Goal: Task Accomplishment & Management: Complete application form

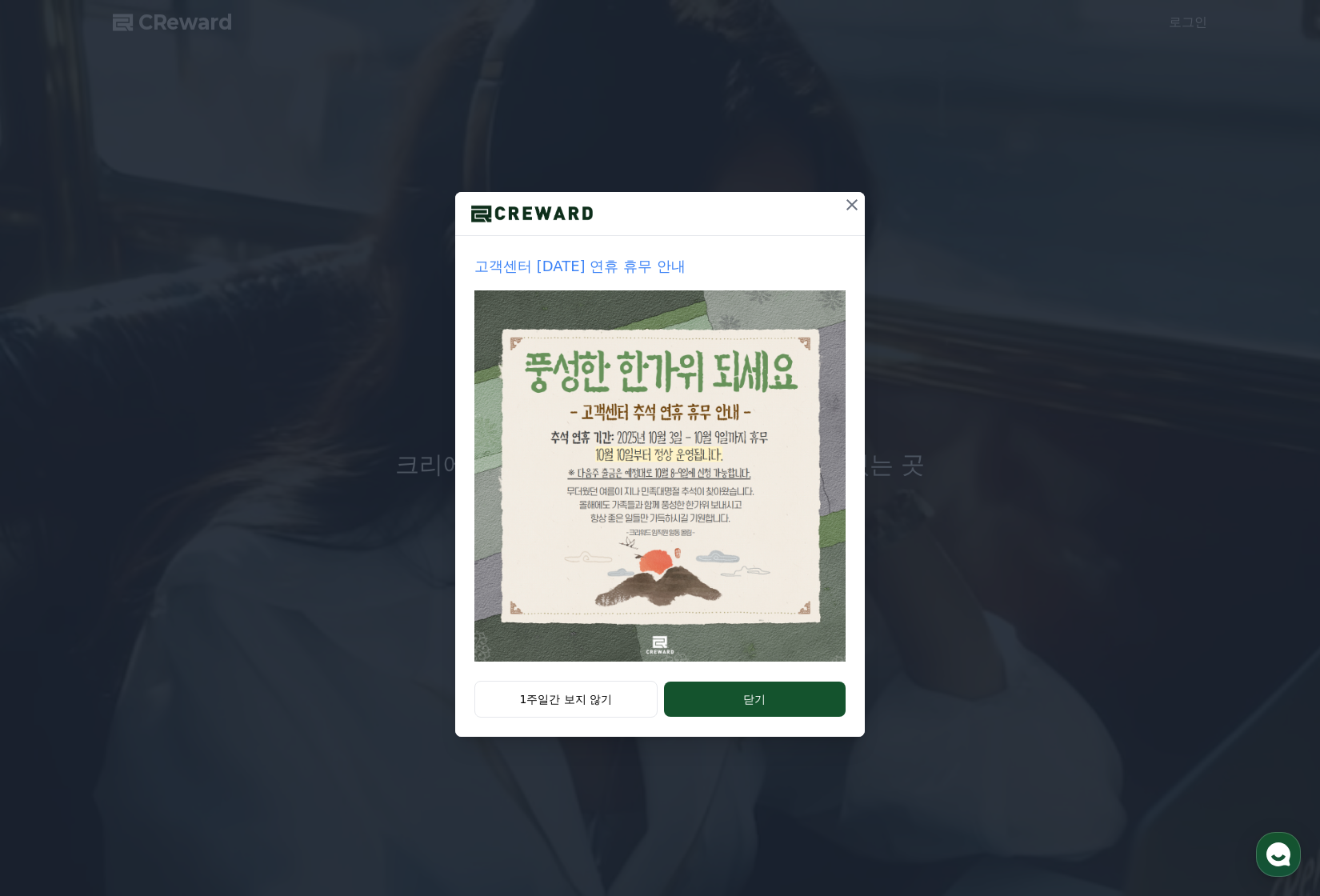
click at [851, 211] on icon at bounding box center [852, 205] width 19 height 19
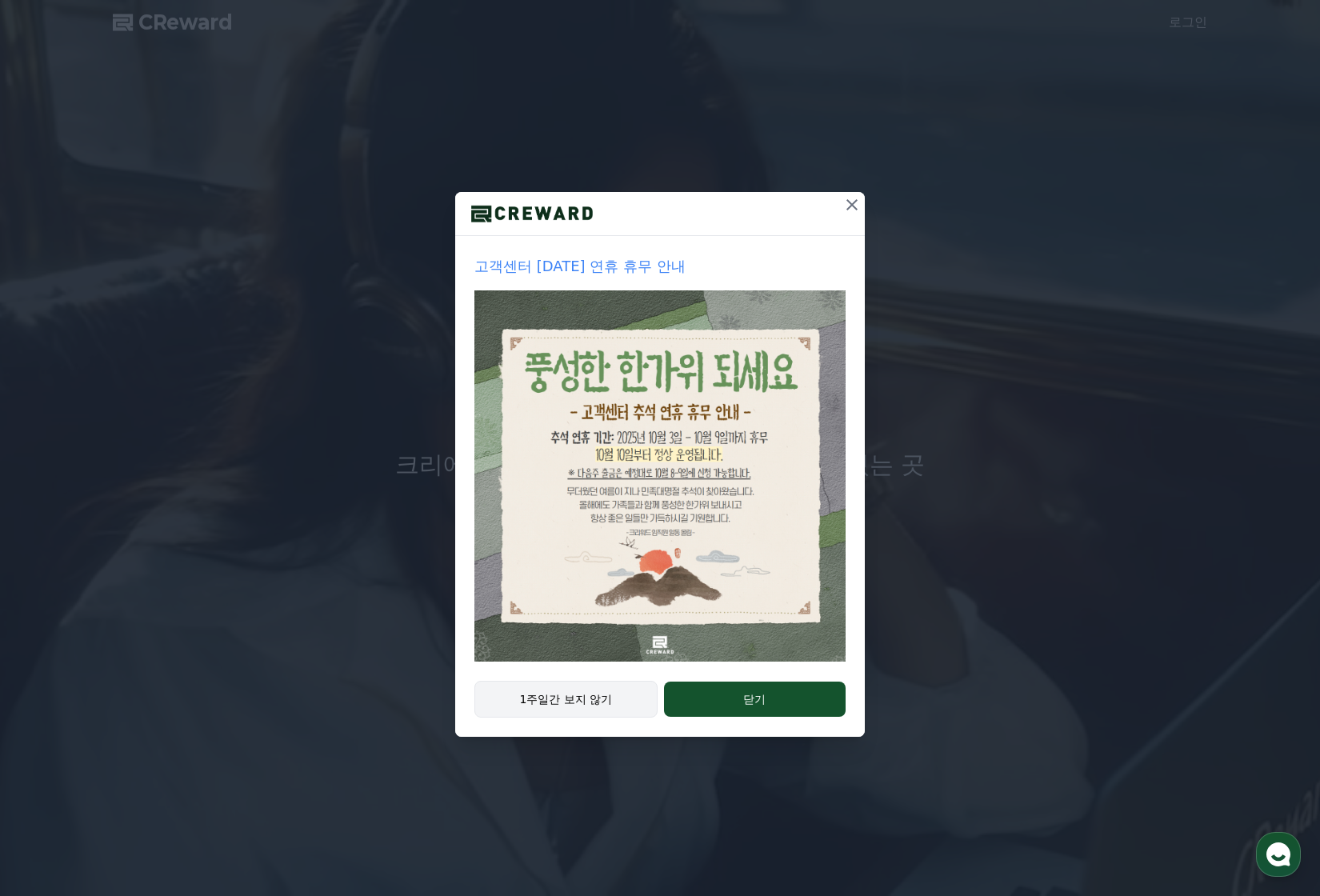
click at [615, 700] on button "1주일간 보지 않기" at bounding box center [566, 700] width 183 height 37
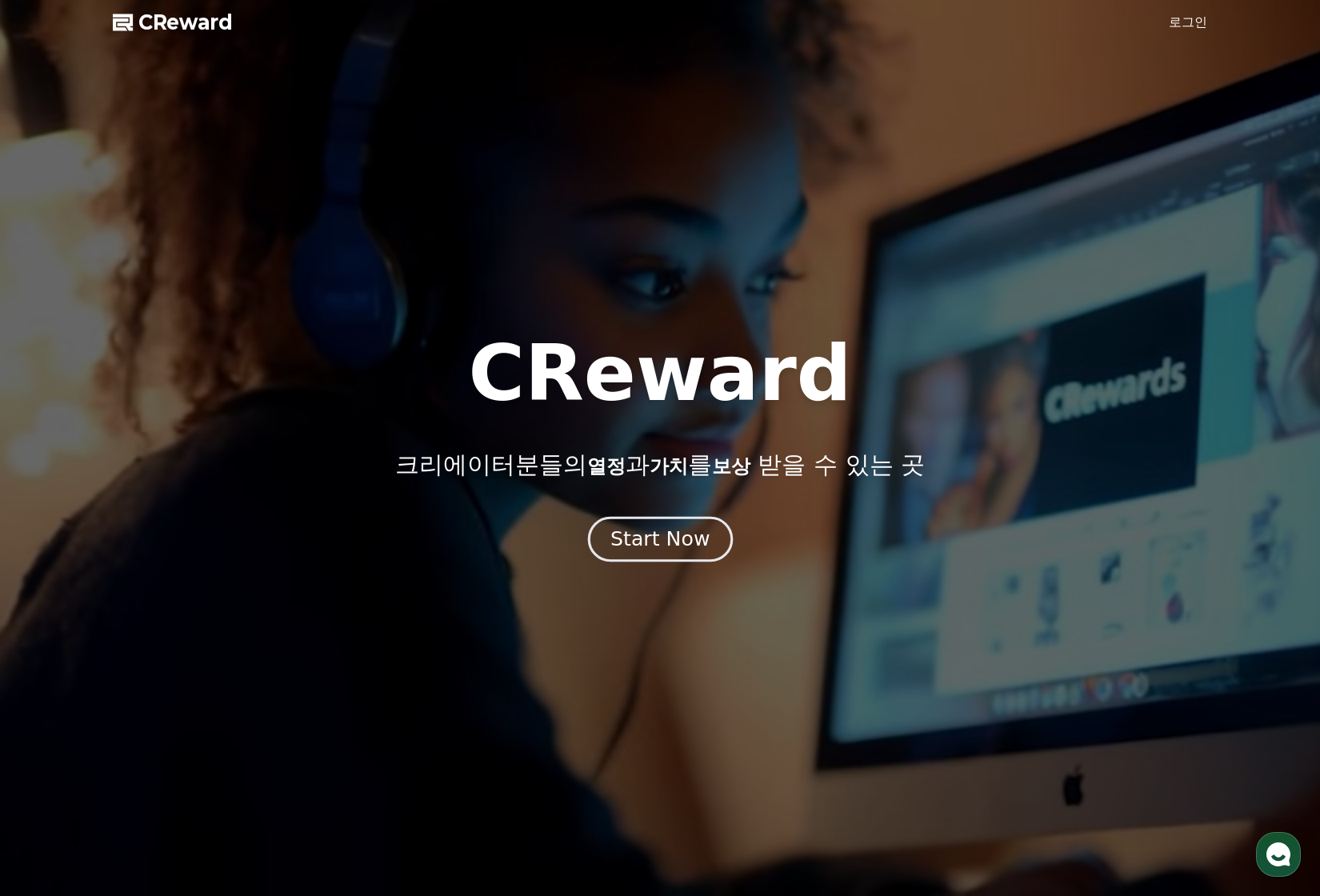
click at [657, 536] on div "Start Now" at bounding box center [660, 539] width 100 height 28
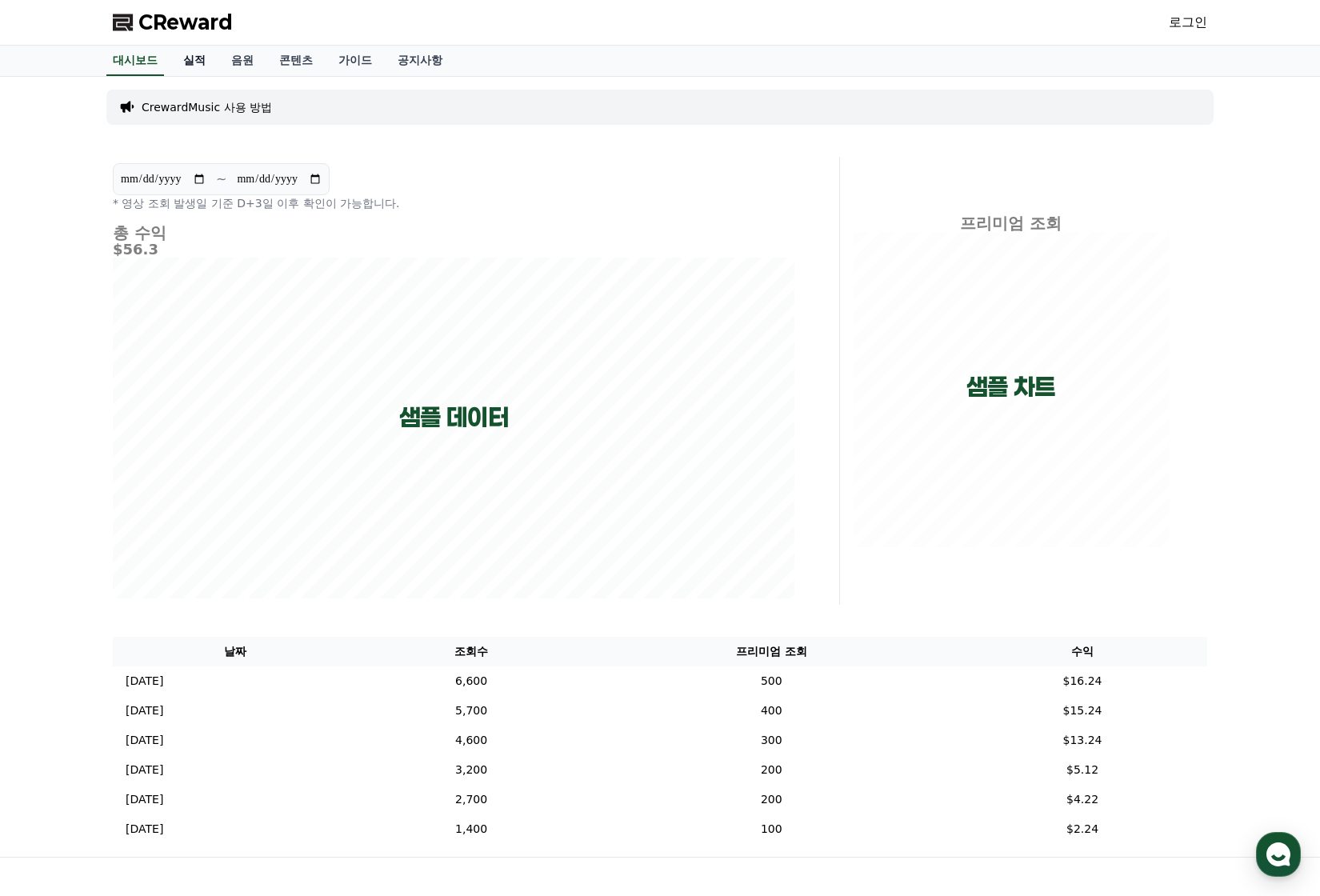
click at [197, 55] on link "실적" at bounding box center [194, 60] width 48 height 30
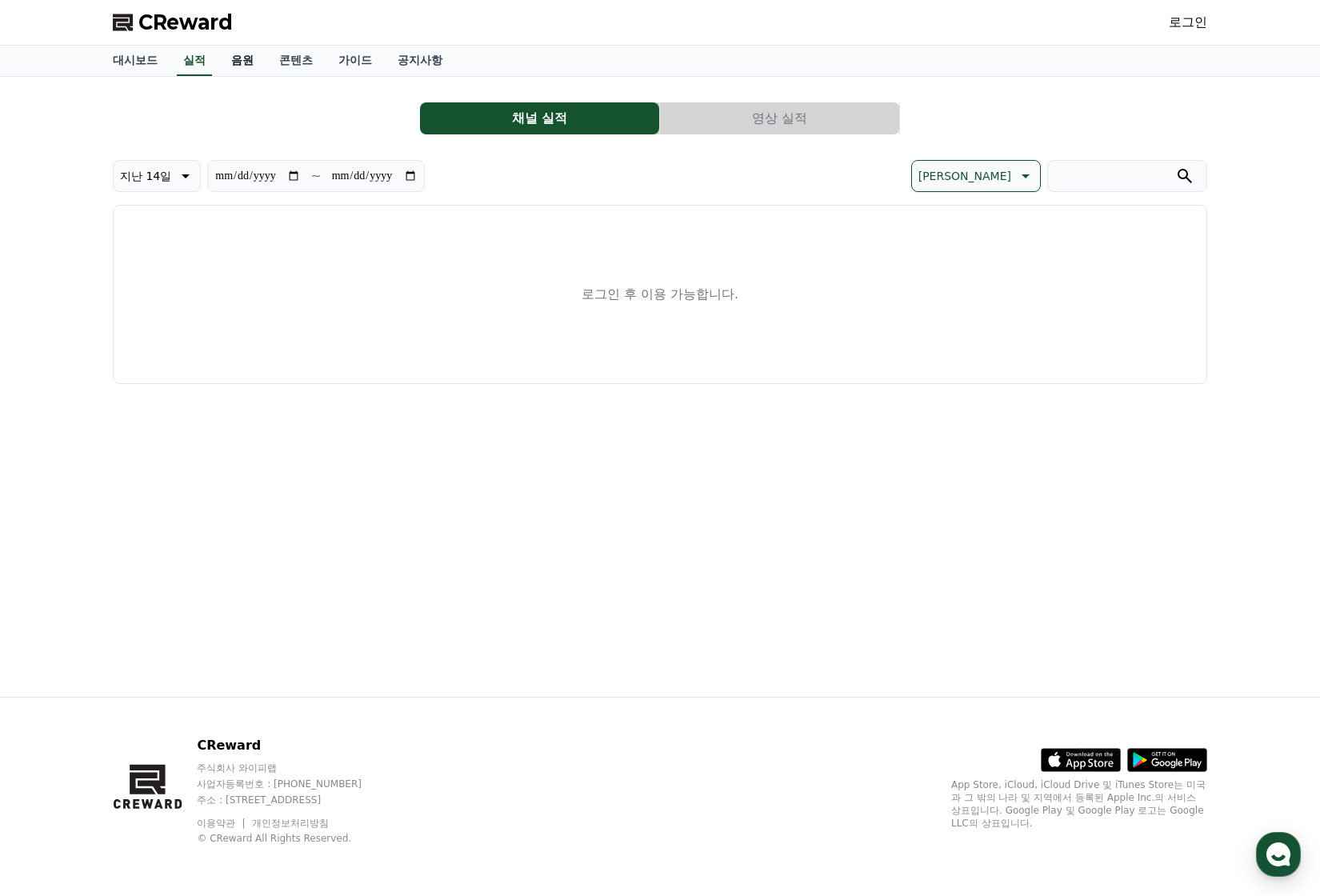
click at [248, 58] on link "음원" at bounding box center [242, 60] width 48 height 30
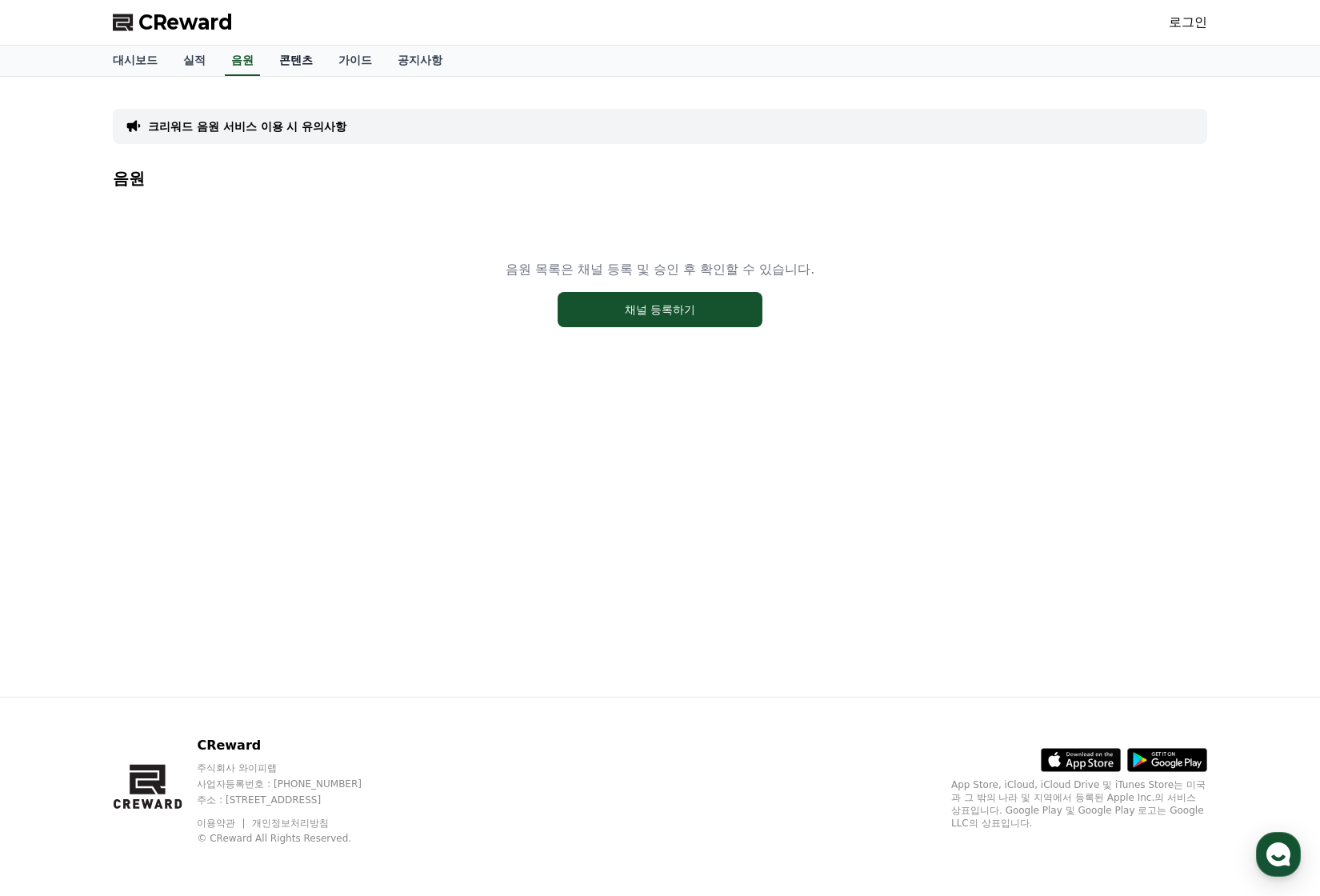
click at [302, 60] on link "콘텐츠" at bounding box center [296, 60] width 59 height 30
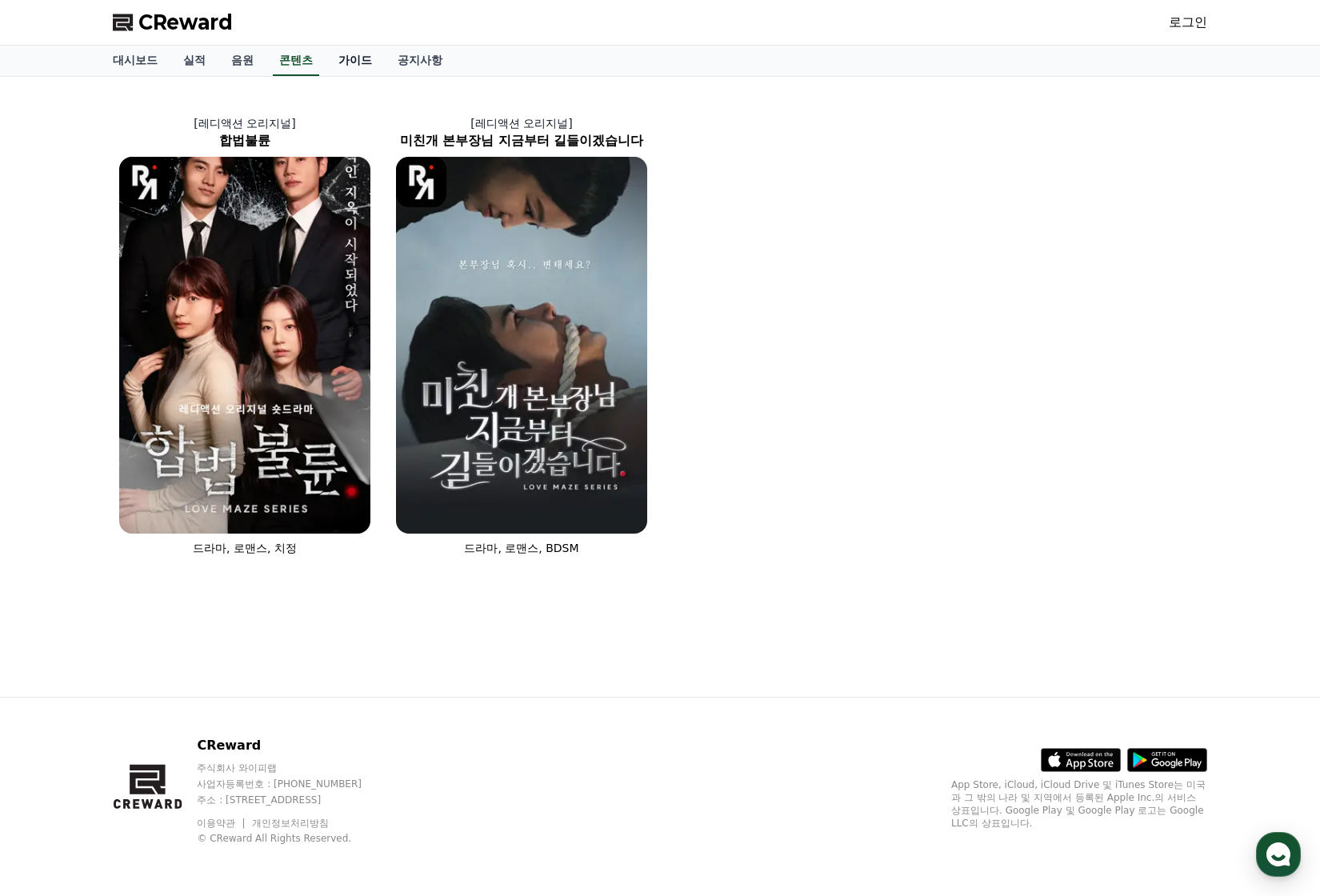
click at [360, 59] on link "가이드" at bounding box center [355, 60] width 59 height 30
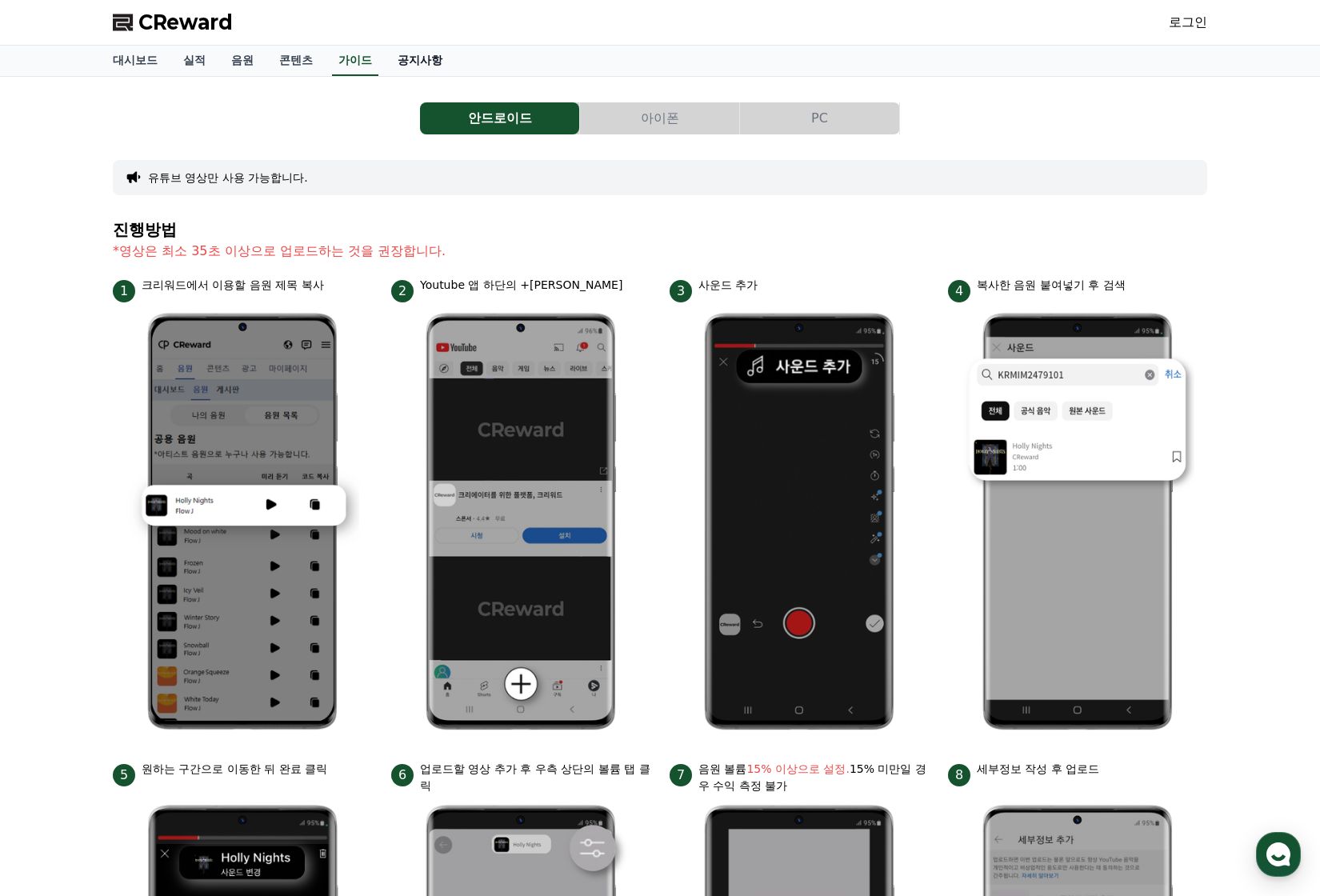
click at [435, 69] on link "공지사항" at bounding box center [419, 60] width 70 height 30
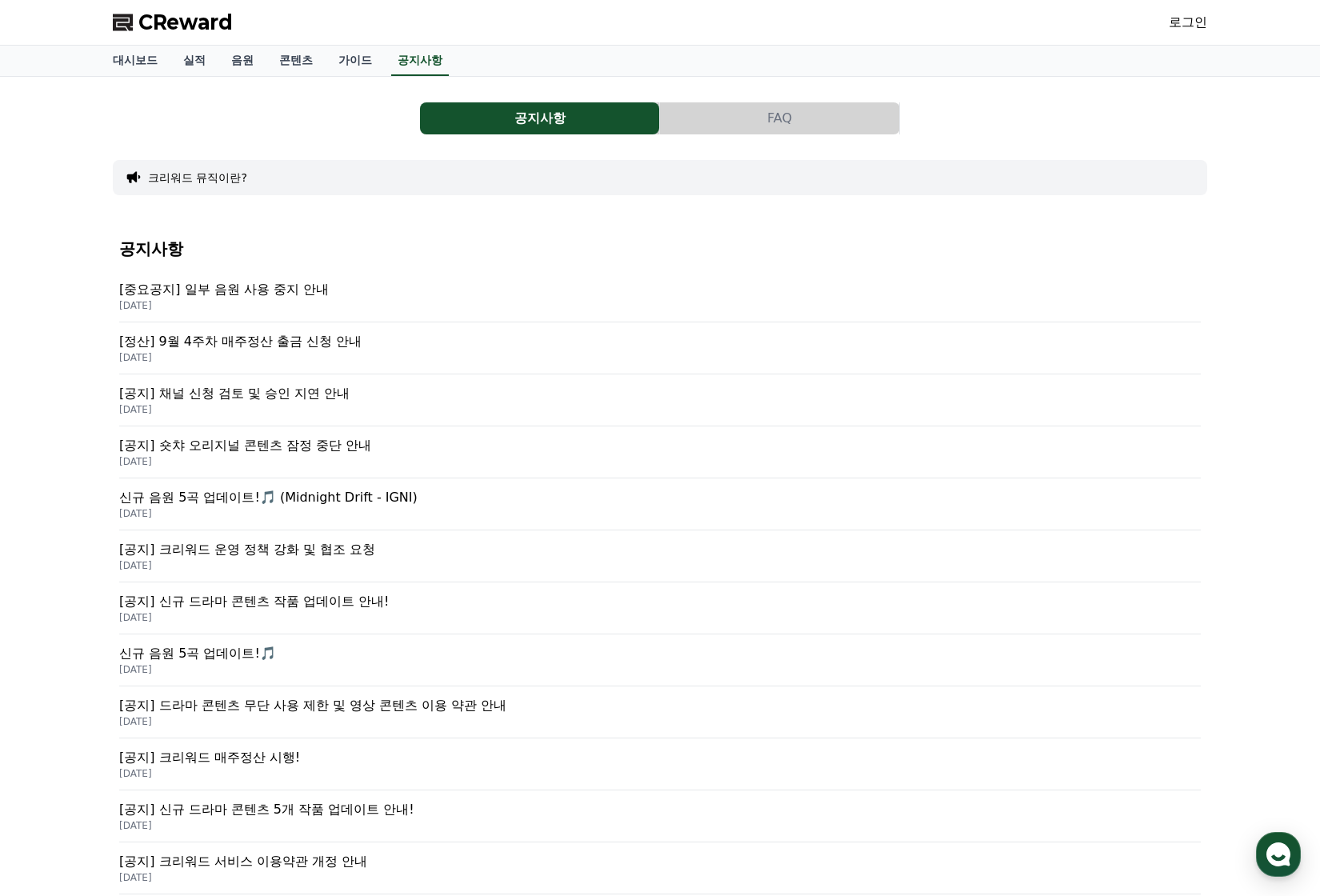
drag, startPoint x: 463, startPoint y: 289, endPoint x: 437, endPoint y: 288, distance: 26.0
click at [437, 288] on p "[중요공지] 일부 음원 사용 중지 안내" at bounding box center [659, 289] width 1081 height 19
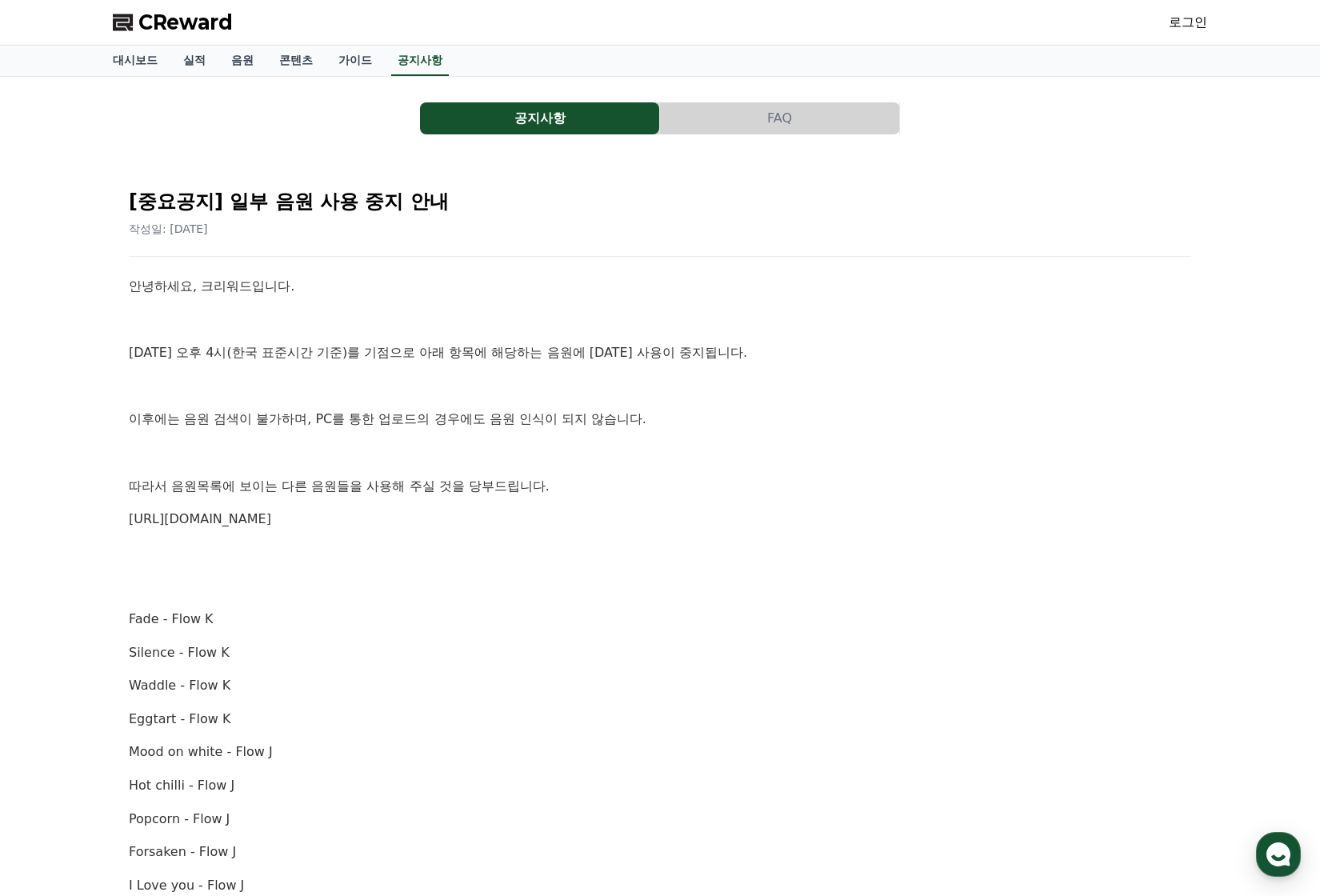
drag, startPoint x: 550, startPoint y: 300, endPoint x: 416, endPoint y: 330, distance: 137.3
click at [428, 325] on p at bounding box center [660, 320] width 1063 height 21
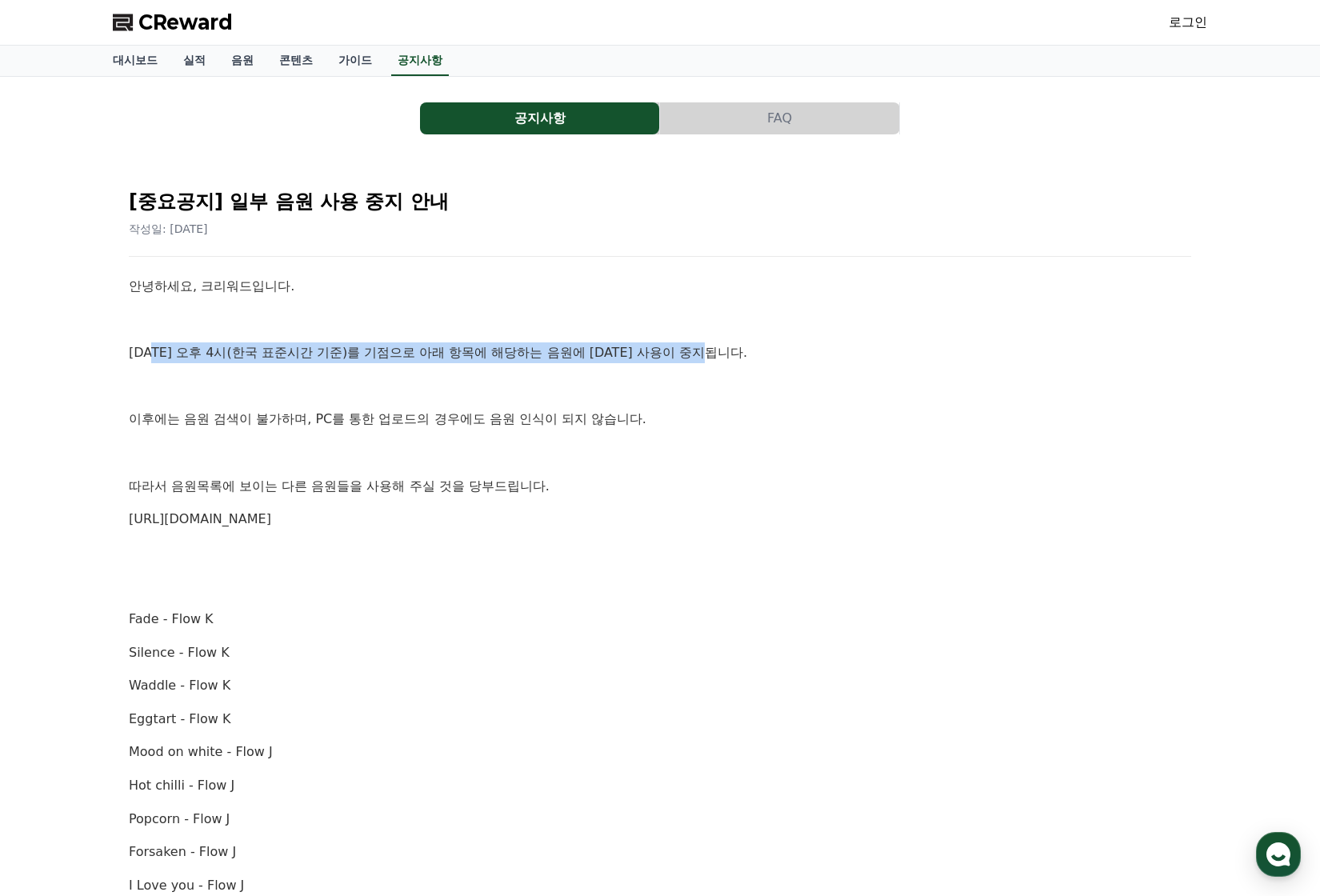
drag, startPoint x: 269, startPoint y: 351, endPoint x: 853, endPoint y: 354, distance: 584.0
click at [868, 354] on p "10월 2일 오후 4시(한국 표준시간 기준)를 기점으로 아래 항목에 해당하는 음원에 대한 사용이 중지됩니다." at bounding box center [660, 352] width 1063 height 21
click at [853, 354] on p "10월 2일 오후 4시(한국 표준시간 기준)를 기점으로 아래 항목에 해당하는 음원에 대한 사용이 중지됩니다." at bounding box center [660, 352] width 1063 height 21
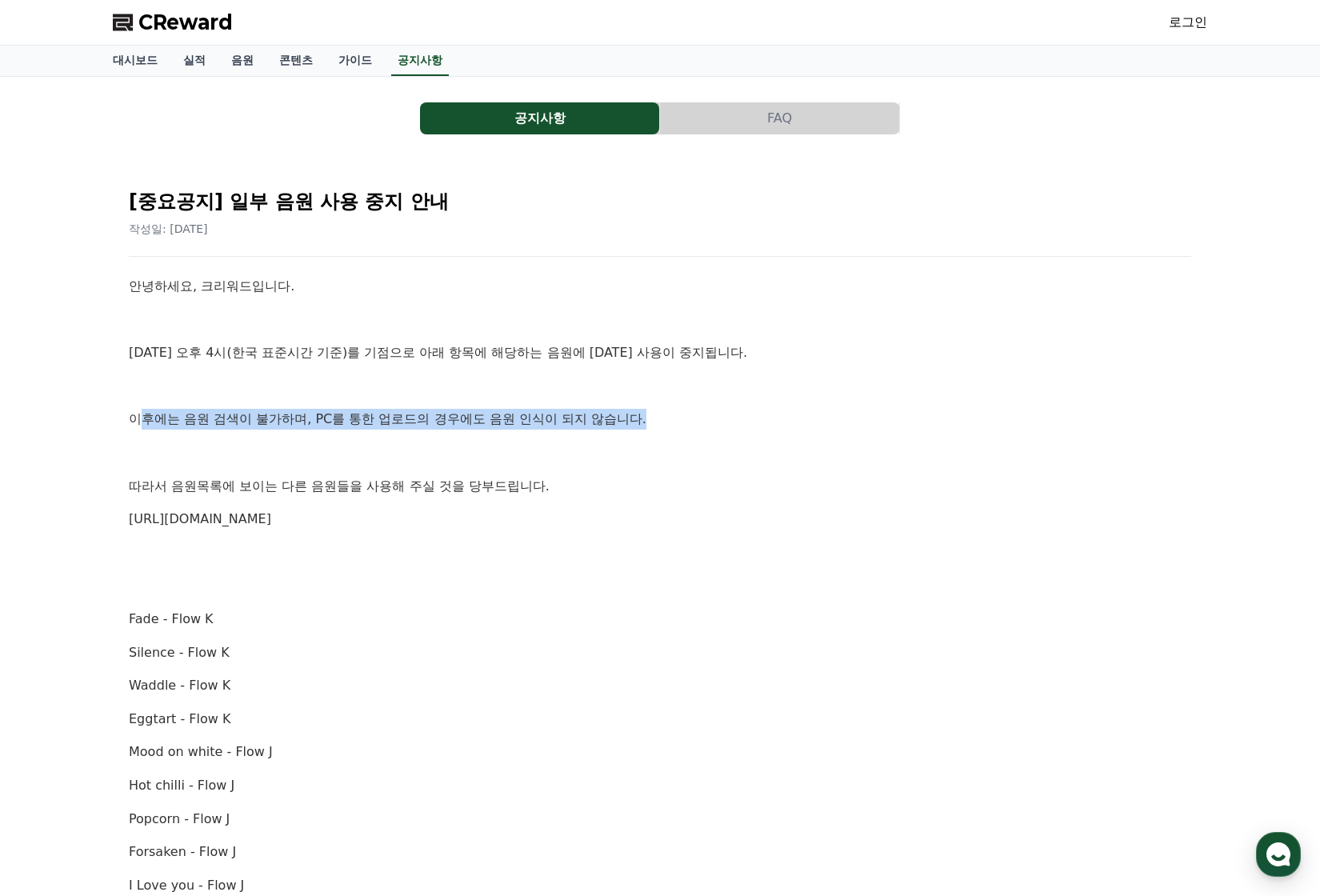
drag, startPoint x: 644, startPoint y: 419, endPoint x: 657, endPoint y: 419, distance: 13.0
click at [657, 419] on p "이후에는 음원 검색이 불가하며, PC를 통한 업로드의 경우에도 음원 인식이 되지 않습니다." at bounding box center [660, 419] width 1063 height 21
click at [152, 520] on link "https://creward.net/music/list/public" at bounding box center [200, 519] width 142 height 15
drag, startPoint x: 834, startPoint y: 119, endPoint x: 814, endPoint y: 124, distance: 20.6
click at [834, 119] on button "FAQ" at bounding box center [779, 118] width 239 height 32
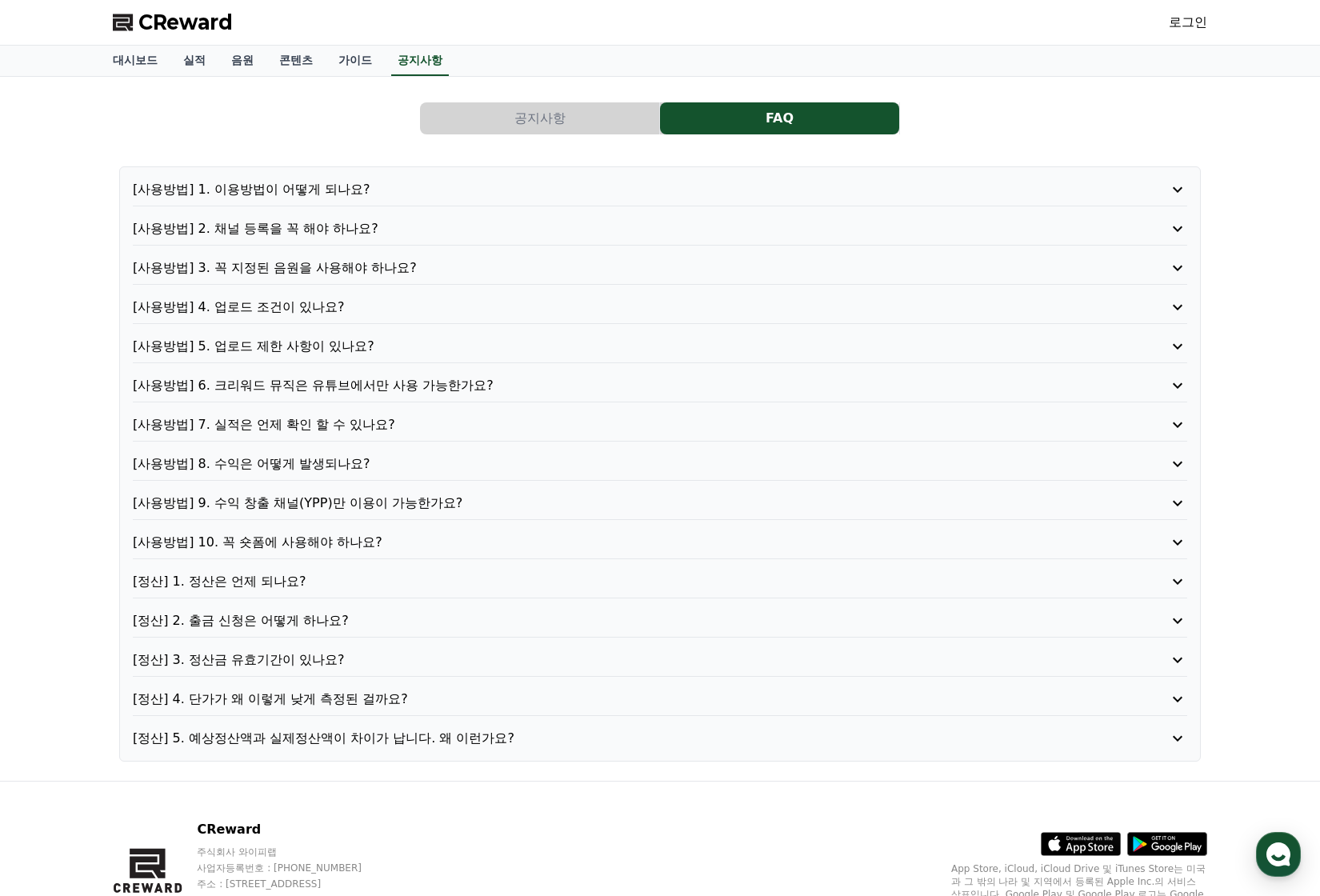
drag, startPoint x: 392, startPoint y: 215, endPoint x: 373, endPoint y: 227, distance: 22.5
click at [388, 218] on div "[사용방법] 1. 이용방법이 어떻게 되나요? [사용방법] 2. 채널 등록을 꼭 해야 하나요? [사용방법] 3. 꼭 지정된 음원을 사용해야 하나…" at bounding box center [659, 465] width 1081 height 595
click at [371, 229] on p "[사용방법] 2. 채널 등록을 꼭 해야 하나요?" at bounding box center [618, 229] width 971 height 19
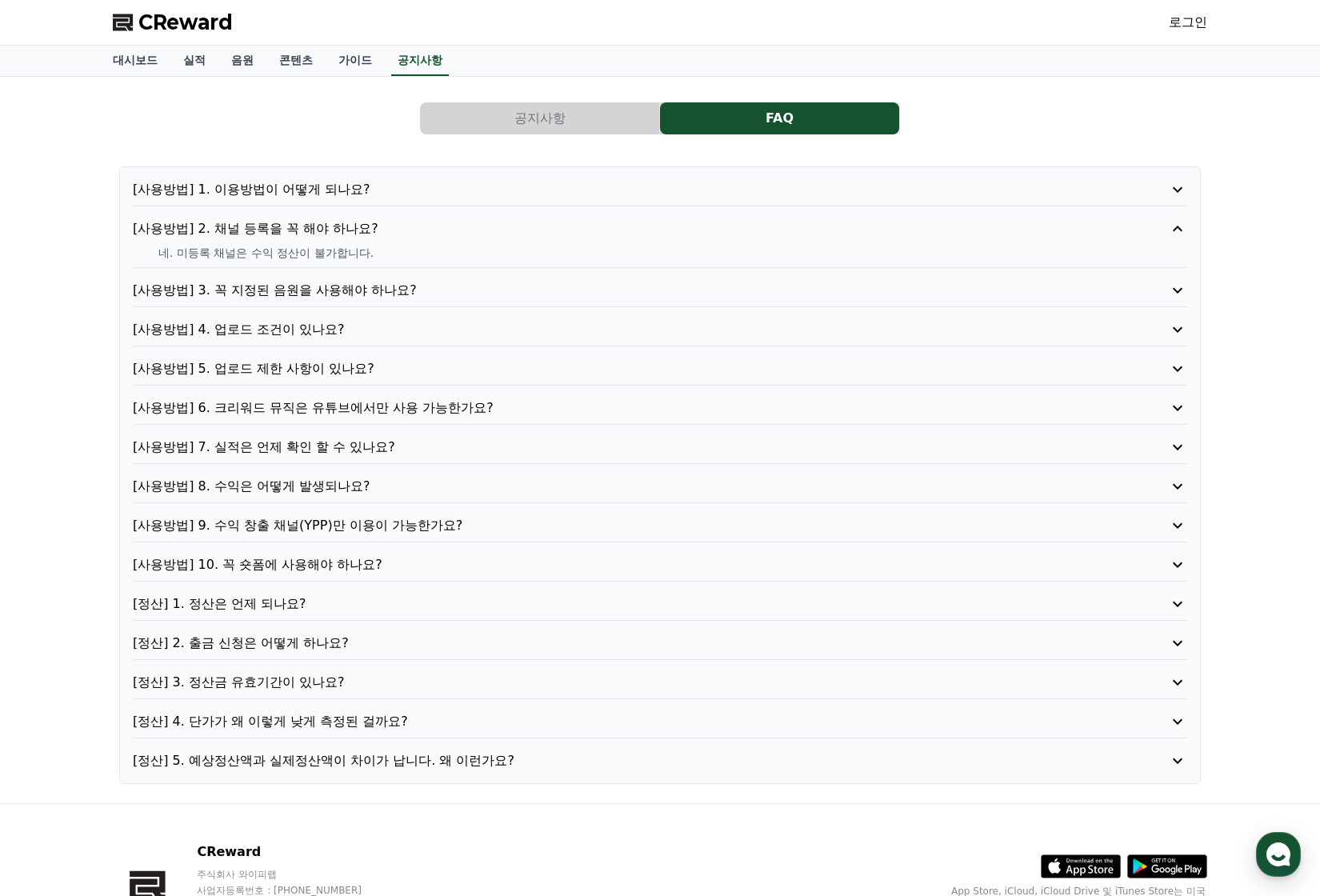
click at [468, 141] on div "공지사항 FAQ [사용방법] 1. 이용방법이 어떻게 되나요? [사용방법] 2. 채널 등록을 꼭 해야 하나요? 네. 미등록 채널은 수익 정산이 …" at bounding box center [659, 440] width 1094 height 701
click at [493, 121] on button "공지사항" at bounding box center [539, 118] width 239 height 32
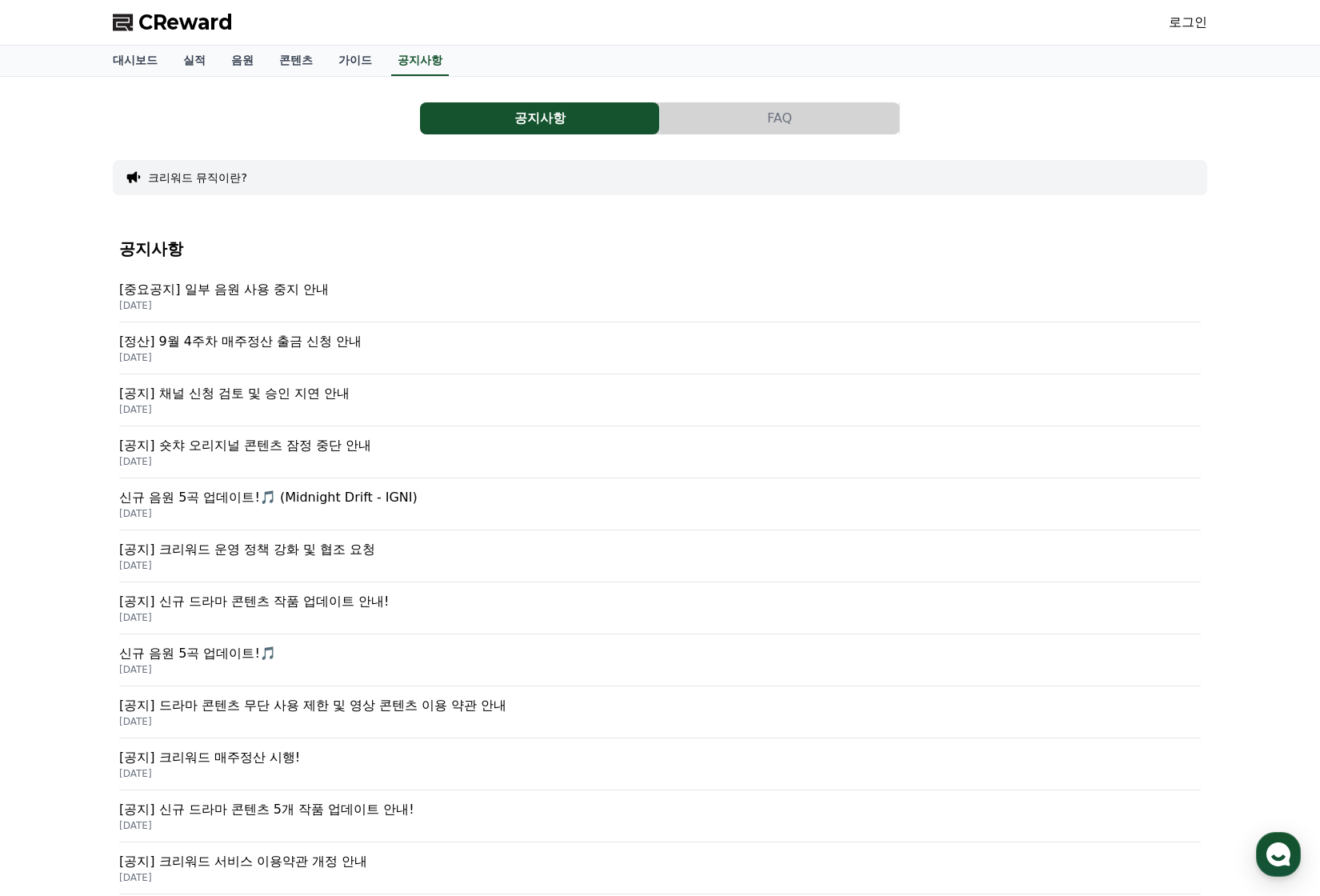
click at [1183, 28] on link "로그인" at bounding box center [1188, 22] width 39 height 19
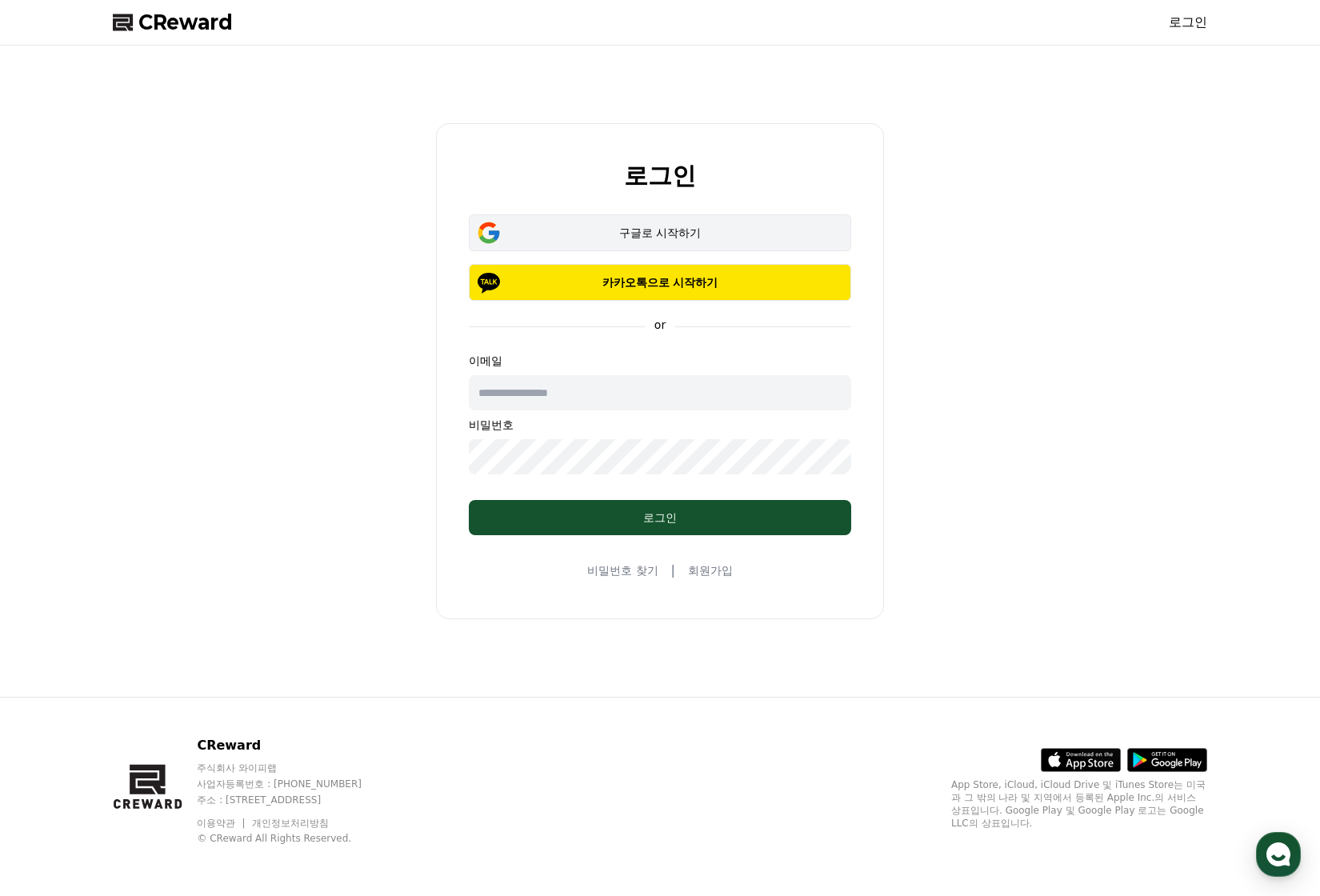
click at [682, 238] on div "구글로 시작하기" at bounding box center [660, 232] width 336 height 16
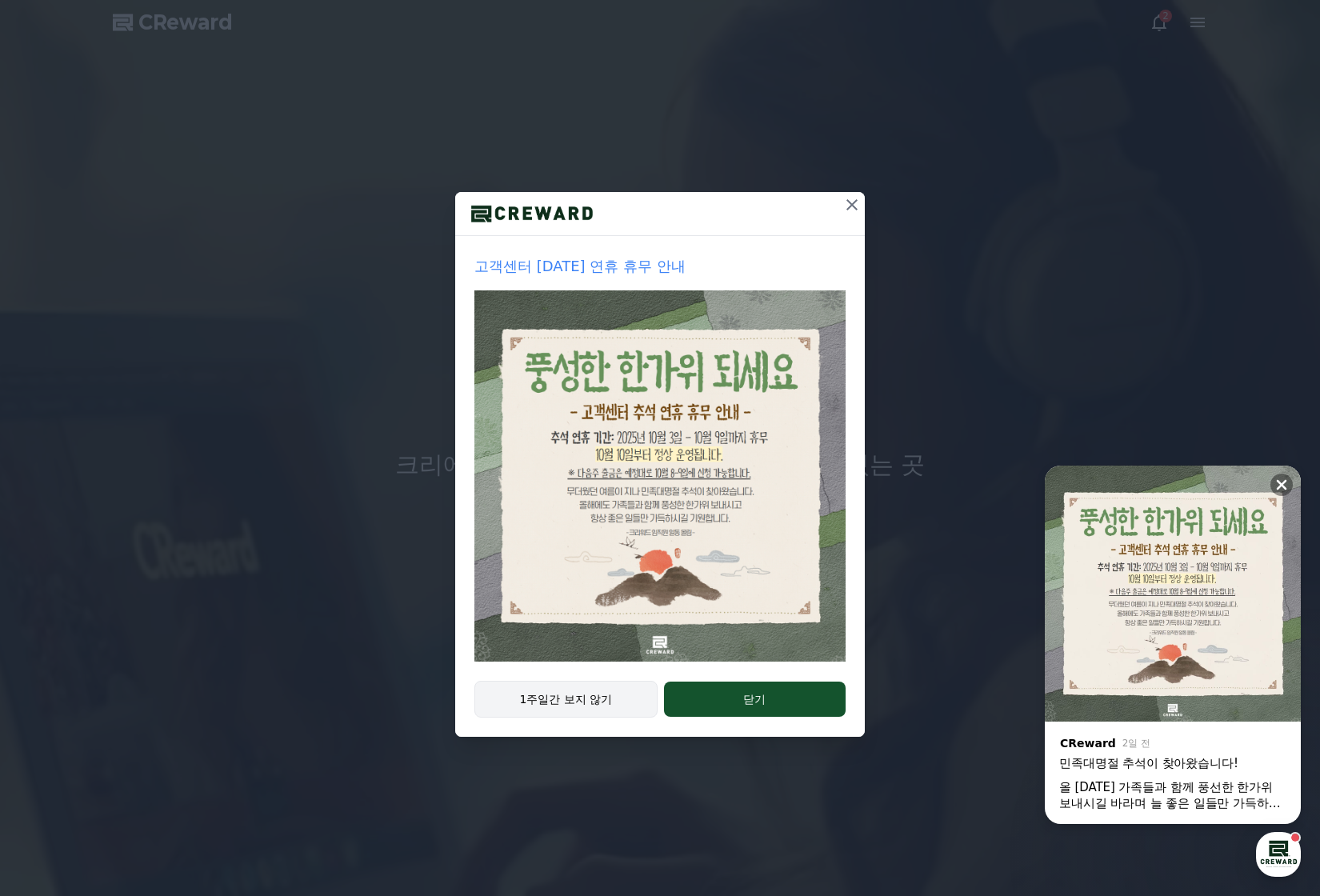
click at [595, 702] on button "1주일간 보지 않기" at bounding box center [566, 700] width 183 height 37
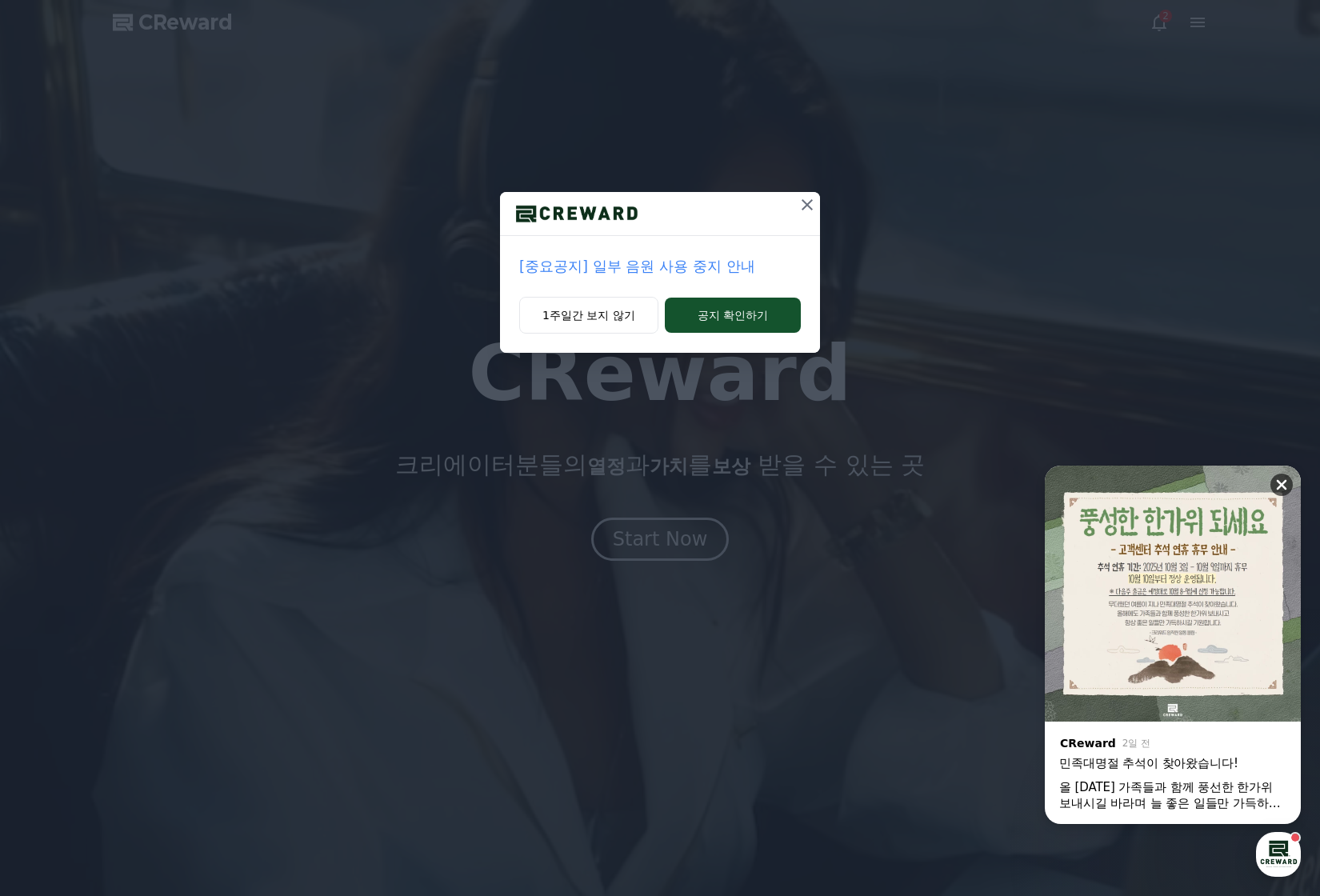
click at [1287, 484] on icon at bounding box center [1281, 484] width 16 height 16
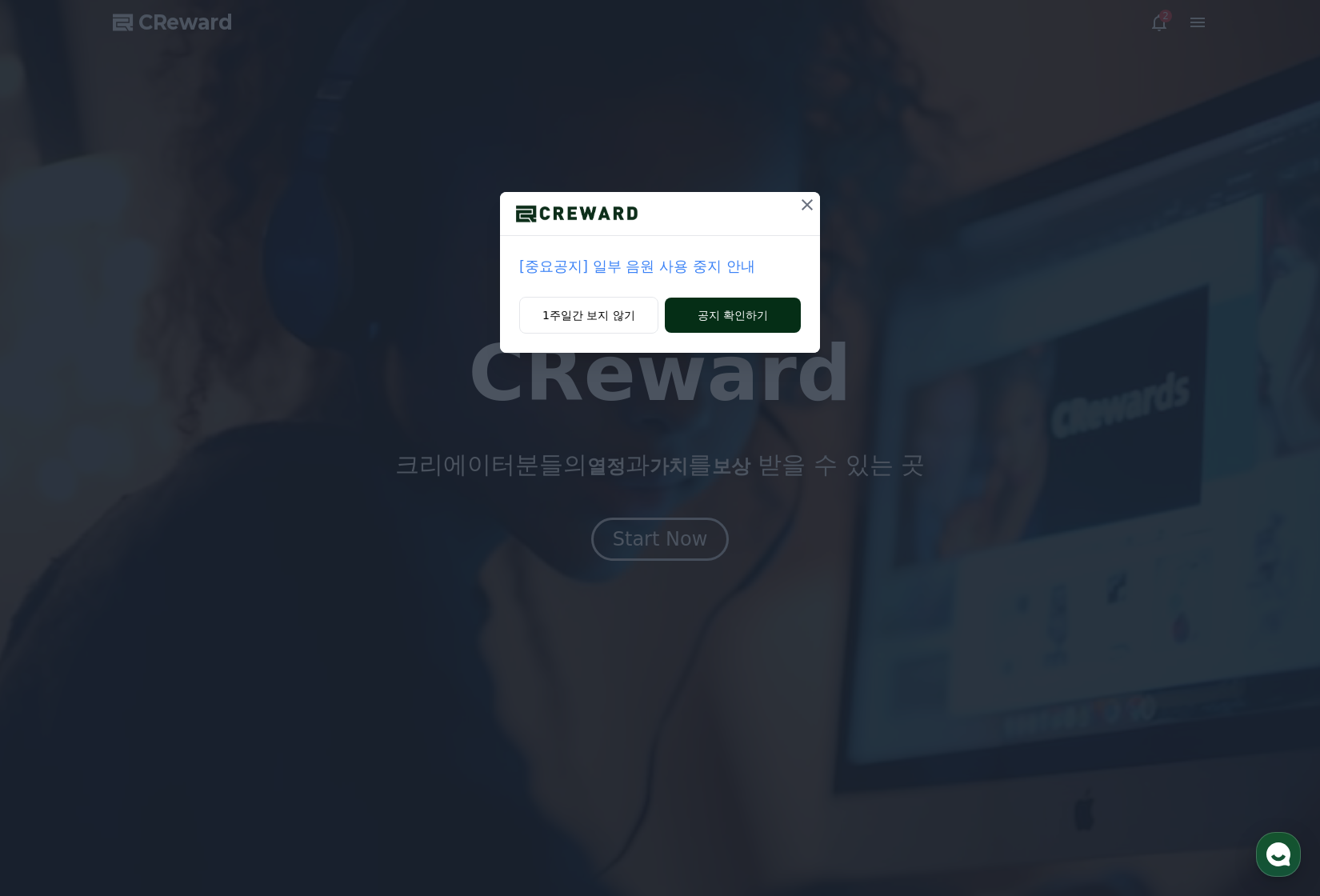
click at [703, 323] on button "공지 확인하기" at bounding box center [733, 315] width 136 height 35
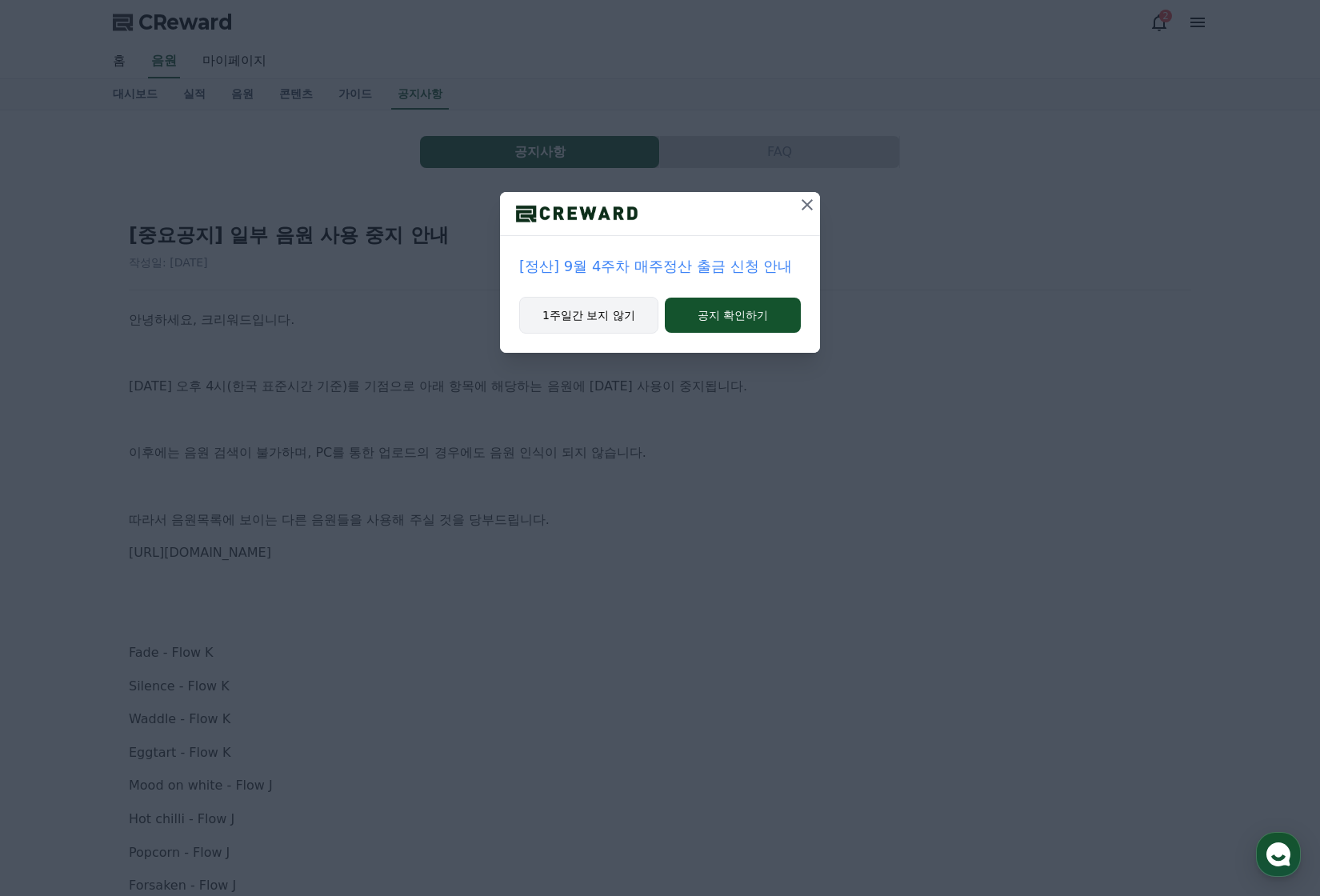
click at [590, 316] on button "1주일간 보지 않기" at bounding box center [588, 315] width 139 height 37
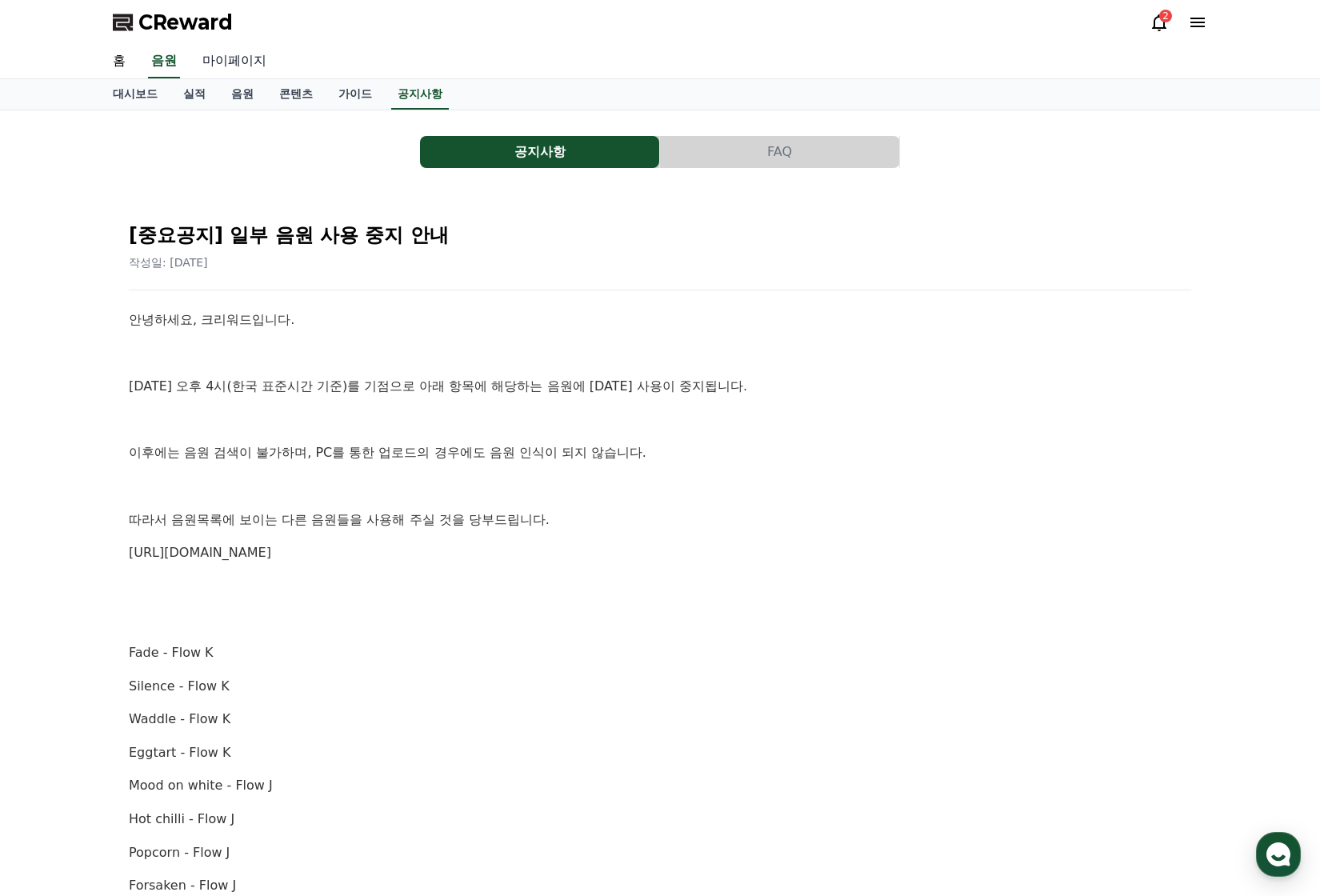
click at [226, 57] on link "마이페이지" at bounding box center [234, 62] width 89 height 33
select select "**********"
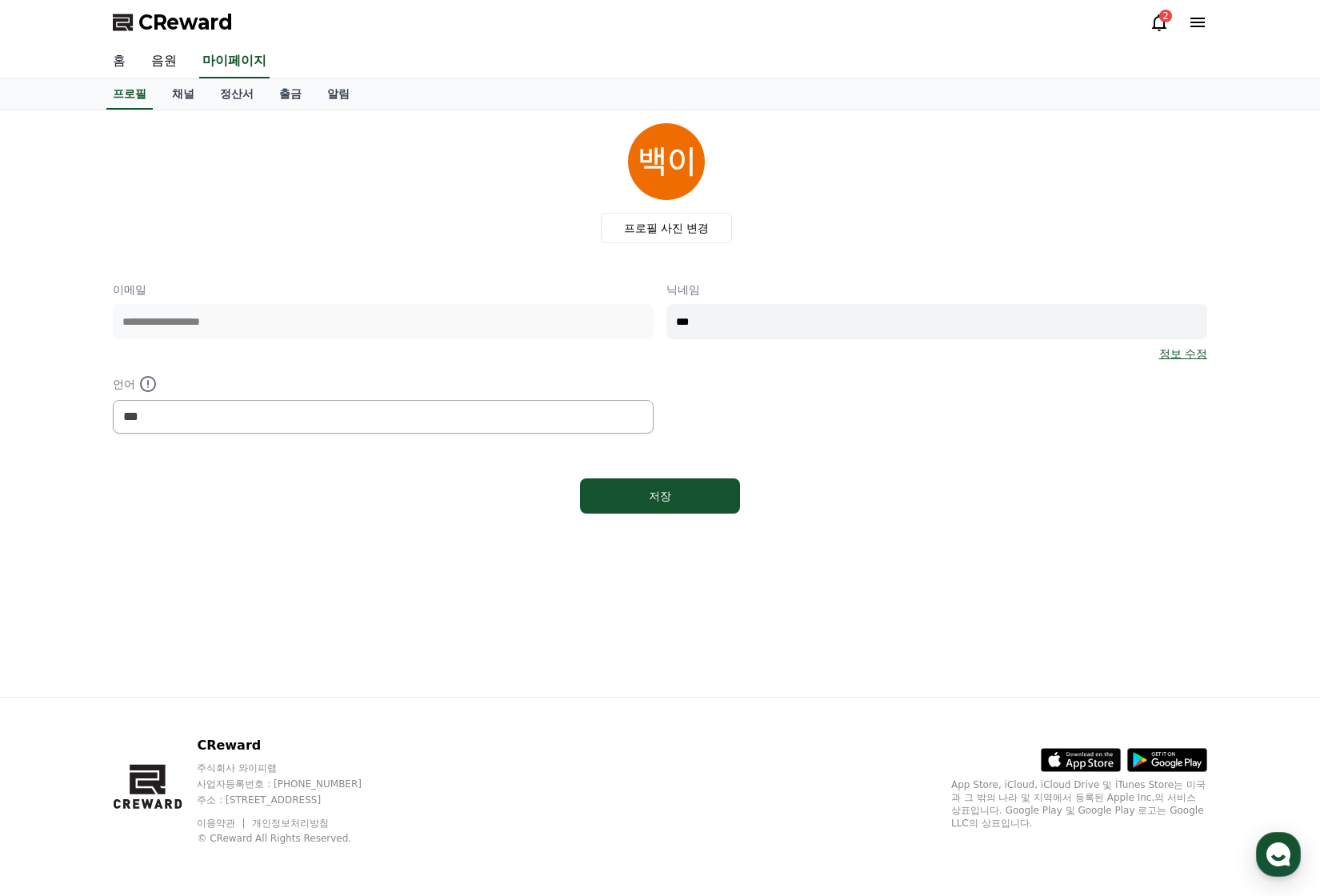
click at [132, 64] on link "홈" at bounding box center [119, 62] width 39 height 33
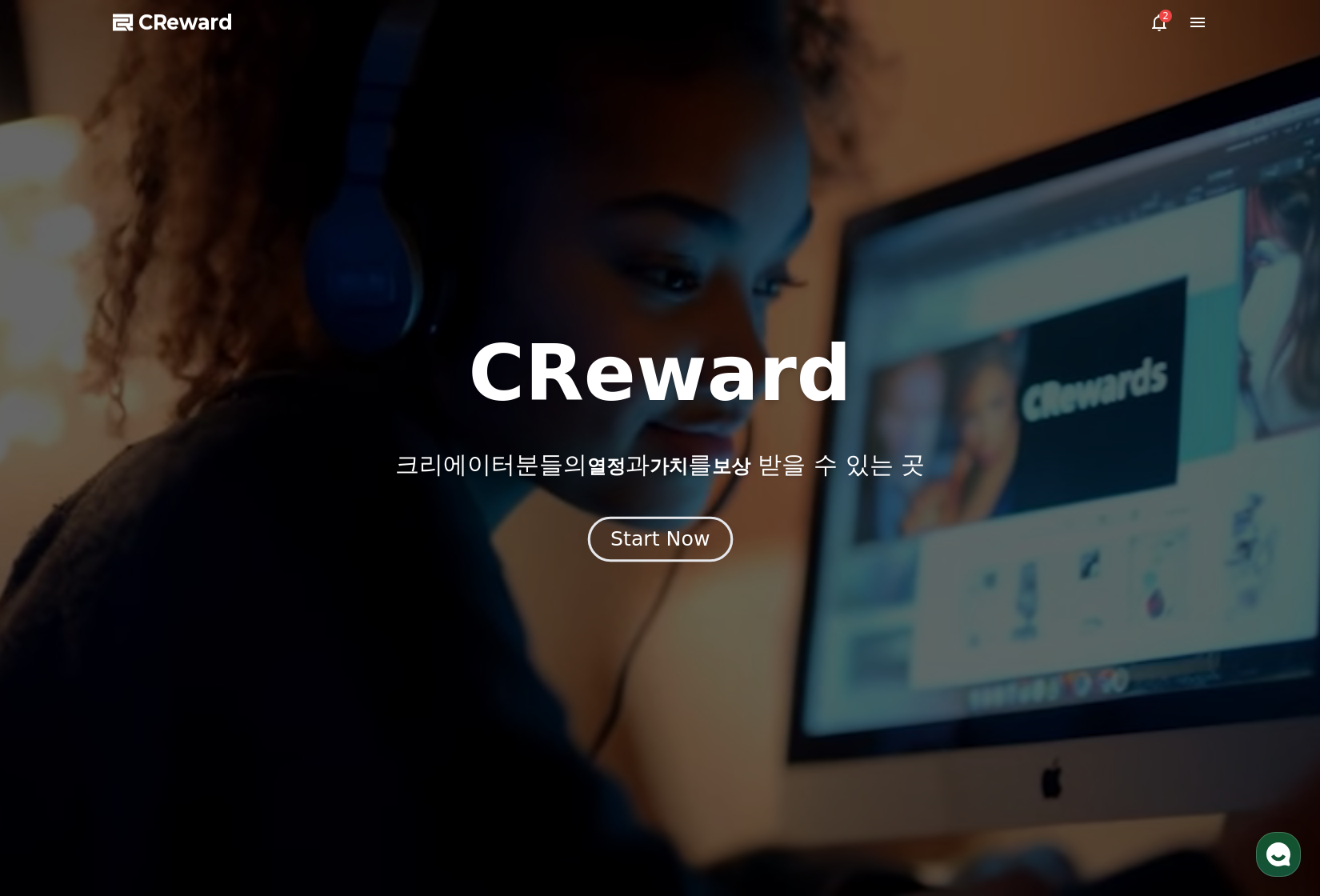
click at [678, 542] on div "Start Now" at bounding box center [660, 539] width 100 height 28
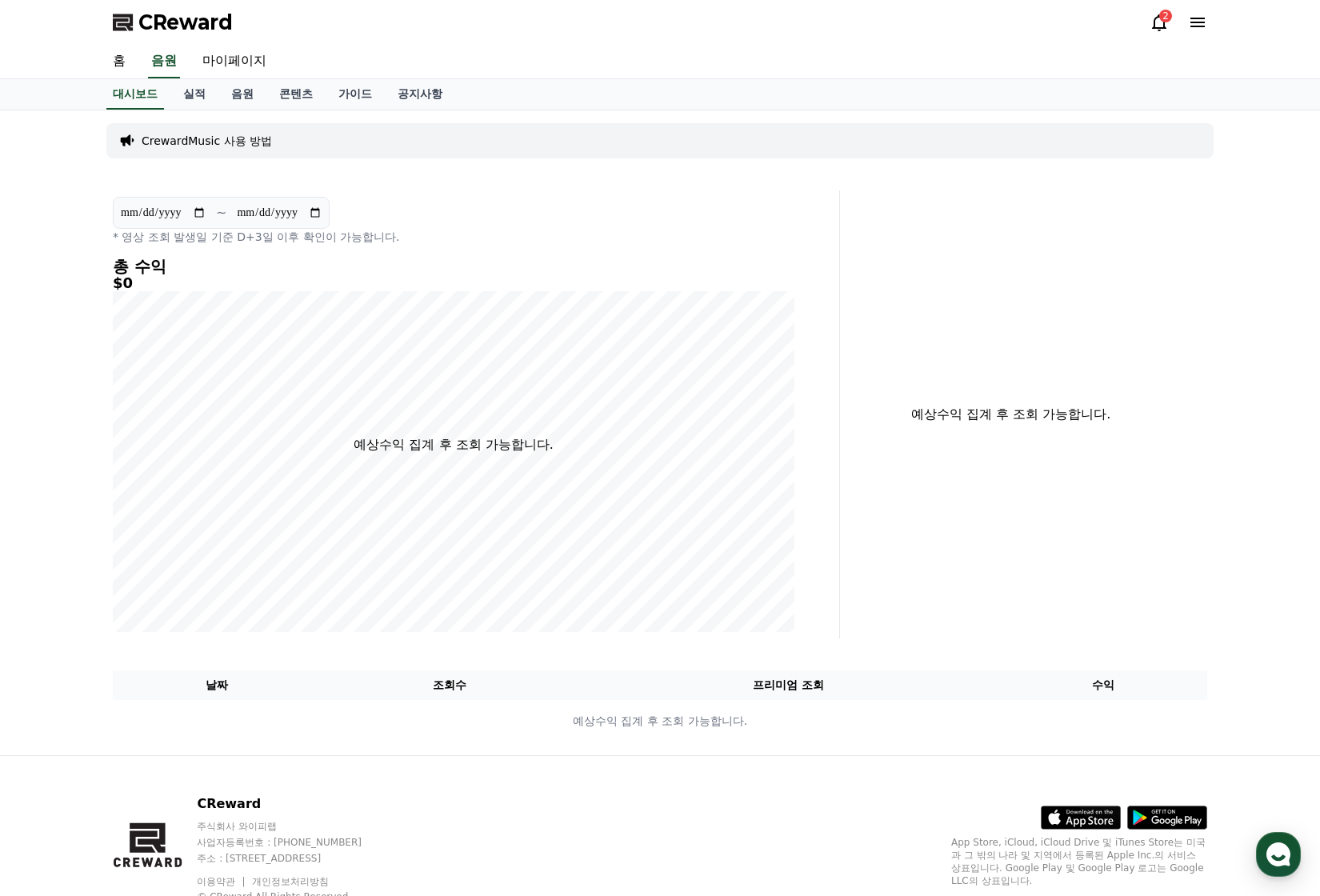
click at [1156, 28] on icon at bounding box center [1160, 23] width 15 height 17
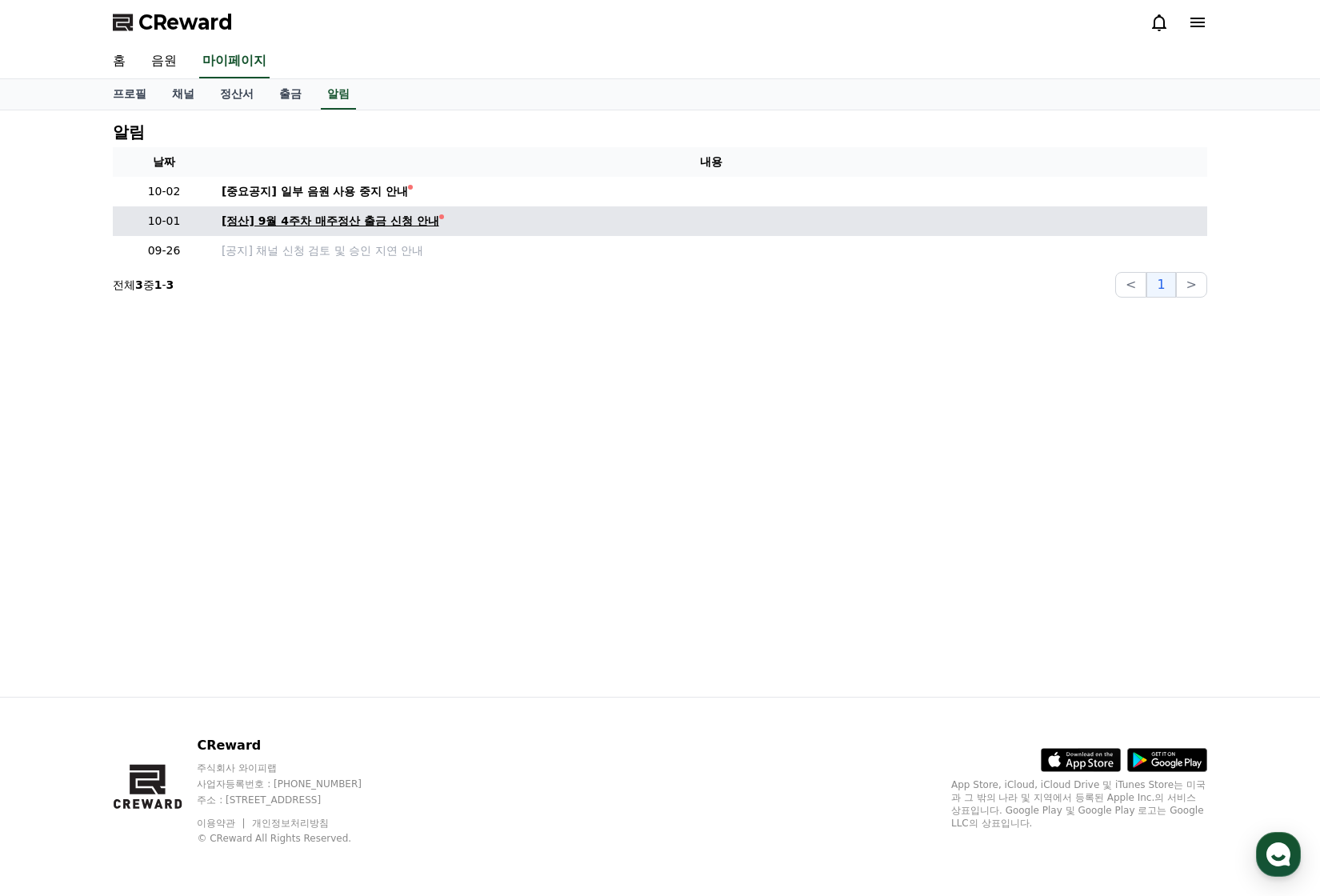
click at [358, 229] on div "[정산] 9월 4주차 매주정산 출금 신청 안내" at bounding box center [330, 221] width 218 height 17
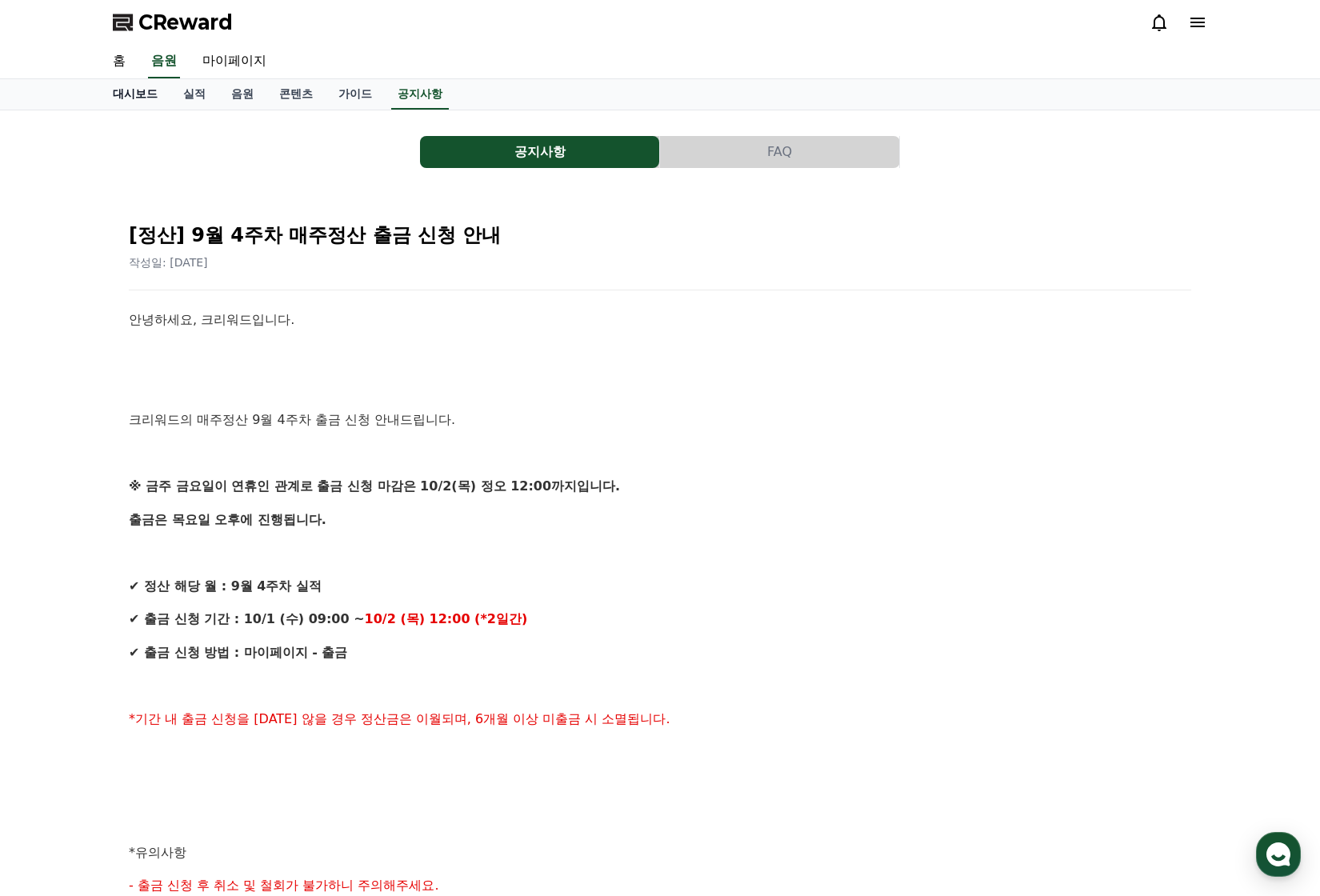
click at [127, 109] on link "대시보드" at bounding box center [135, 94] width 70 height 30
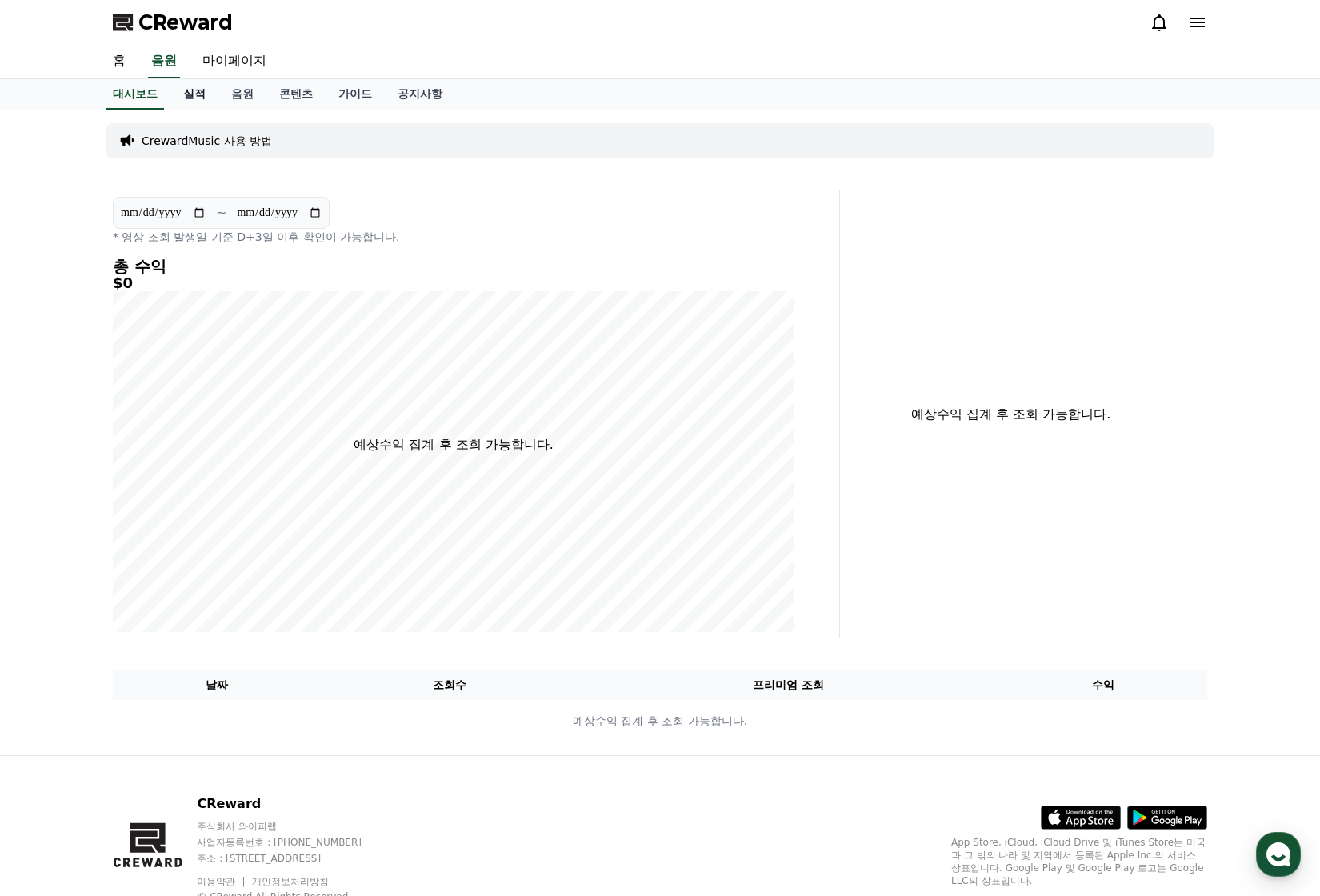
click at [201, 97] on link "실적" at bounding box center [194, 94] width 48 height 30
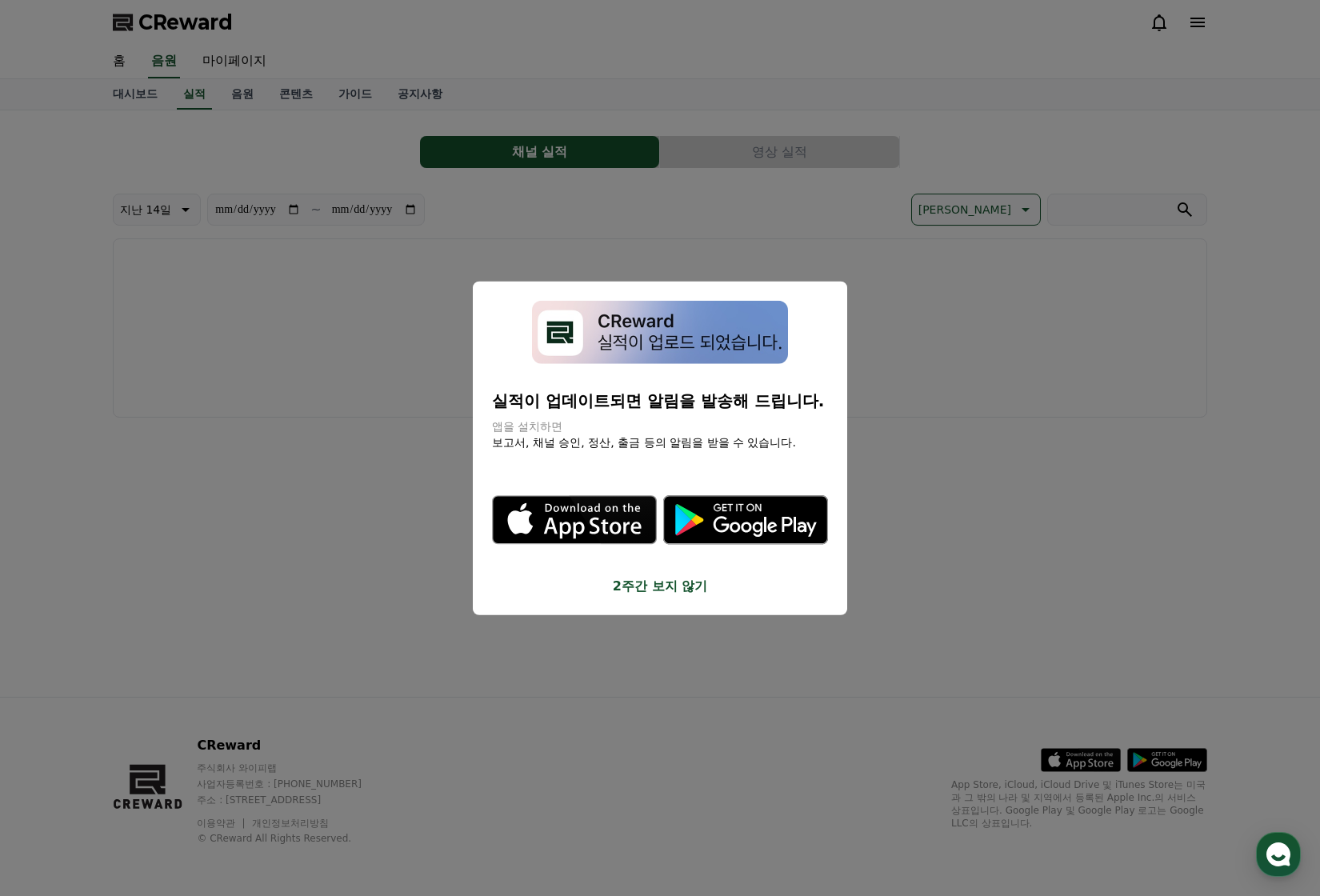
click at [678, 230] on button "close modal" at bounding box center [660, 448] width 1320 height 896
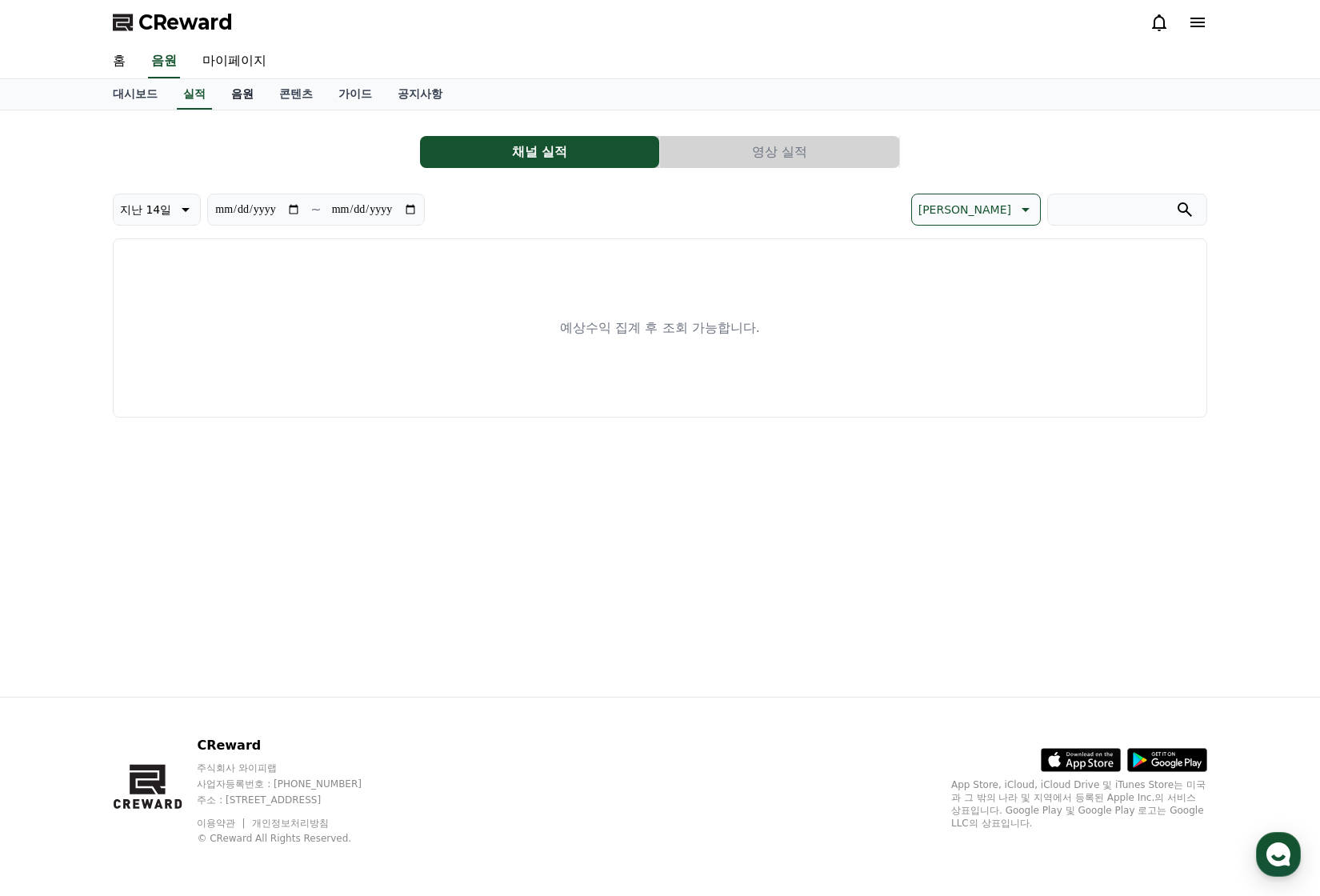
click at [233, 89] on link "음원" at bounding box center [242, 94] width 48 height 30
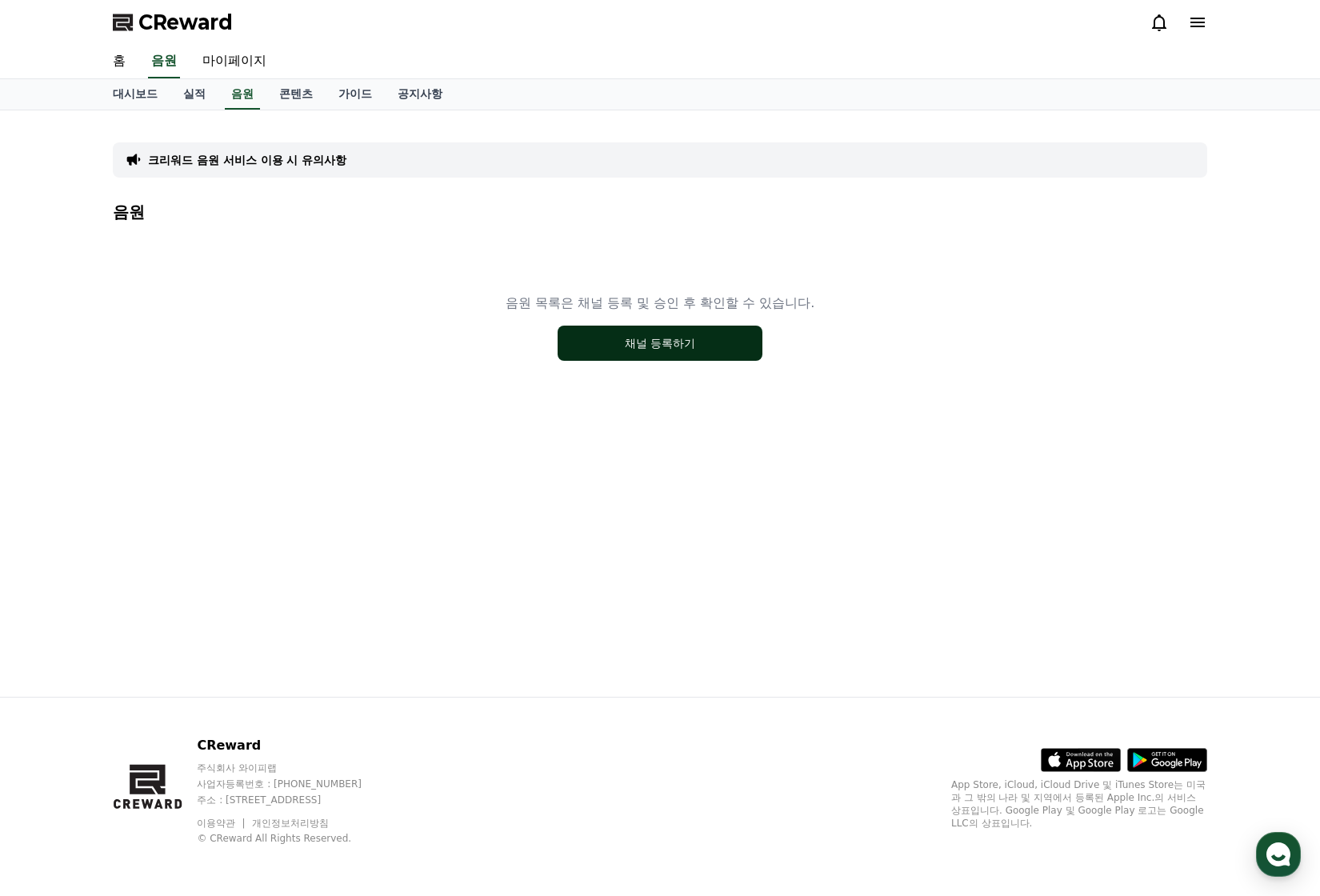
click at [712, 343] on button "채널 등록하기" at bounding box center [660, 343] width 205 height 35
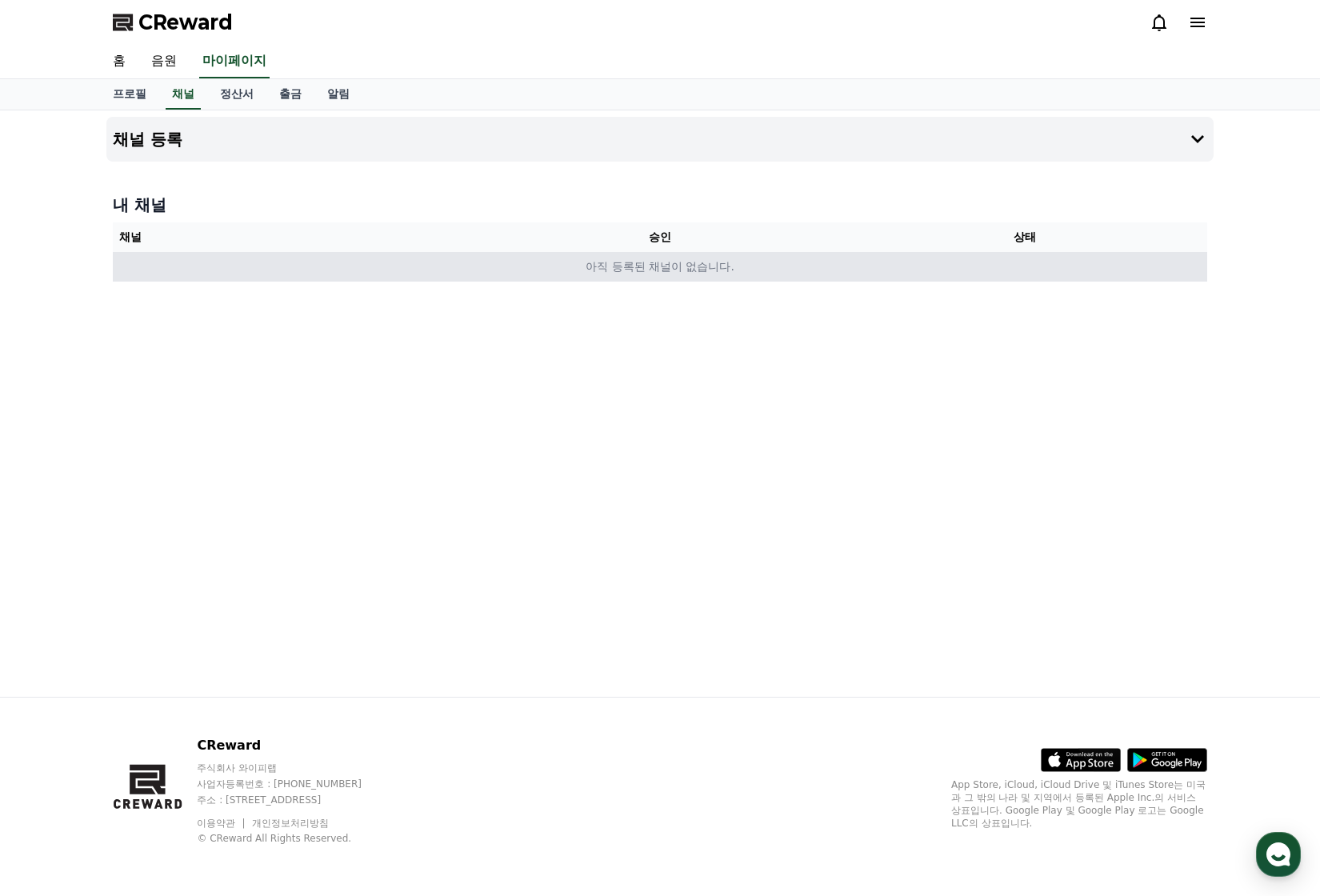
click at [740, 280] on td "아직 등록된 채널이 없습니다." at bounding box center [659, 266] width 1094 height 29
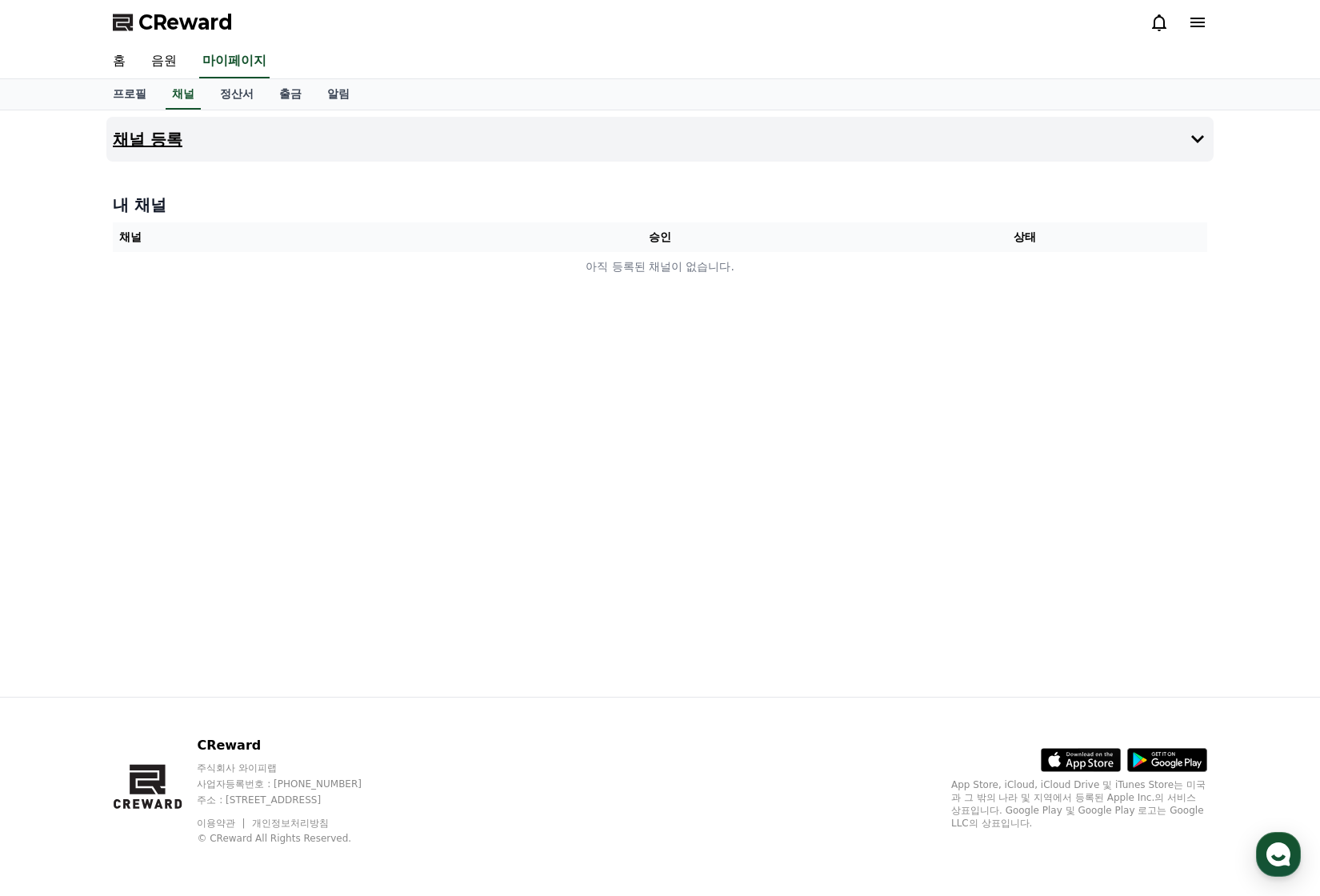
click at [229, 142] on button "채널 등록" at bounding box center [659, 139] width 1107 height 45
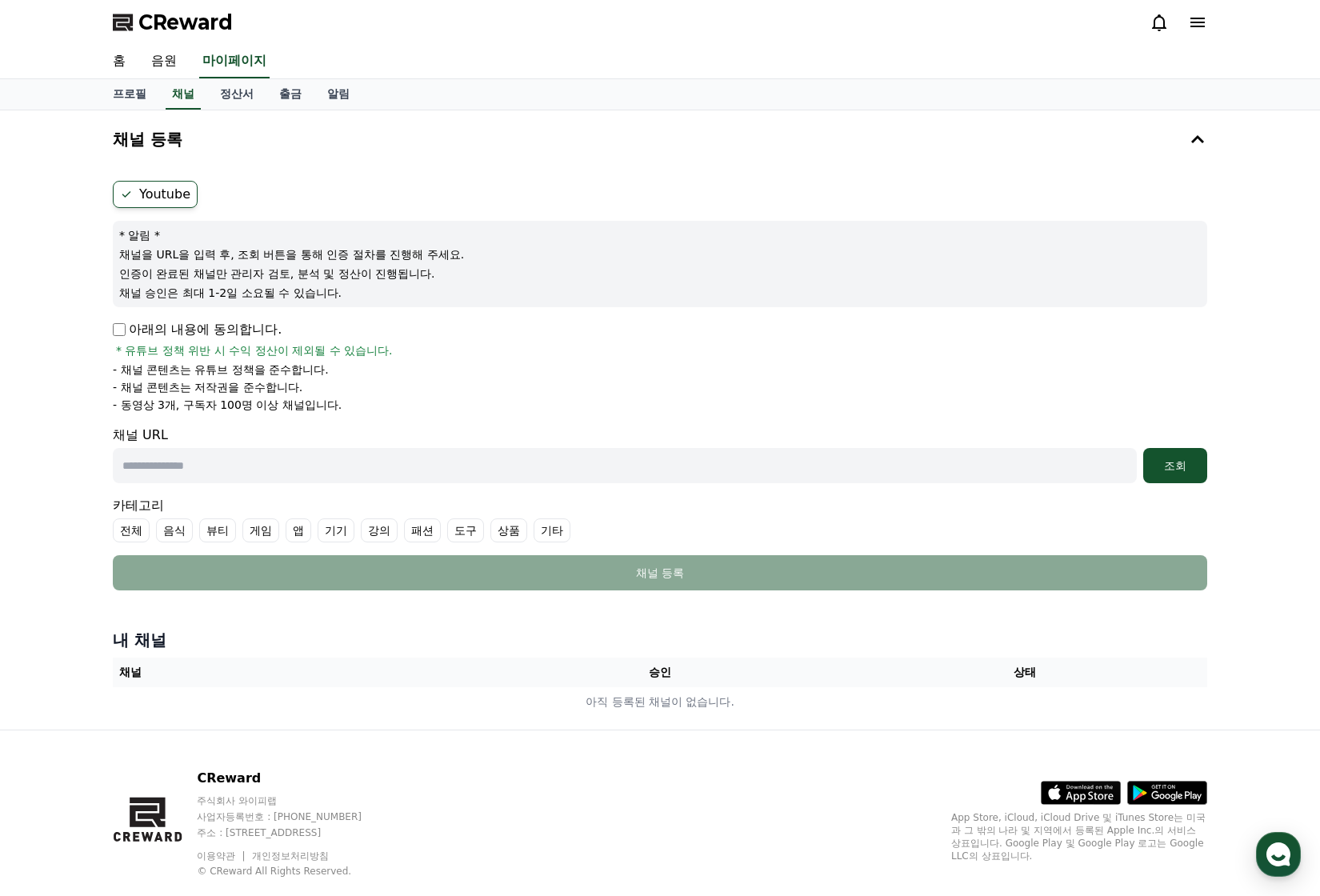
click at [259, 481] on input "text" at bounding box center [624, 466] width 1024 height 35
paste input "**********"
type input "**********"
click at [1139, 464] on div "**********" at bounding box center [659, 466] width 1094 height 35
click at [1153, 464] on div "조회" at bounding box center [1175, 465] width 52 height 16
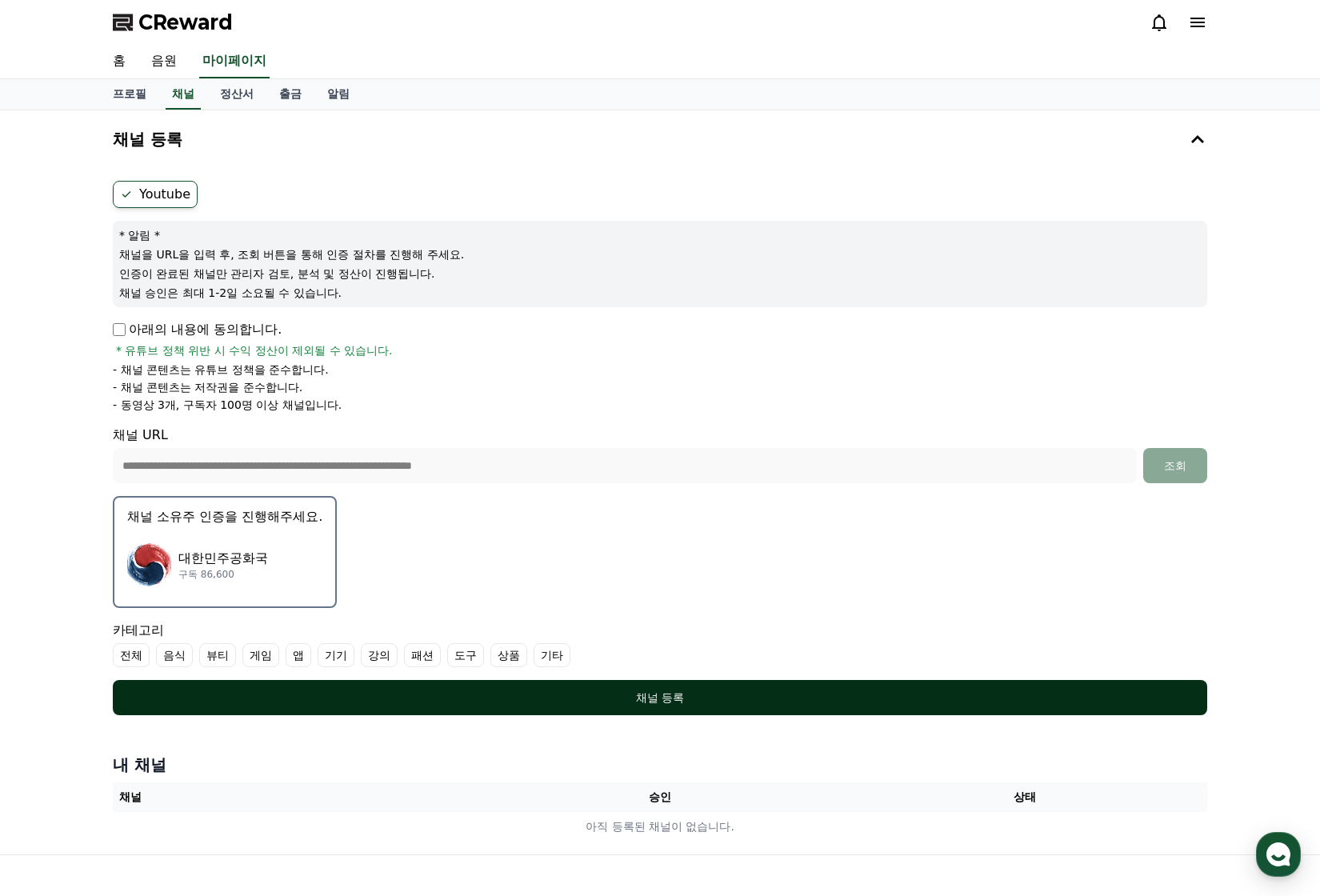
click at [582, 700] on div "채널 등록" at bounding box center [660, 697] width 1031 height 16
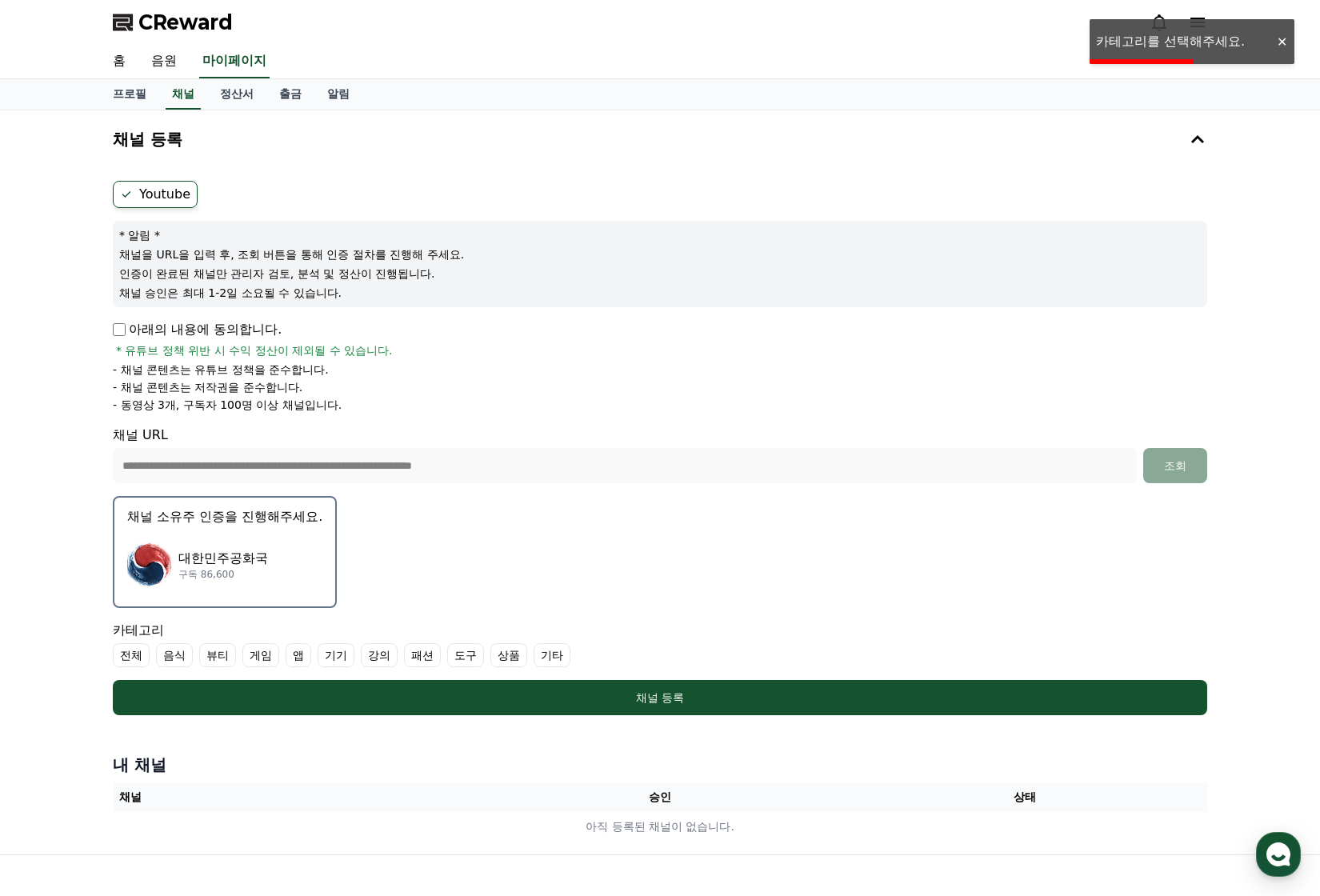
click at [136, 657] on label "전체" at bounding box center [131, 655] width 37 height 24
click at [562, 654] on label "기타" at bounding box center [572, 655] width 37 height 24
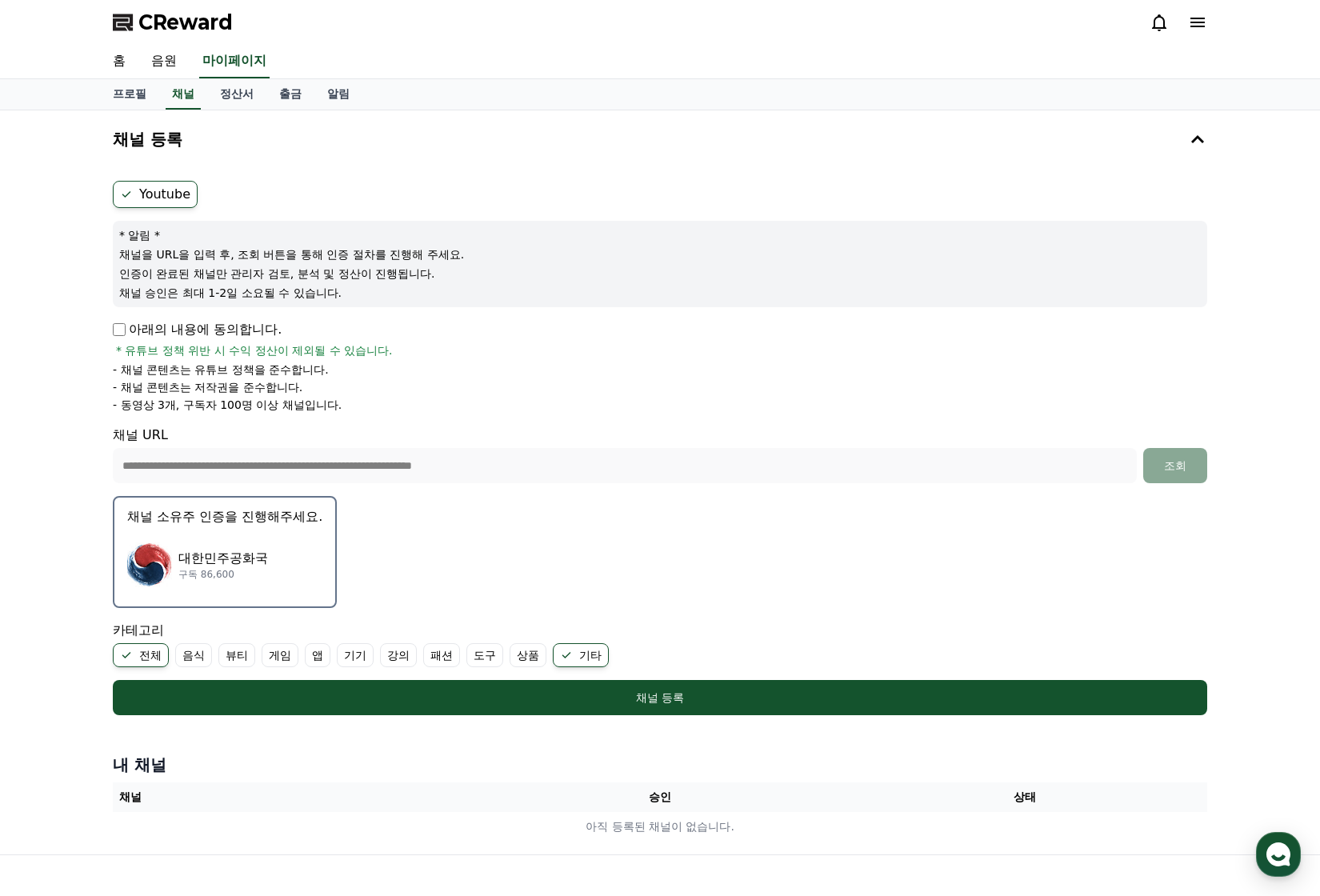
click at [148, 653] on label "전체" at bounding box center [140, 655] width 56 height 24
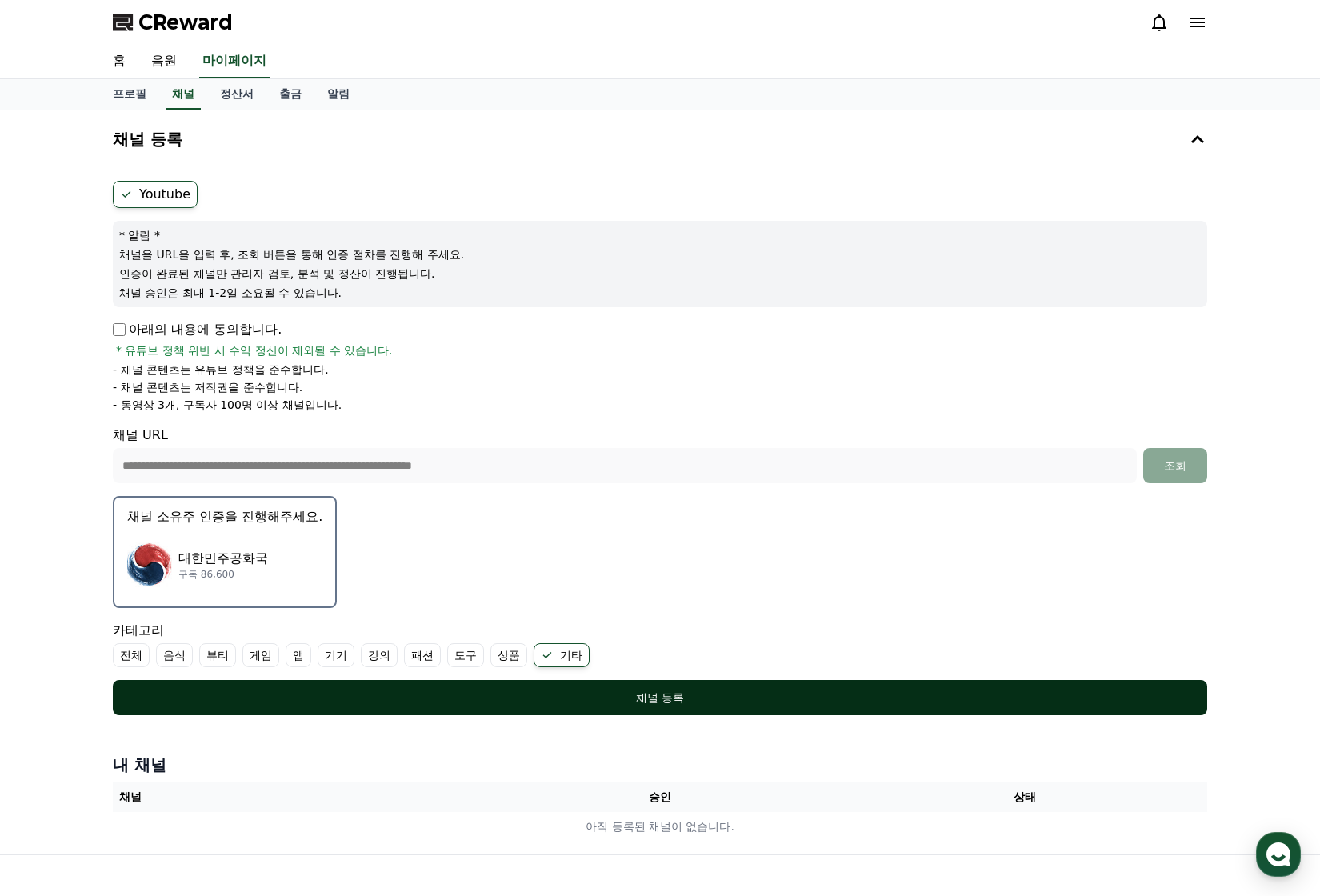
click at [471, 701] on div "채널 등록" at bounding box center [660, 697] width 1031 height 16
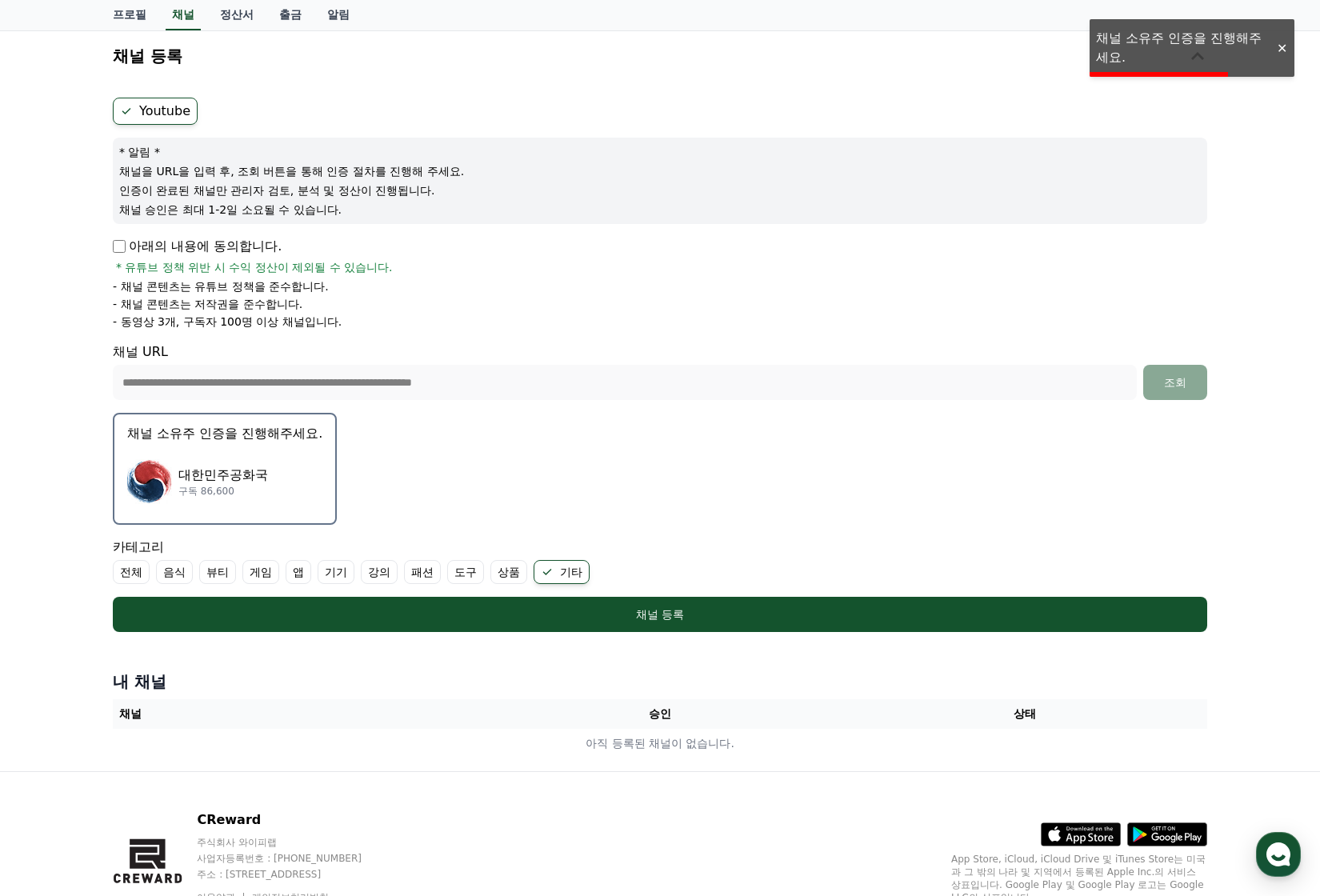
scroll to position [158, 0]
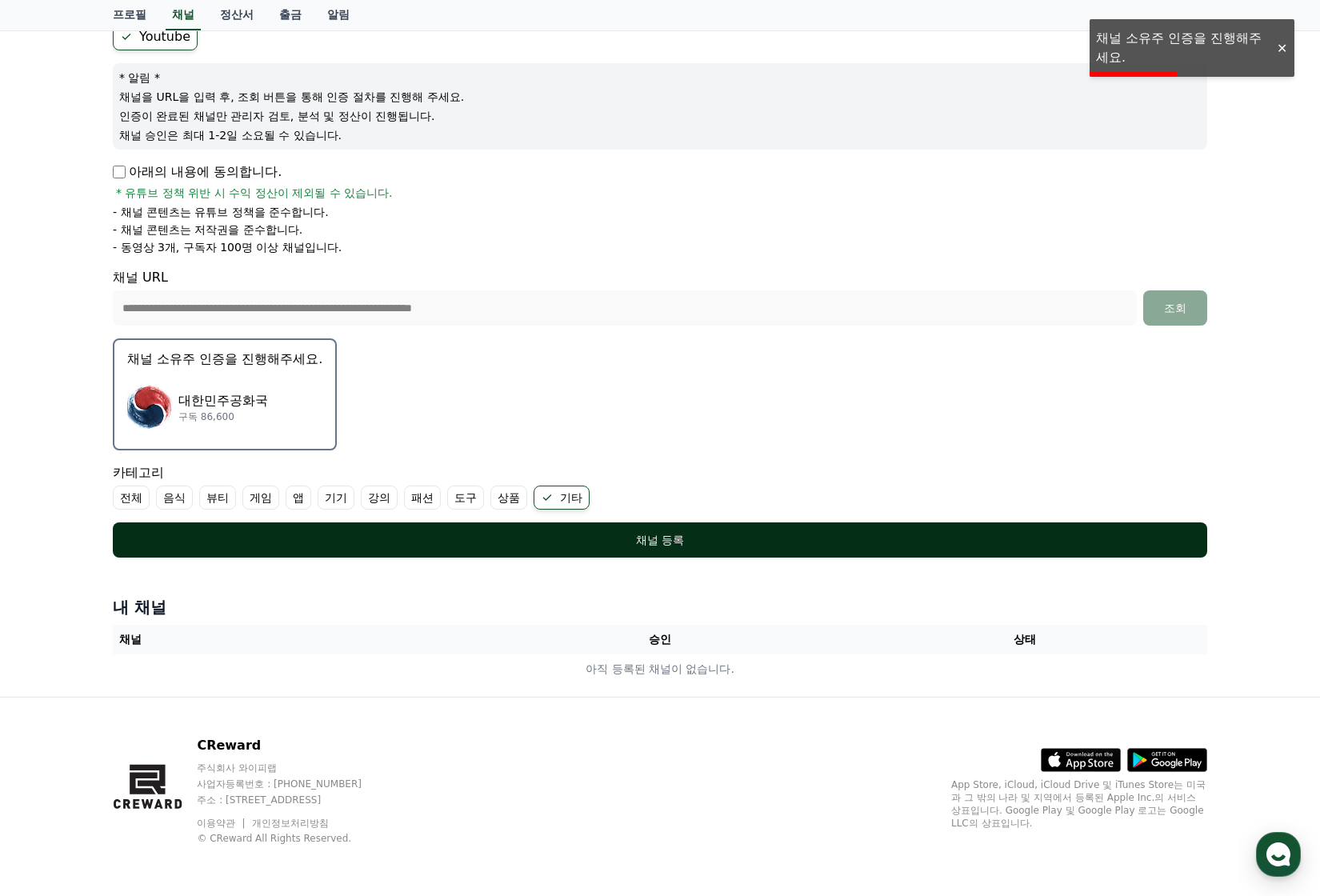
click at [591, 547] on div "채널 등록" at bounding box center [660, 539] width 1031 height 16
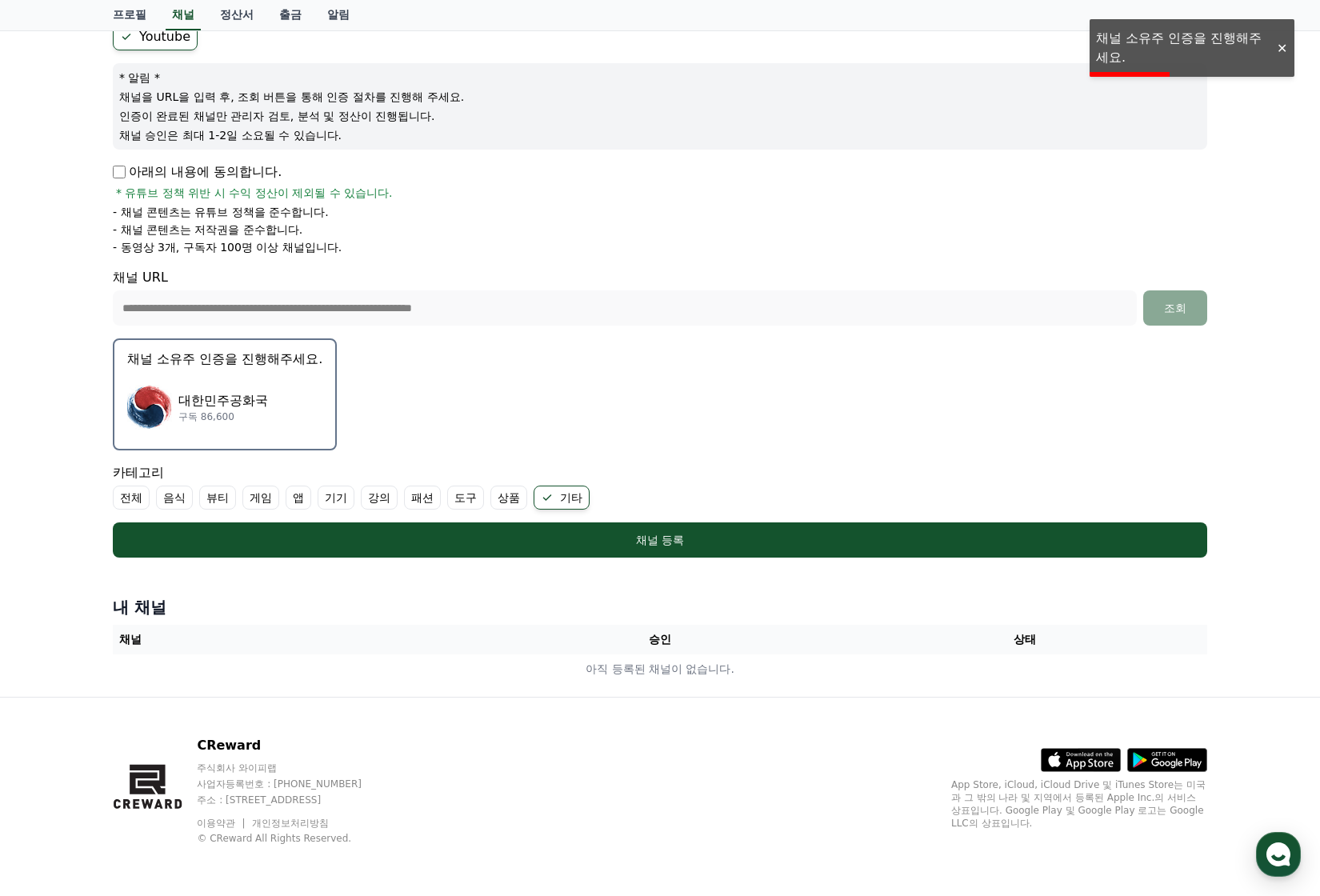
click at [272, 404] on div "대한민주공화국 구독 86,600" at bounding box center [225, 407] width 195 height 64
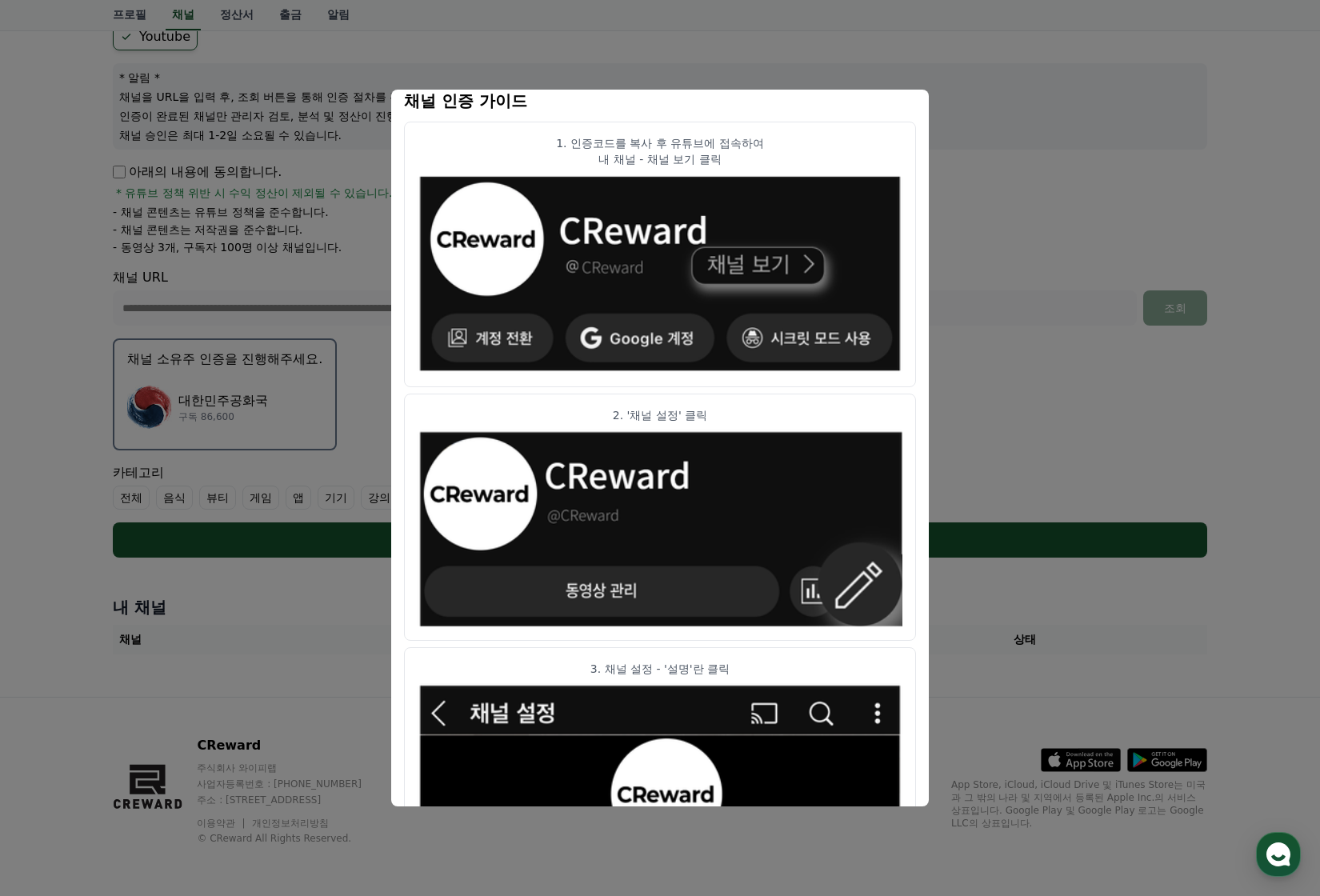
scroll to position [0, 0]
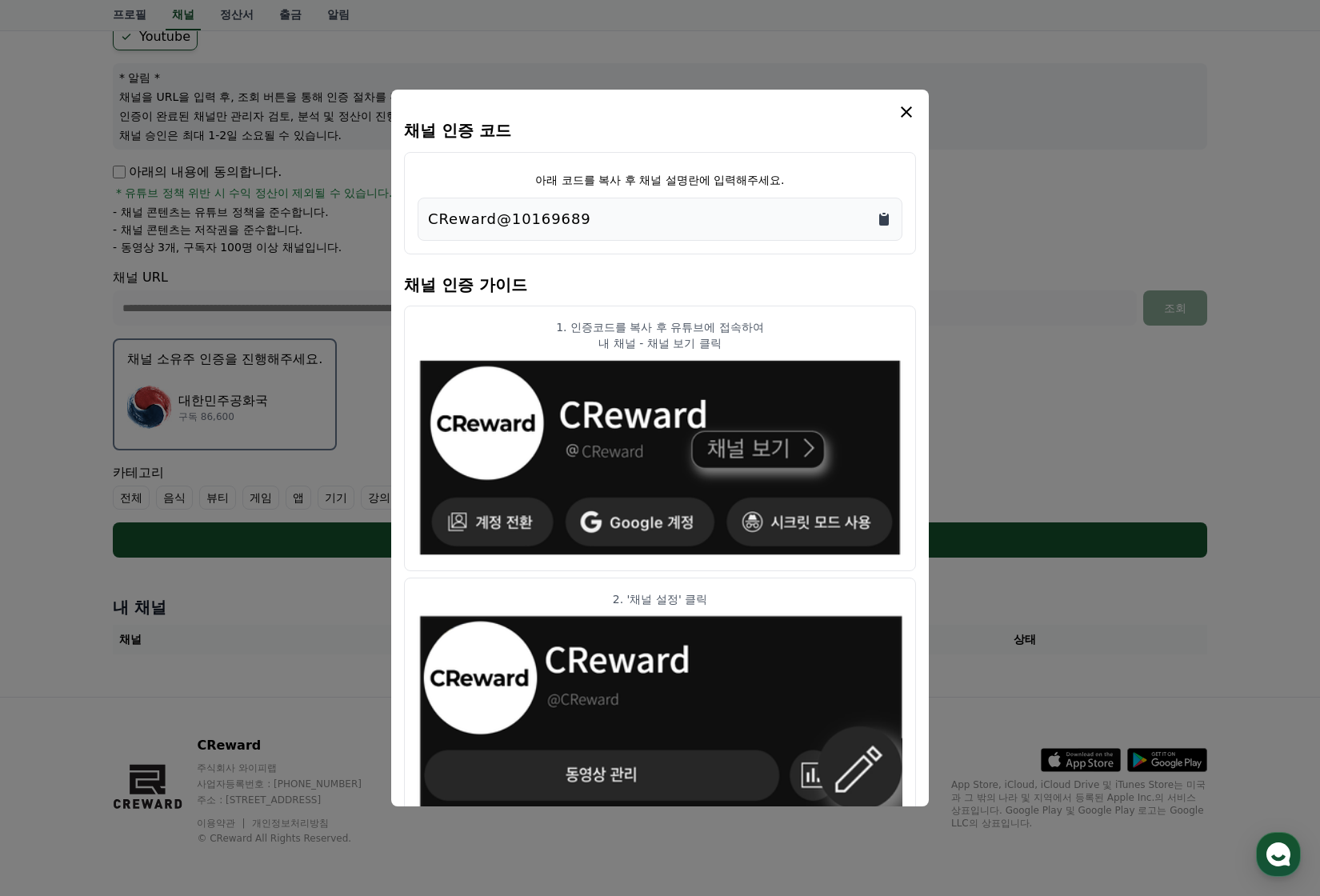
click at [882, 218] on icon "Copy to clipboard" at bounding box center [884, 219] width 9 height 12
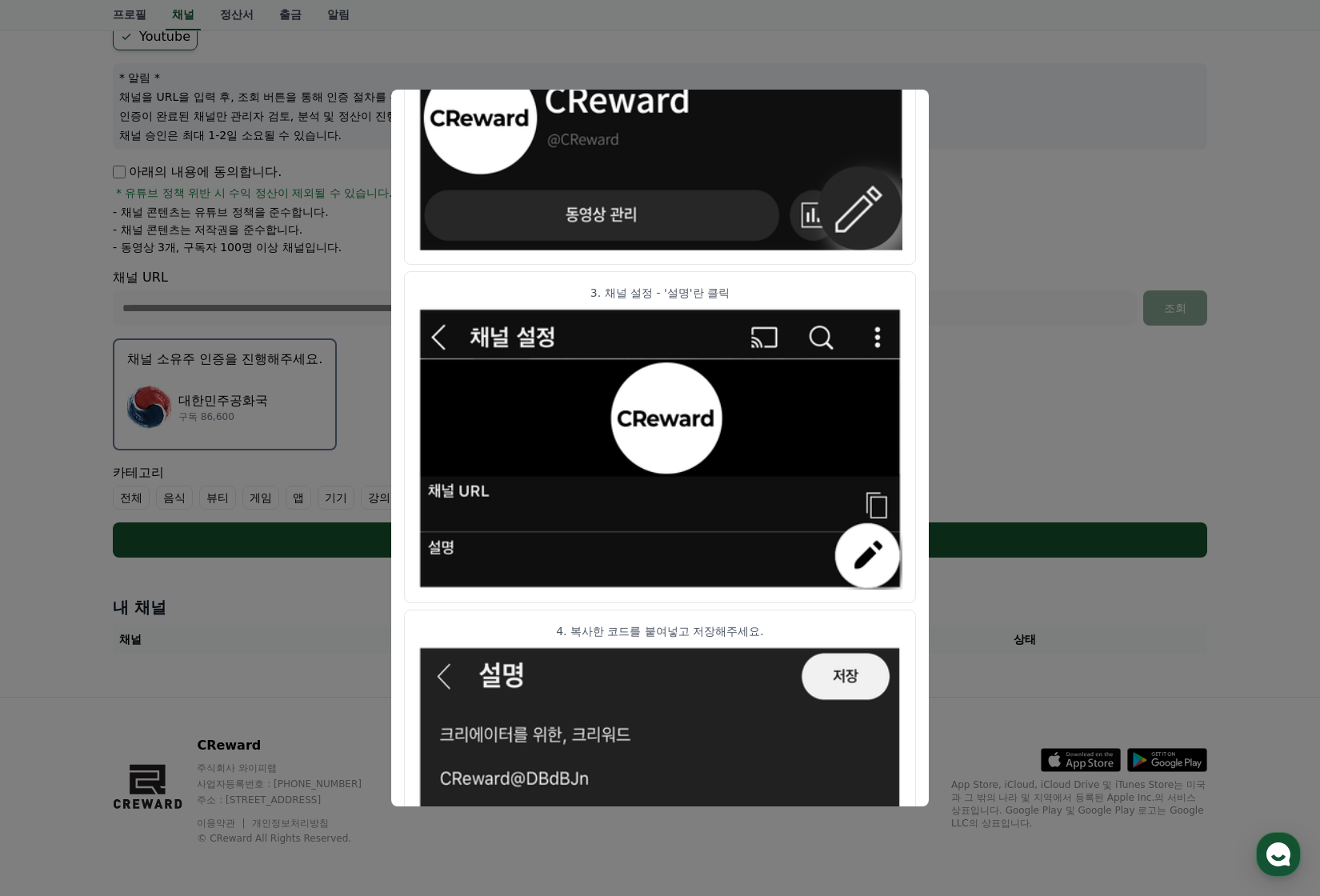
scroll to position [664, 0]
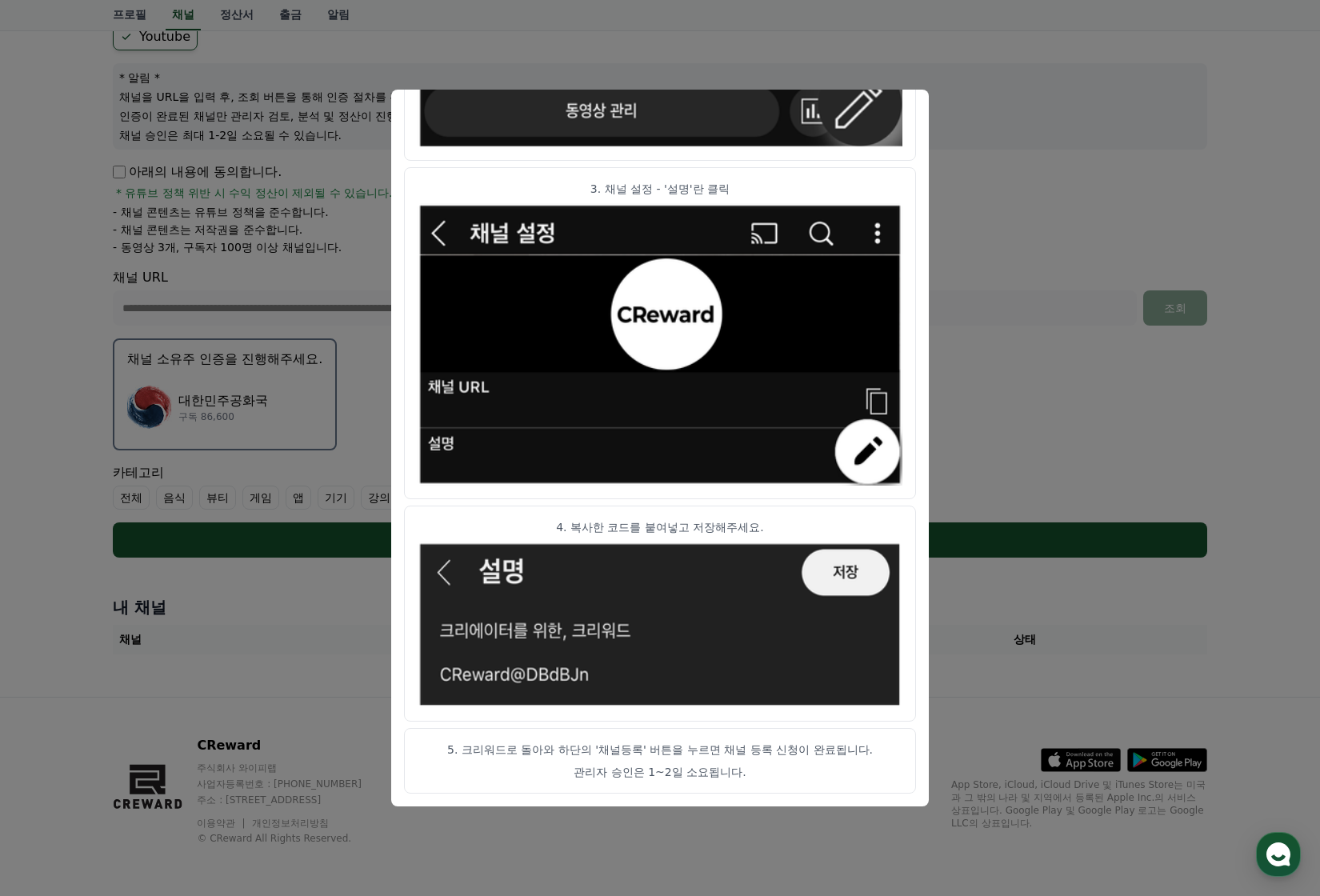
click at [984, 536] on button "close modal" at bounding box center [660, 448] width 1320 height 896
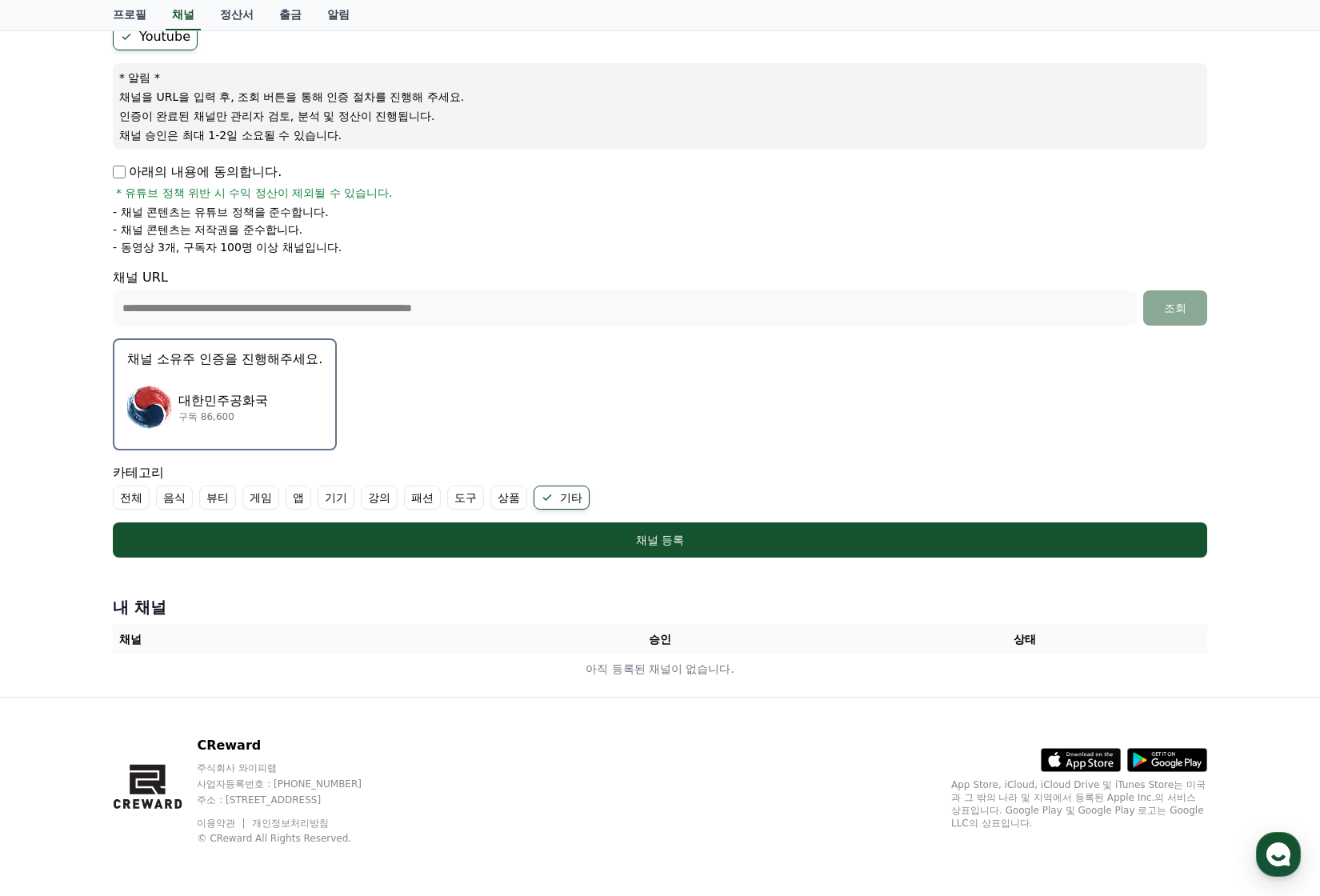
click at [1111, 395] on form "**********" at bounding box center [659, 290] width 1094 height 535
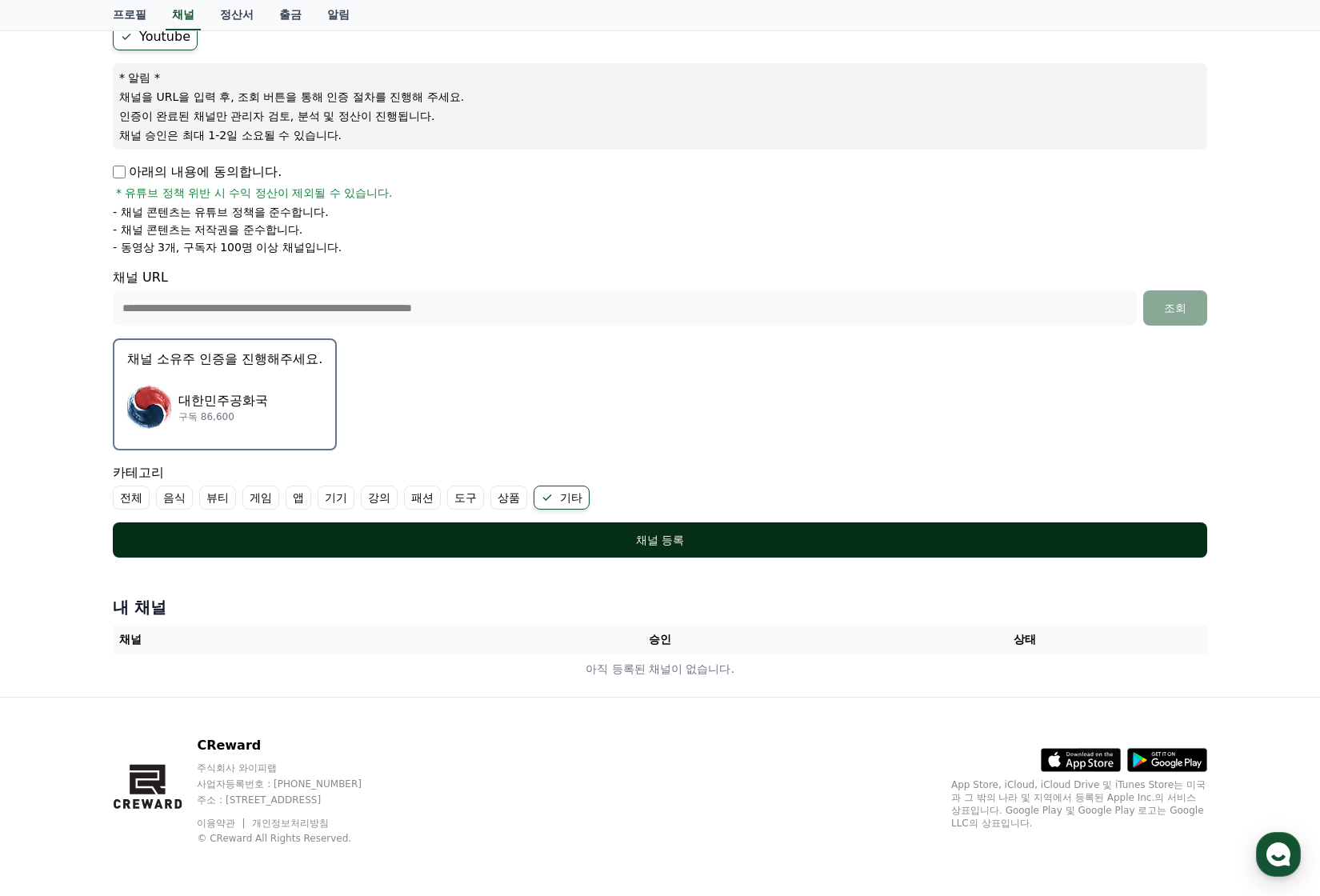
click at [712, 542] on div "채널 등록" at bounding box center [660, 539] width 1031 height 16
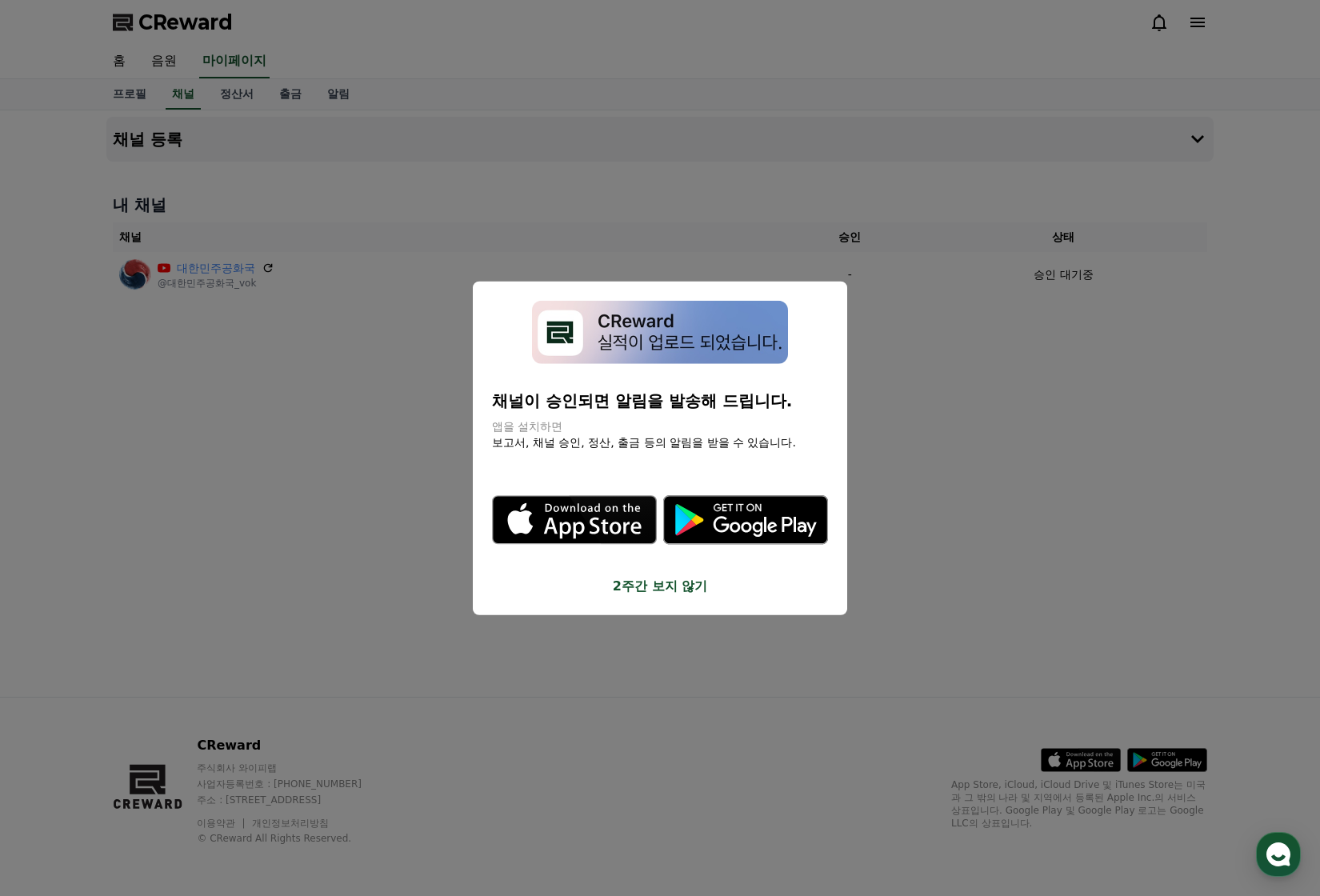
click at [949, 417] on button "close modal" at bounding box center [660, 448] width 1320 height 896
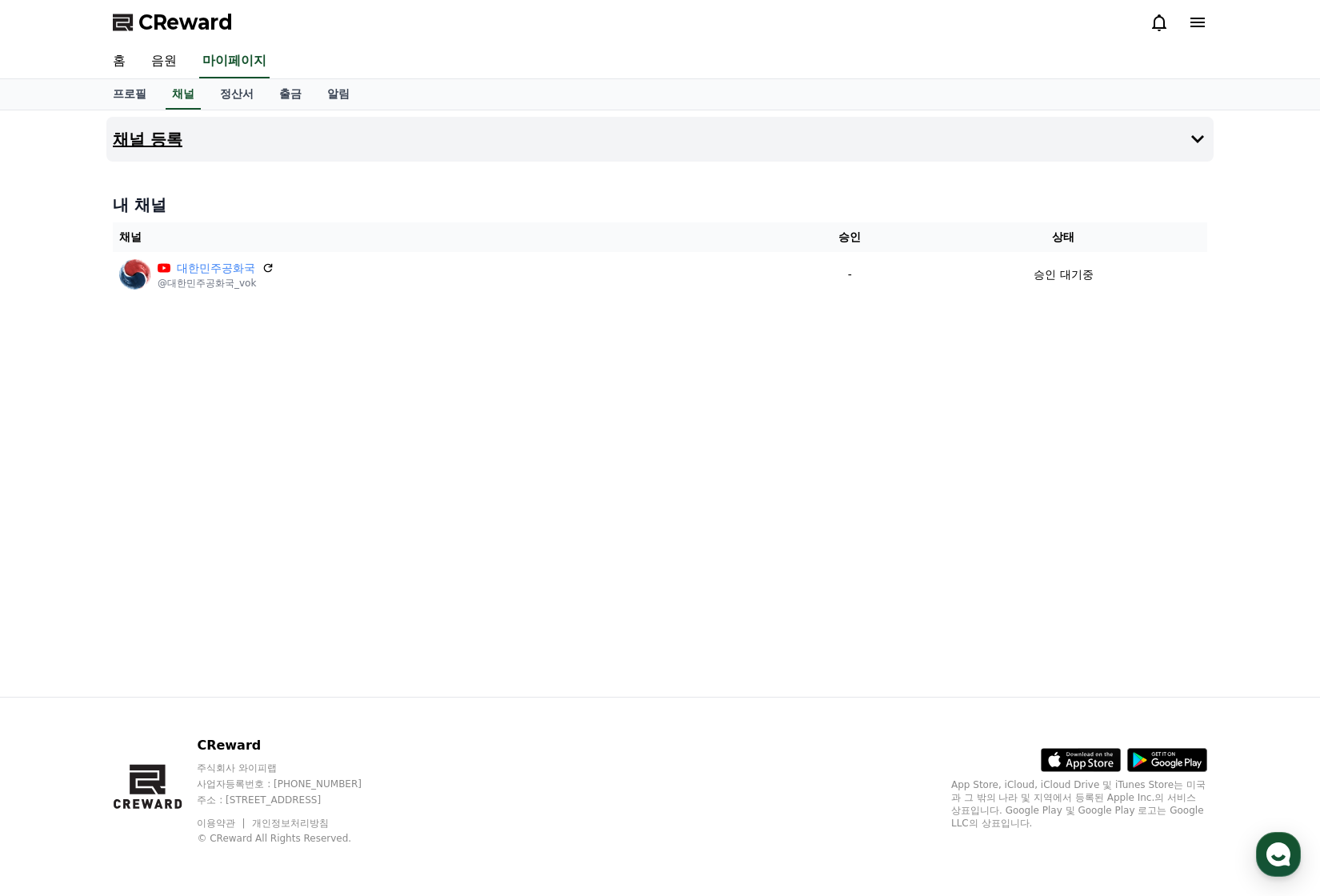
click at [189, 135] on button "채널 등록" at bounding box center [659, 139] width 1107 height 45
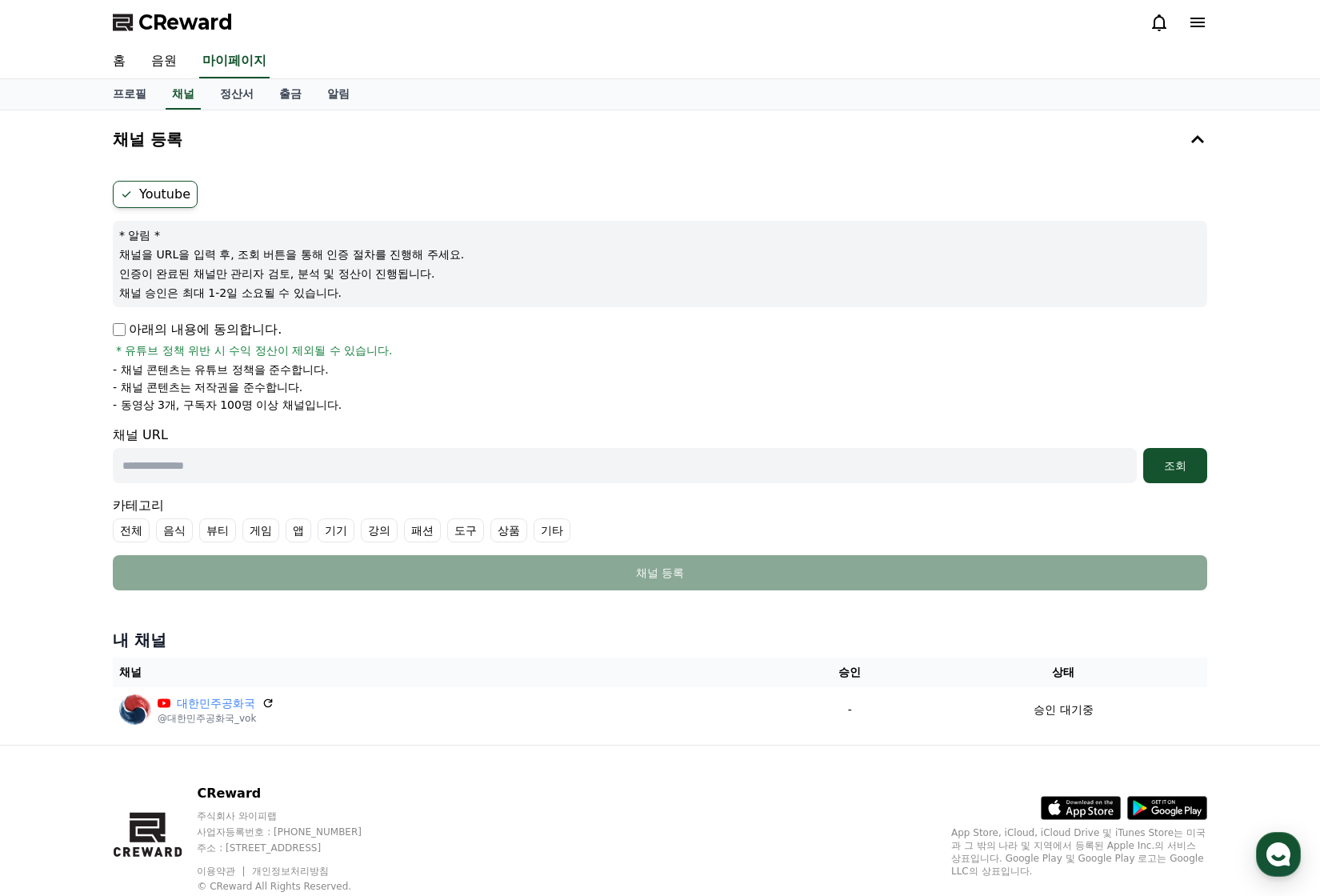
click at [492, 470] on input "text" at bounding box center [624, 466] width 1024 height 35
paste input "**********"
type input "**********"
click at [548, 528] on label "기타" at bounding box center [552, 530] width 37 height 24
click at [1175, 470] on div "조회" at bounding box center [1175, 465] width 52 height 16
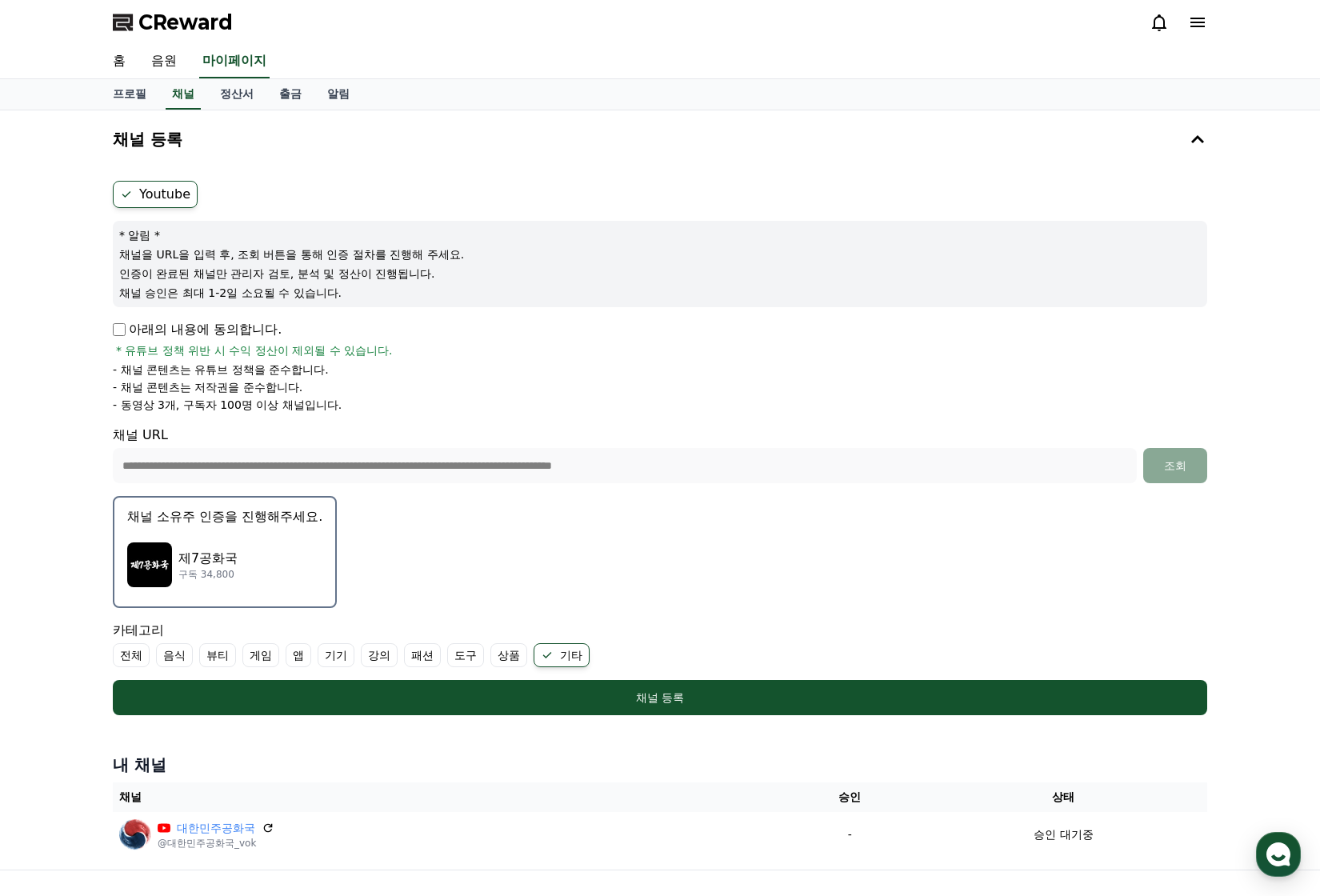
click at [253, 556] on div "제7공화국 구독 34,800" at bounding box center [225, 564] width 195 height 64
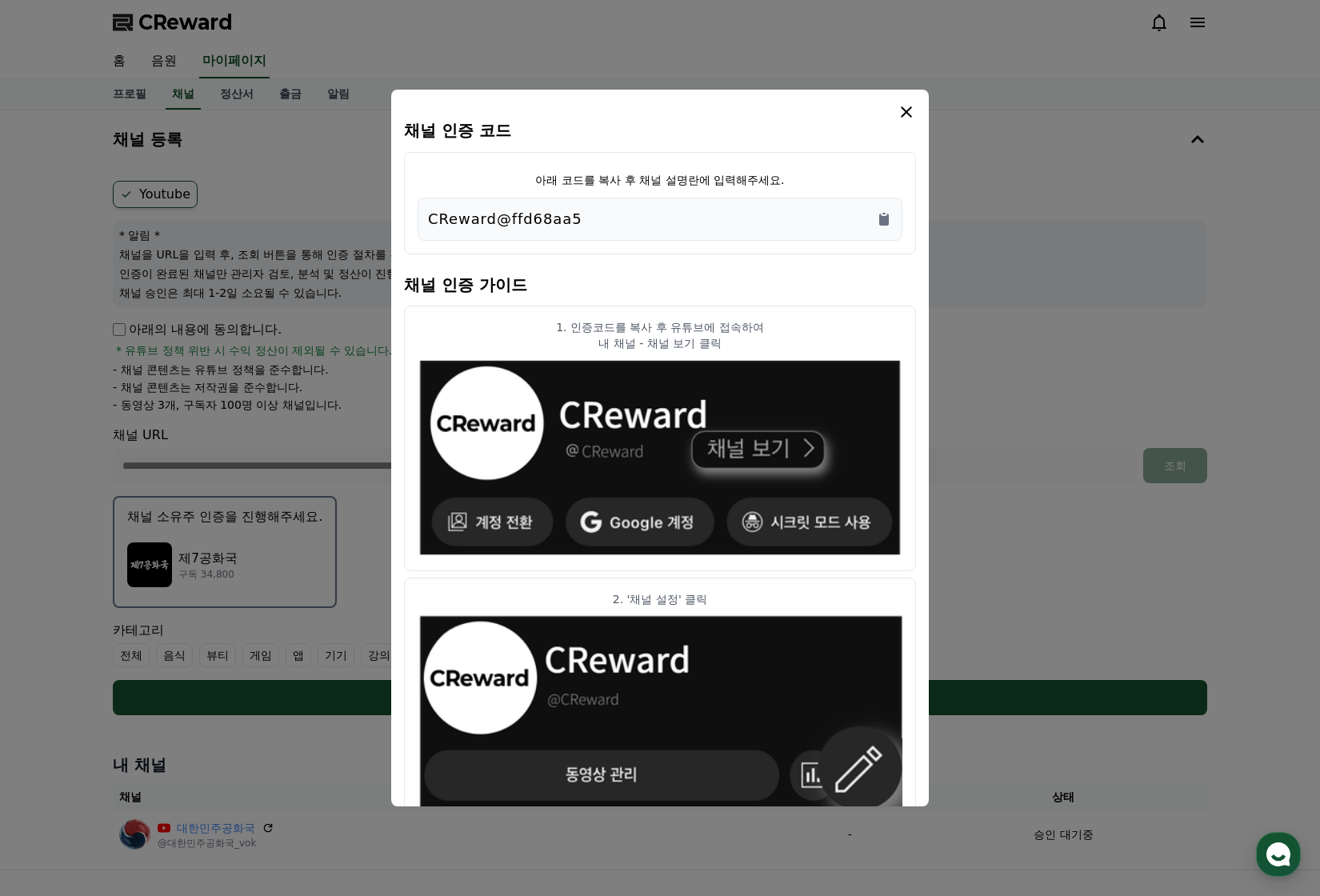
drag, startPoint x: 423, startPoint y: 220, endPoint x: 361, endPoint y: 220, distance: 62.0
click at [361, 722] on div "채널 인증 코드 아래 코드를 복사 후 채널 설명란에 입력해주세요. CReward@ffd68aa5 채널 인증 가이드 1. 인증코드를 복사 후 유…" at bounding box center [659, 722] width 1107 height 0
click at [560, 229] on p "CReward@ffd68aa5" at bounding box center [504, 219] width 154 height 22
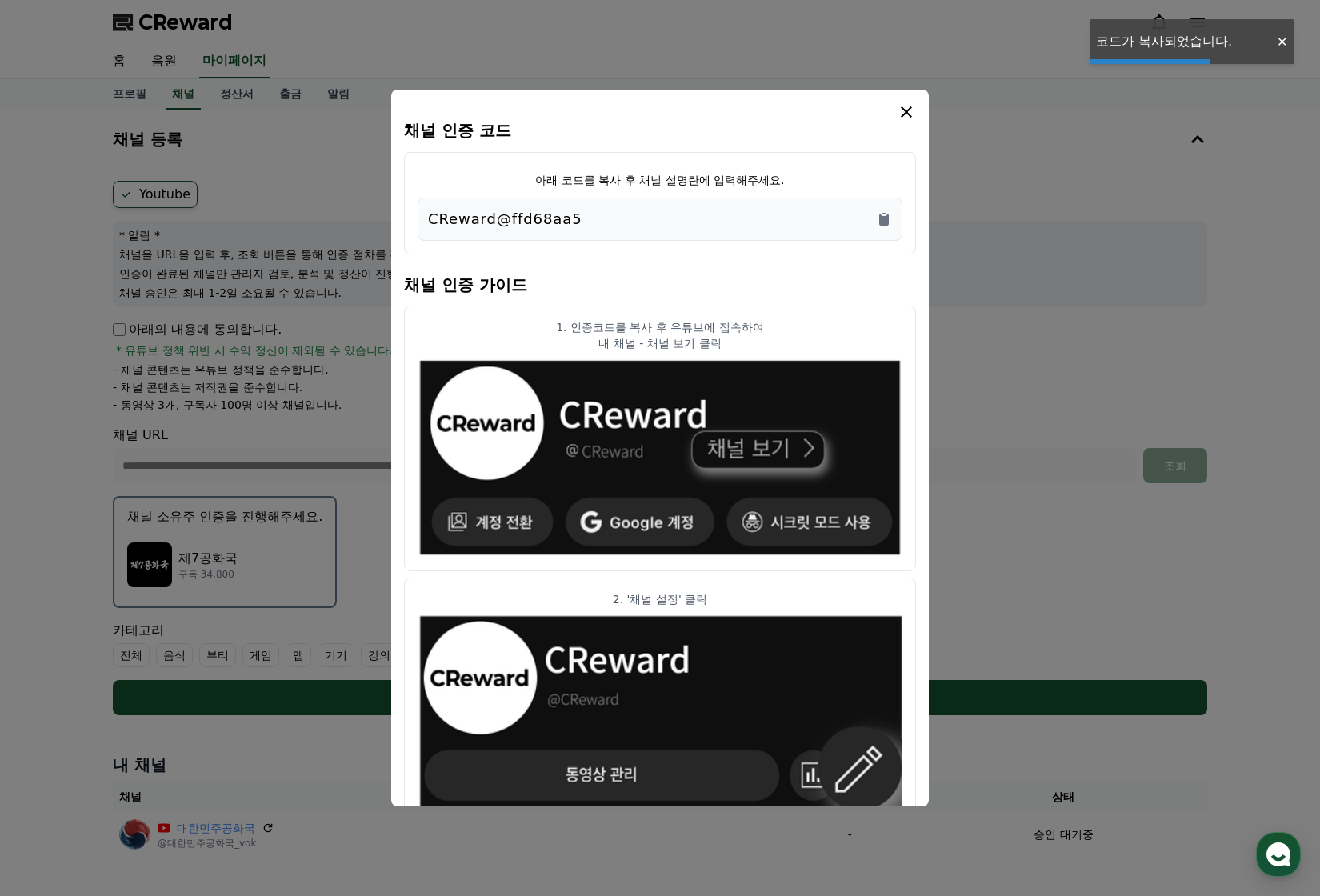
click at [911, 117] on icon "modal" at bounding box center [906, 112] width 11 height 11
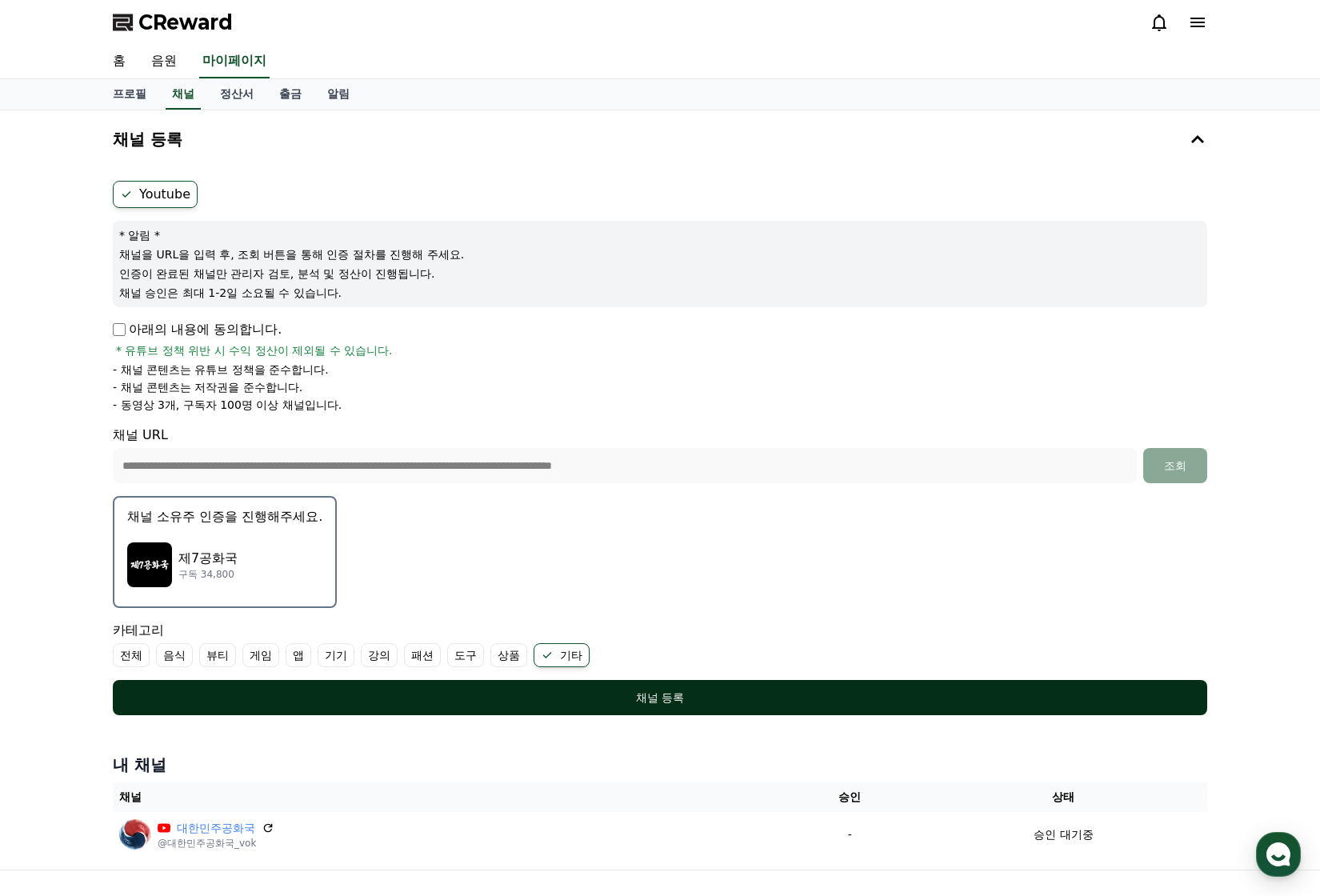
click at [749, 701] on div "채널 등록" at bounding box center [660, 697] width 1031 height 16
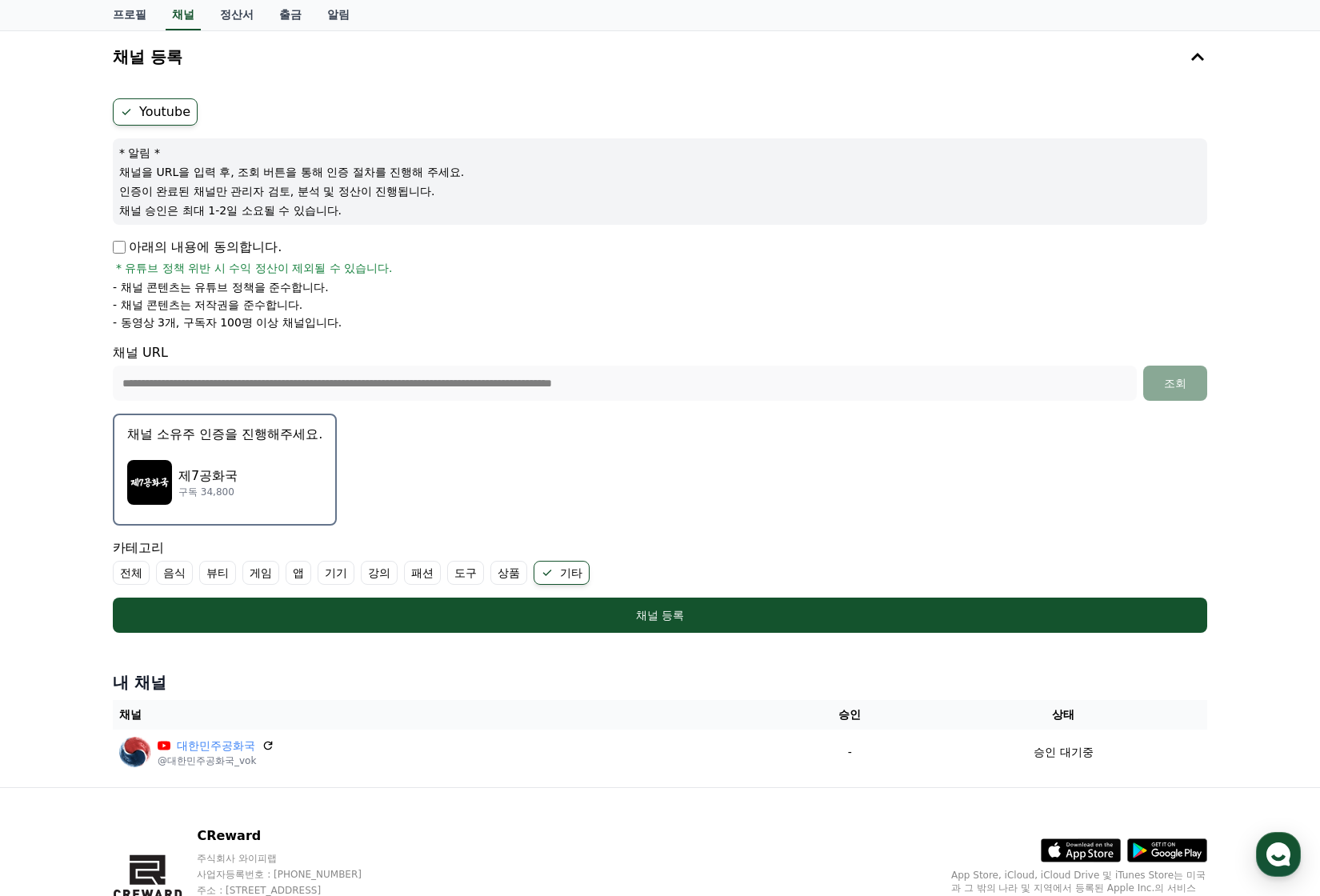
scroll to position [160, 0]
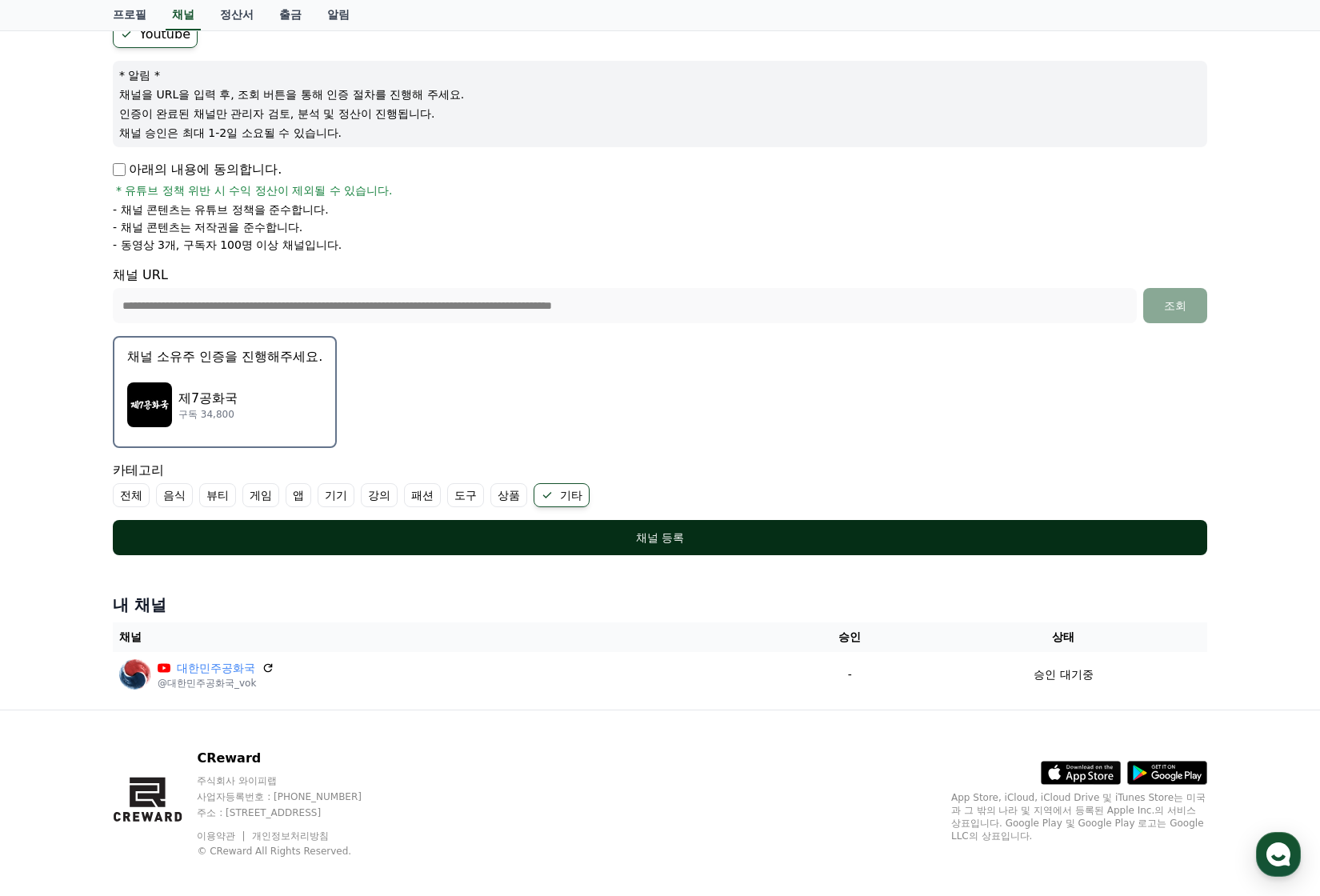
click at [790, 535] on div "채널 등록" at bounding box center [660, 537] width 1031 height 16
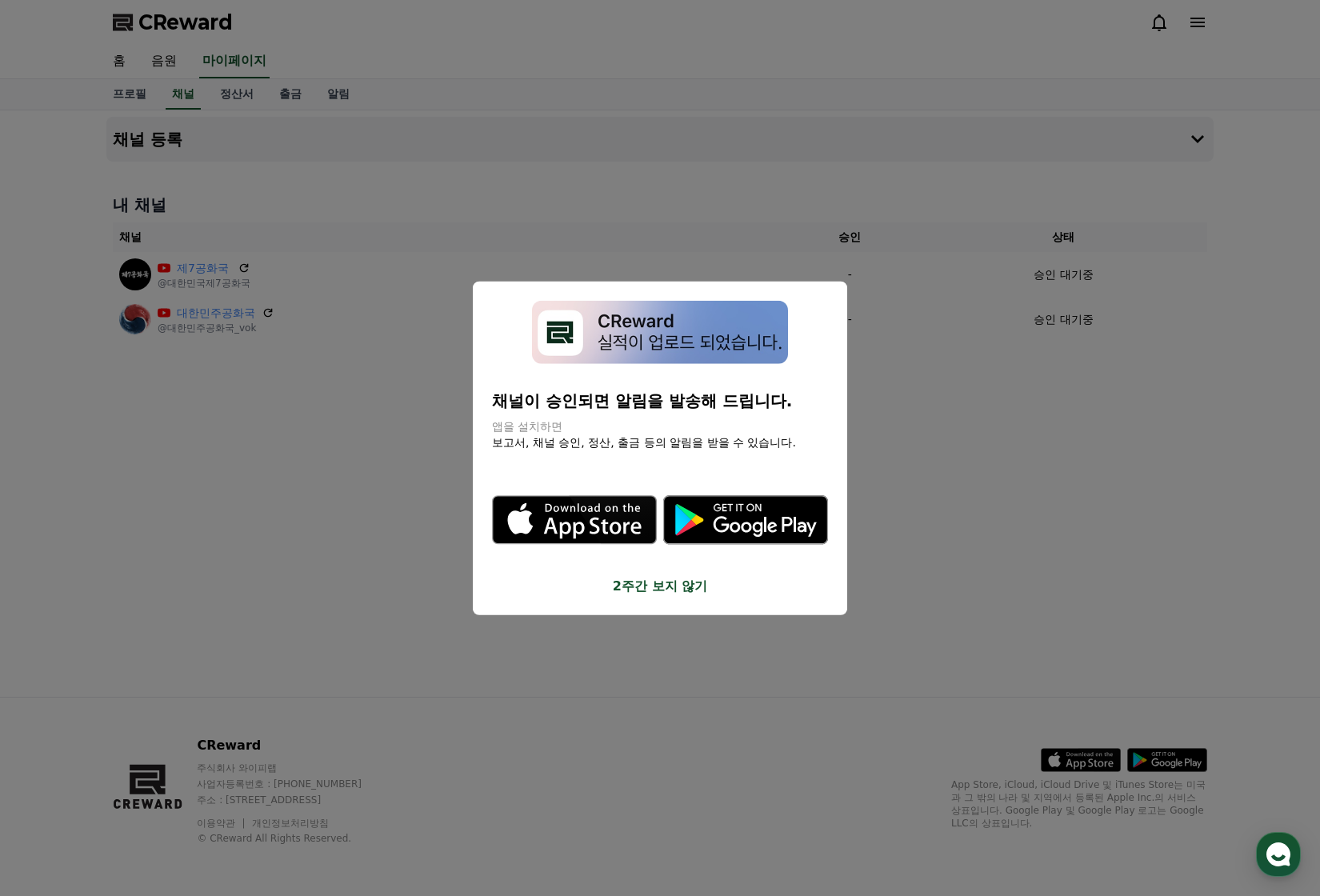
click at [678, 584] on button "2주간 보지 않기" at bounding box center [660, 585] width 336 height 19
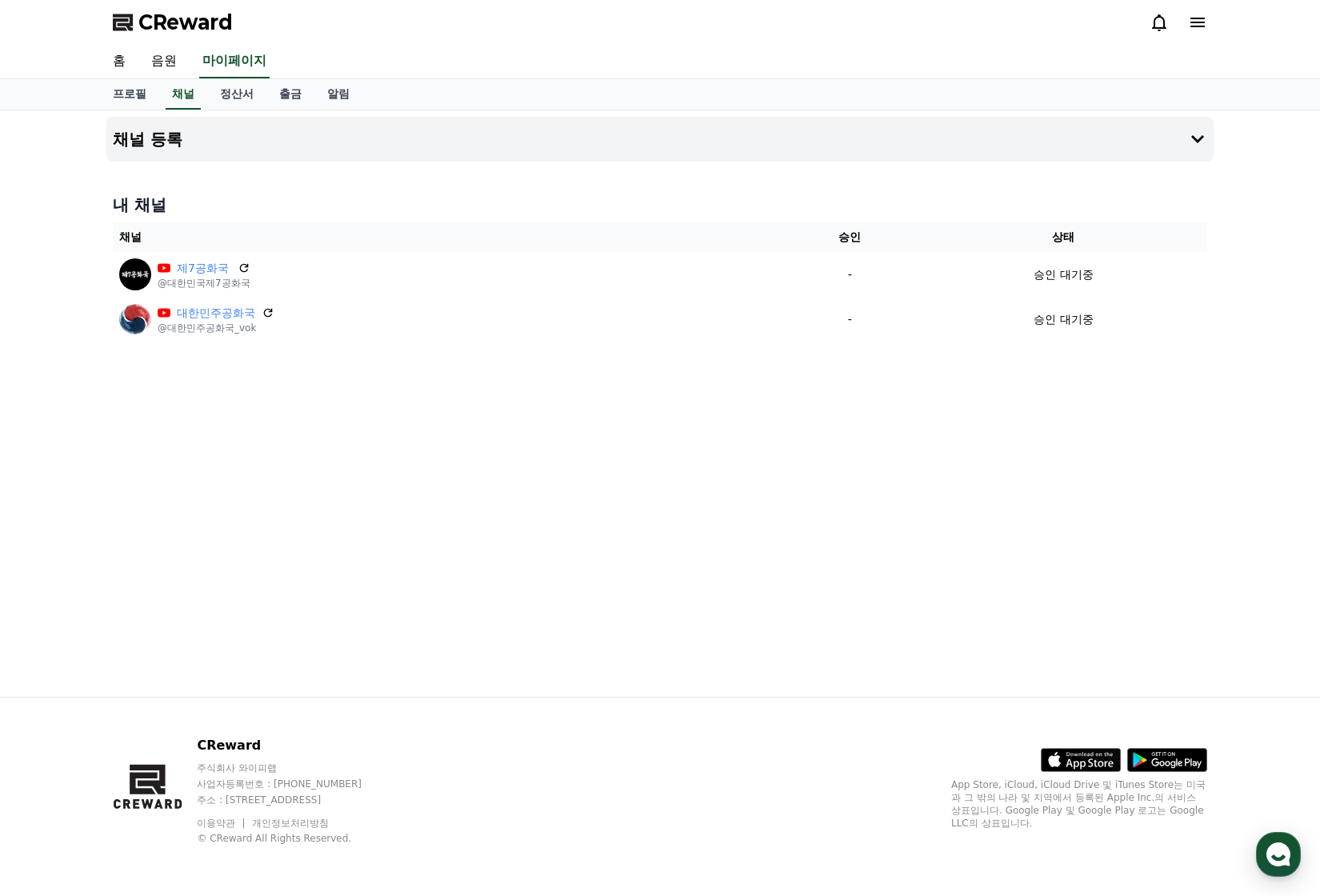
drag, startPoint x: 797, startPoint y: 403, endPoint x: 620, endPoint y: 394, distance: 177.2
click at [620, 394] on div "채널 등록 내 채널 채널 승인 상태 제7공화국 @대한민국제7공화국 - 승인 대기중 대한민주공화국 @대한민주공화국_vok - 승인 대기중" at bounding box center [659, 404] width 1120 height 586
click at [239, 90] on link "정산서" at bounding box center [237, 94] width 59 height 30
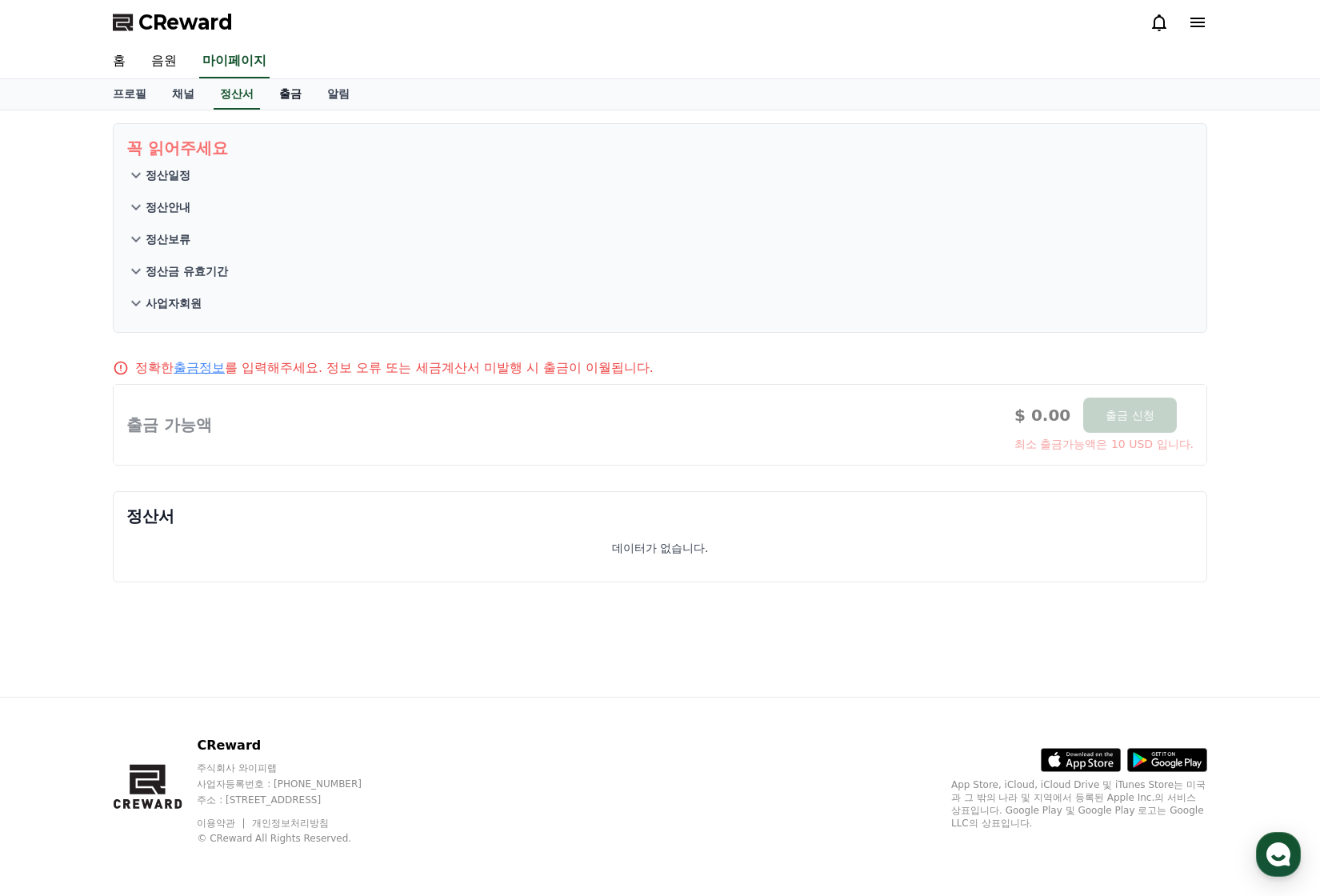
click at [293, 100] on link "출금" at bounding box center [290, 94] width 48 height 30
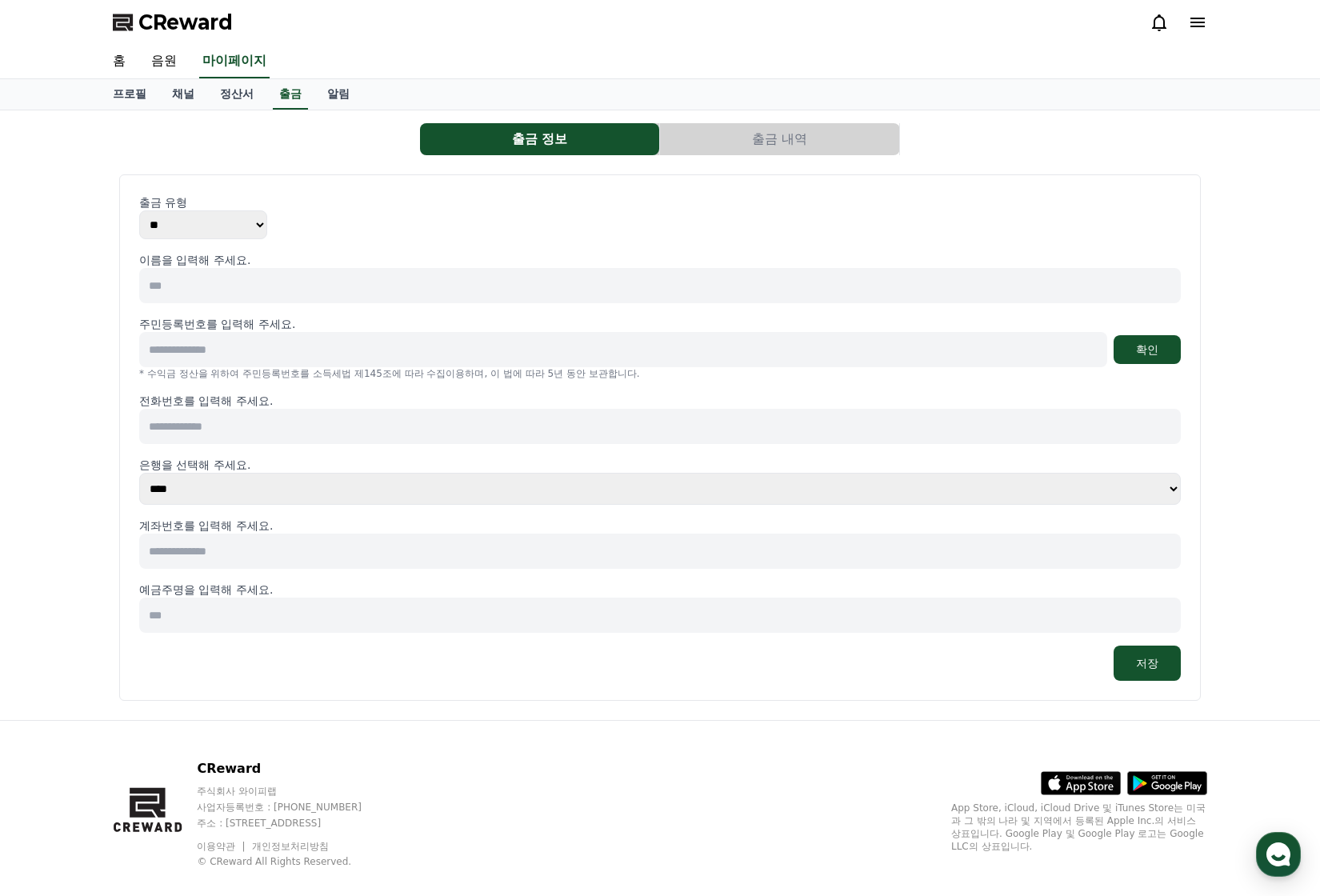
click at [757, 145] on button "출금 내역" at bounding box center [779, 139] width 239 height 32
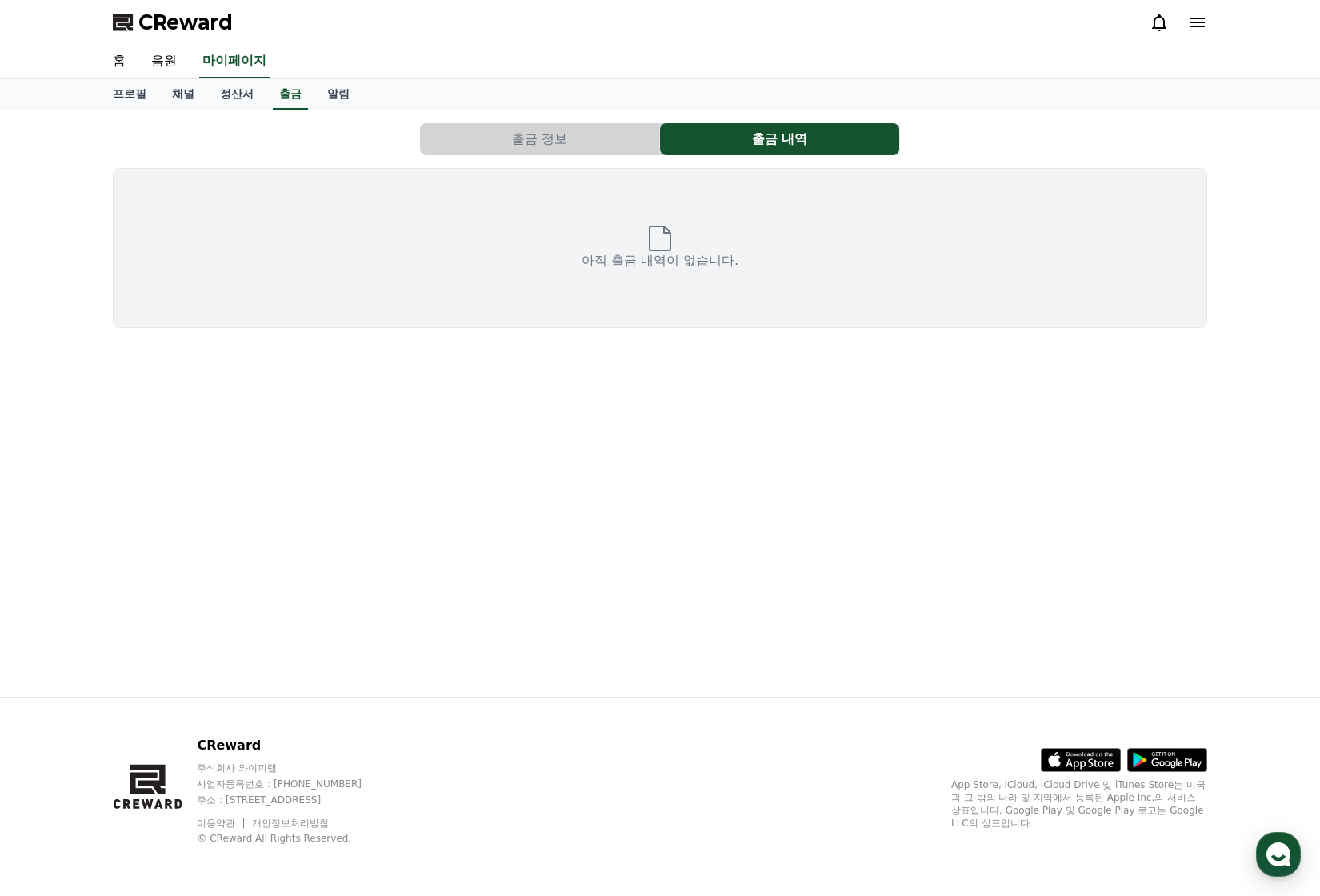
click at [572, 144] on button "출금 정보" at bounding box center [539, 139] width 239 height 32
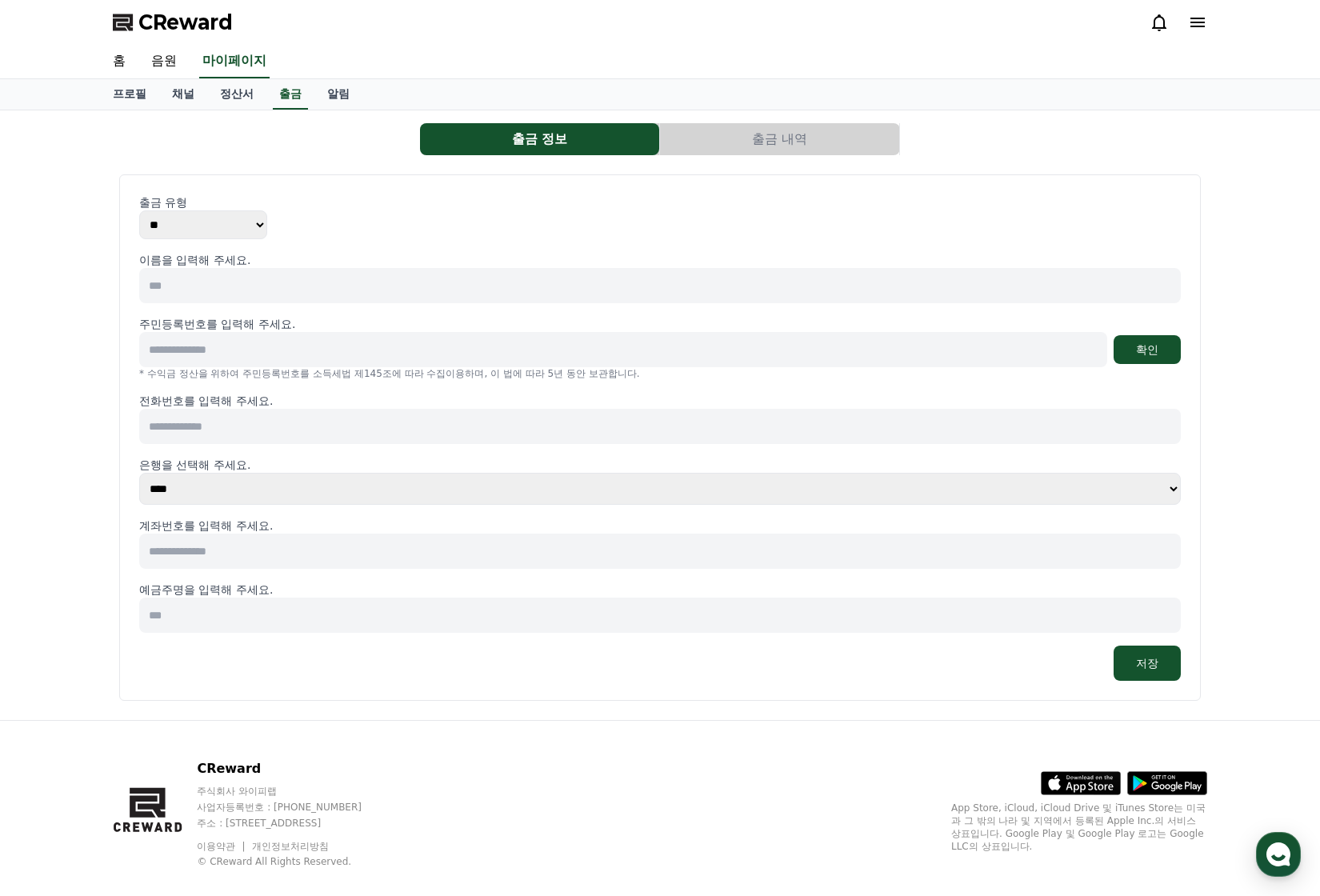
click at [252, 553] on input at bounding box center [660, 551] width 1042 height 35
click at [262, 488] on select "**** **** **** **** **** **** **** ** ** ** ** **** *** **** **** *****" at bounding box center [660, 489] width 1042 height 32
drag, startPoint x: 262, startPoint y: 488, endPoint x: 306, endPoint y: 447, distance: 60.1
click at [262, 488] on select "**** **** **** **** **** **** **** ** ** ** ** **** *** **** **** *****" at bounding box center [660, 489] width 1042 height 32
click at [826, 142] on button "출금 내역" at bounding box center [779, 139] width 239 height 32
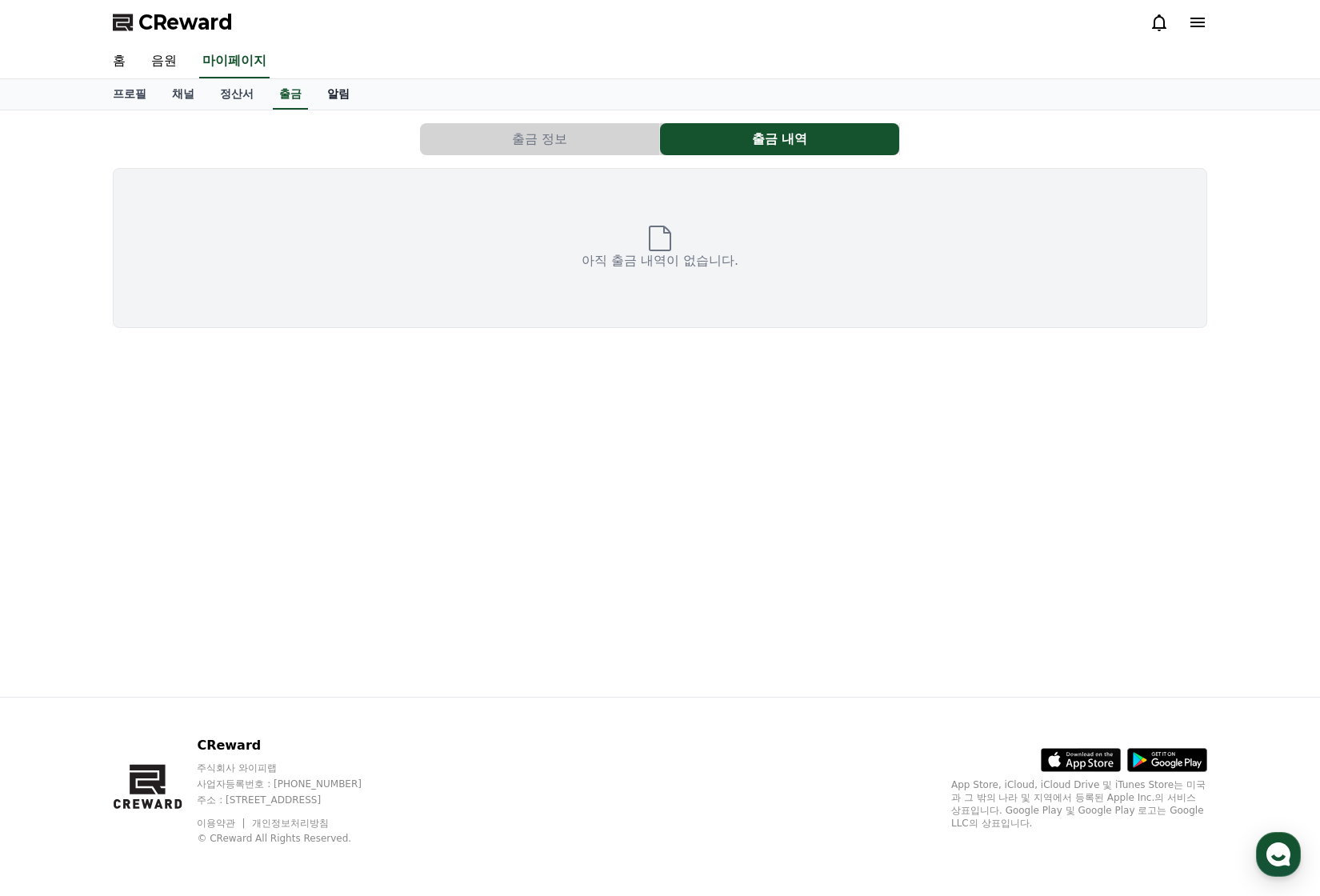
click at [344, 100] on link "알림" at bounding box center [338, 94] width 48 height 30
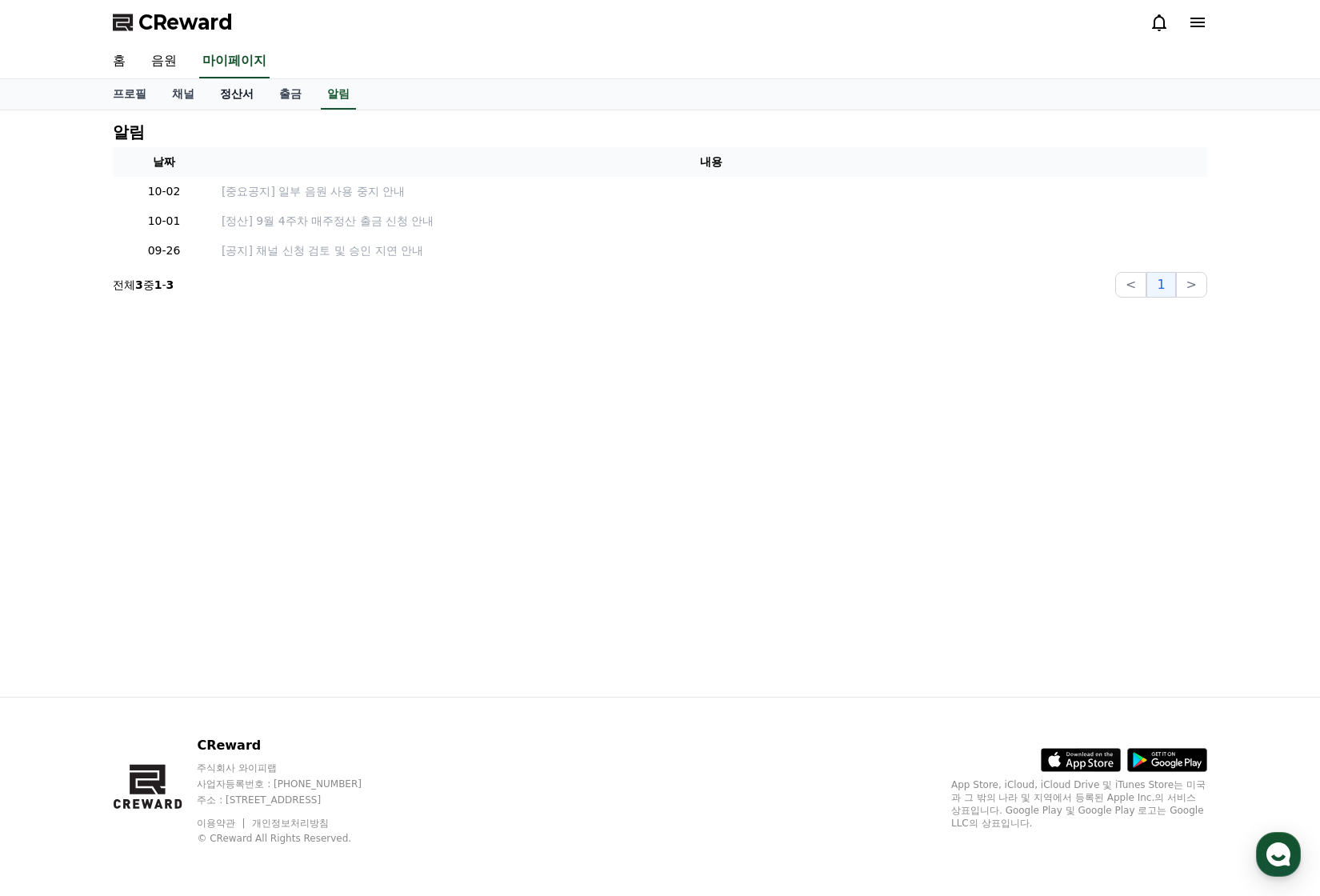
click at [251, 103] on link "정산서" at bounding box center [237, 94] width 59 height 30
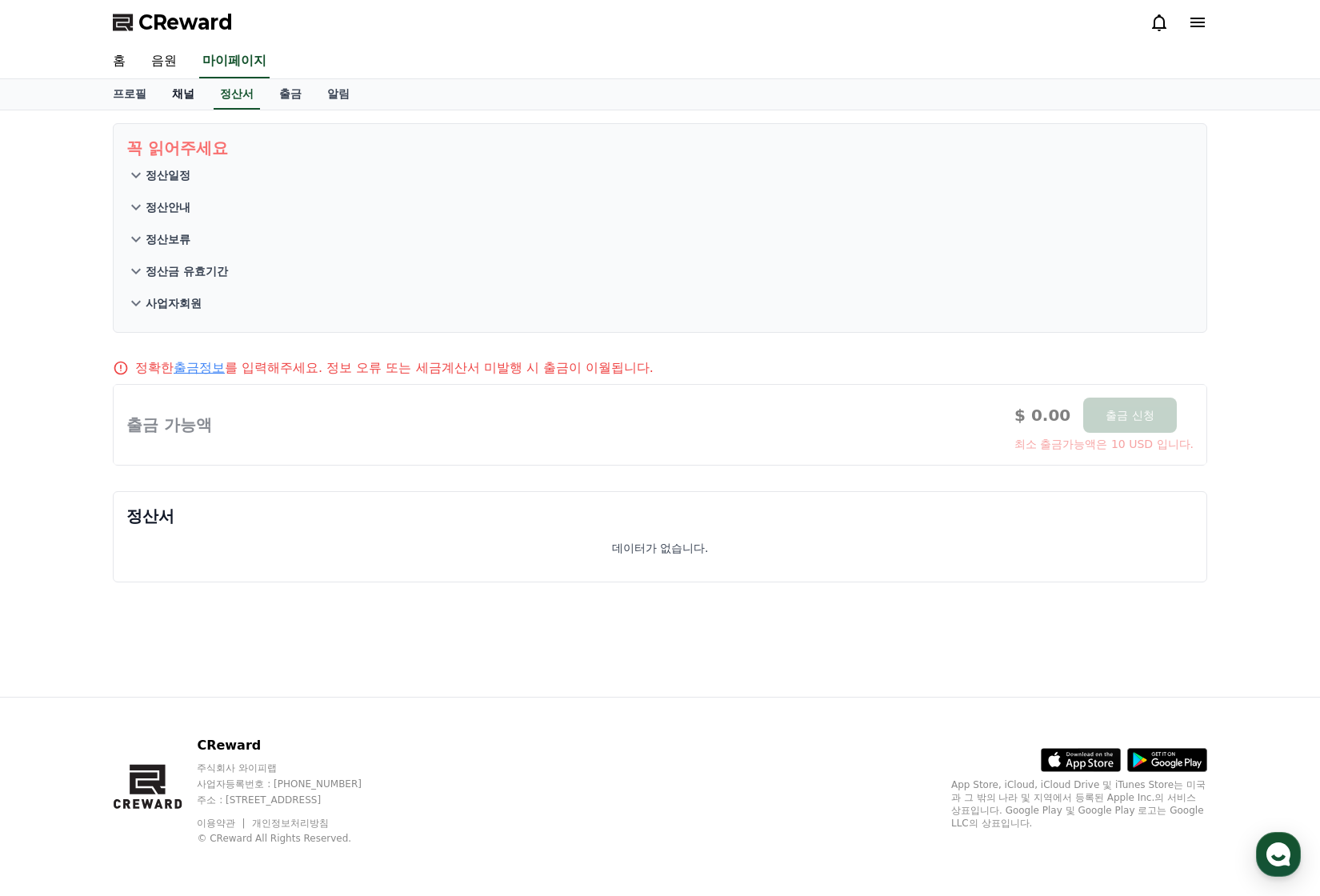
click at [172, 103] on link "채널" at bounding box center [183, 94] width 48 height 30
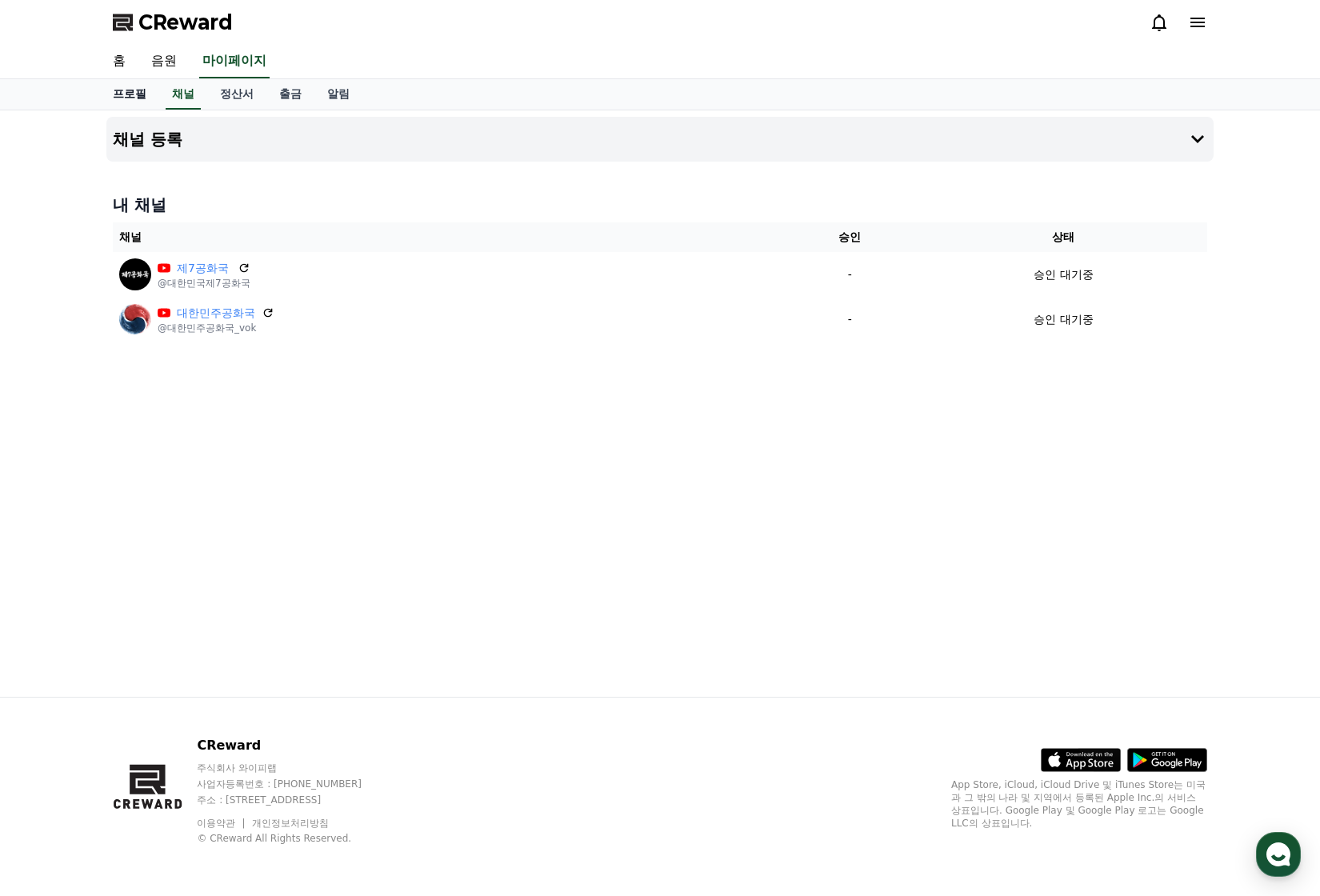
click at [134, 102] on link "프로필" at bounding box center [129, 94] width 59 height 30
select select "**********"
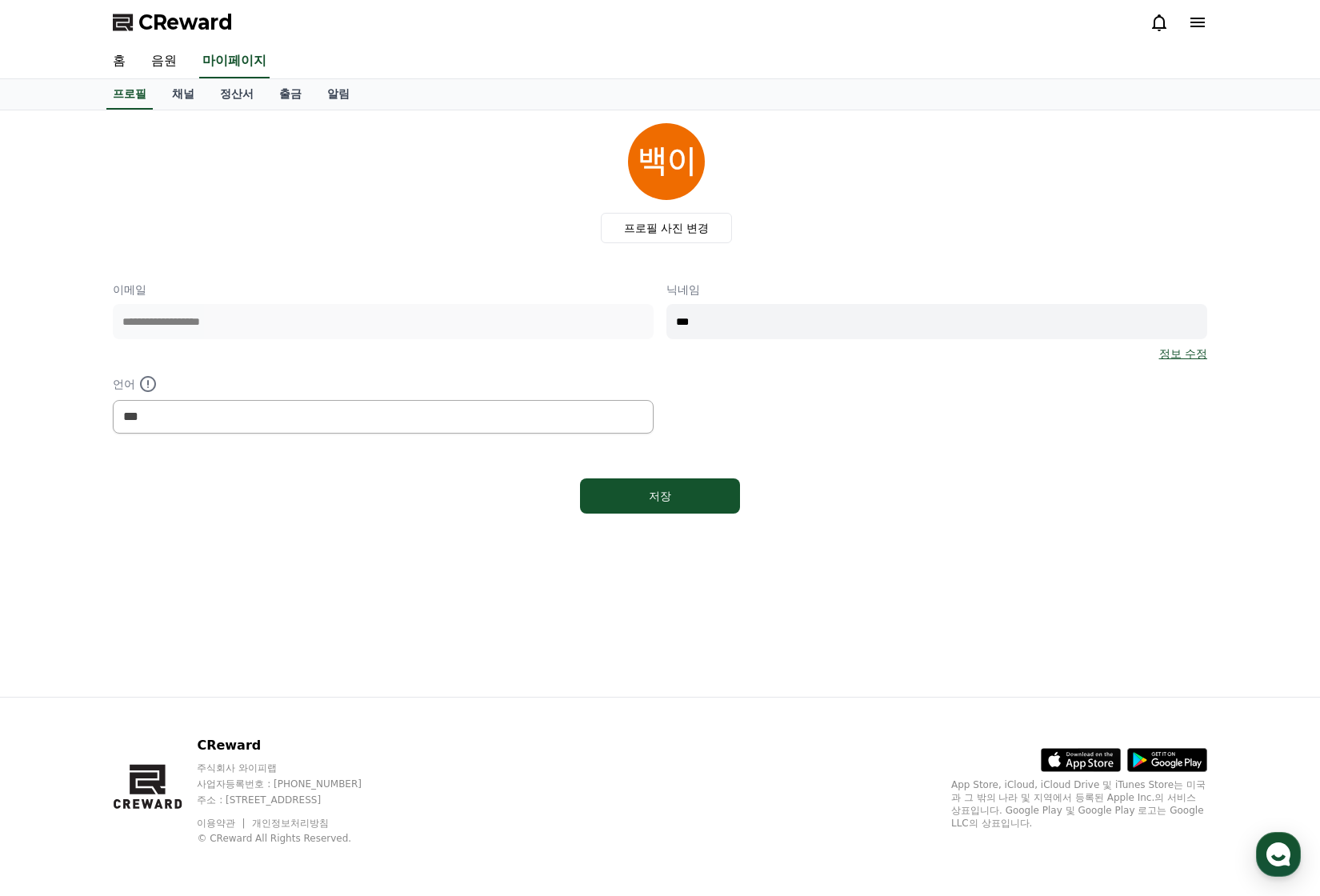
drag, startPoint x: 518, startPoint y: 214, endPoint x: 459, endPoint y: 212, distance: 59.0
click at [461, 212] on div "프로필 사진 변경" at bounding box center [666, 183] width 1081 height 120
click at [1156, 28] on icon at bounding box center [1160, 23] width 15 height 17
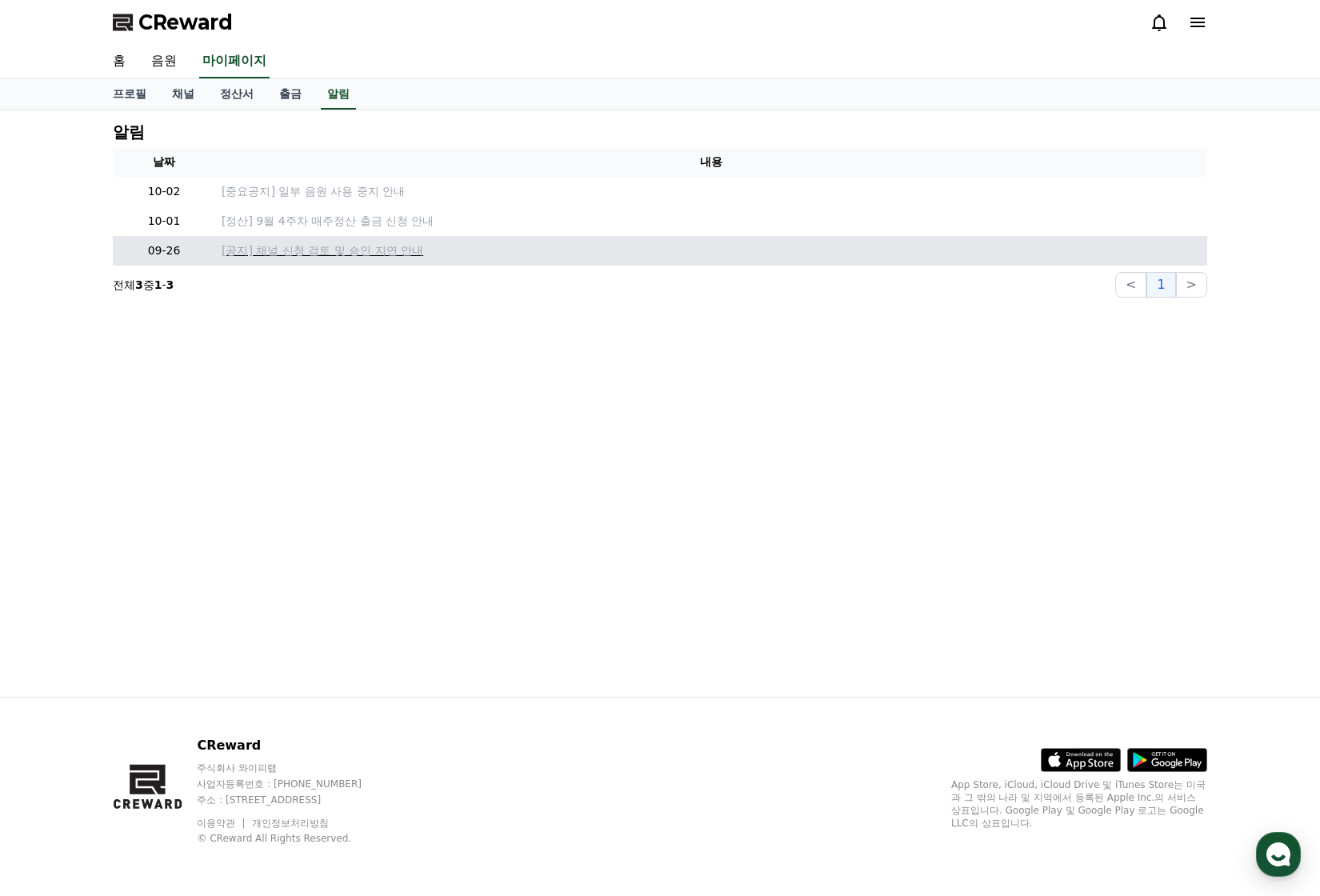
click at [378, 252] on p "[공지] 채널 신청 검토 및 승인 지연 안내" at bounding box center [711, 251] width 979 height 17
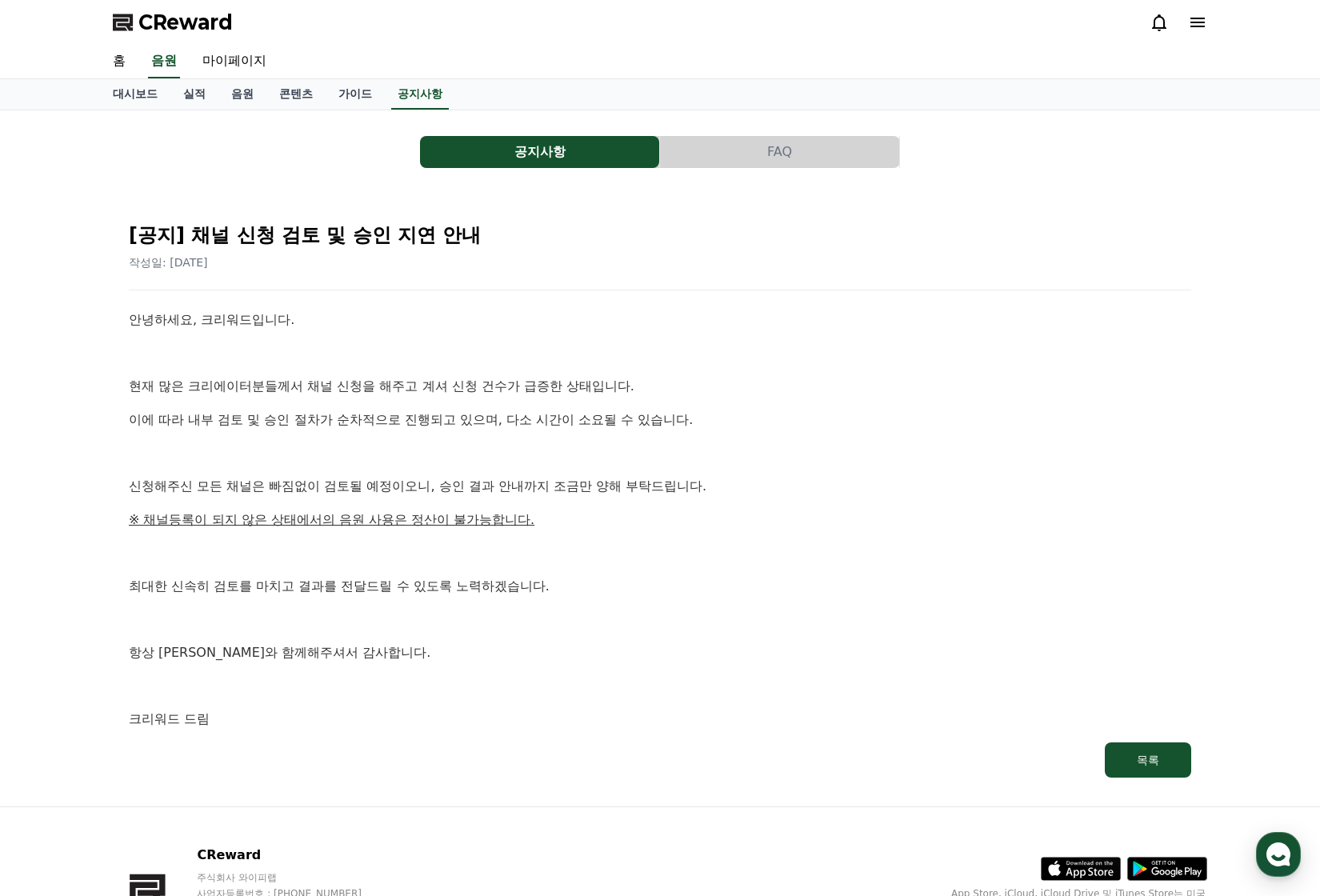
drag, startPoint x: 508, startPoint y: 300, endPoint x: 480, endPoint y: 300, distance: 28.0
click at [480, 300] on div "[공지] 채널 신청 검토 및 승인 지연 안내 작성일: 2025-09-26 안녕하세요, 크리워드입니다. 현재 많은 크리에이터분들께서 채널 신청을…" at bounding box center [659, 493] width 1068 height 574
click at [754, 159] on button "FAQ" at bounding box center [779, 152] width 239 height 32
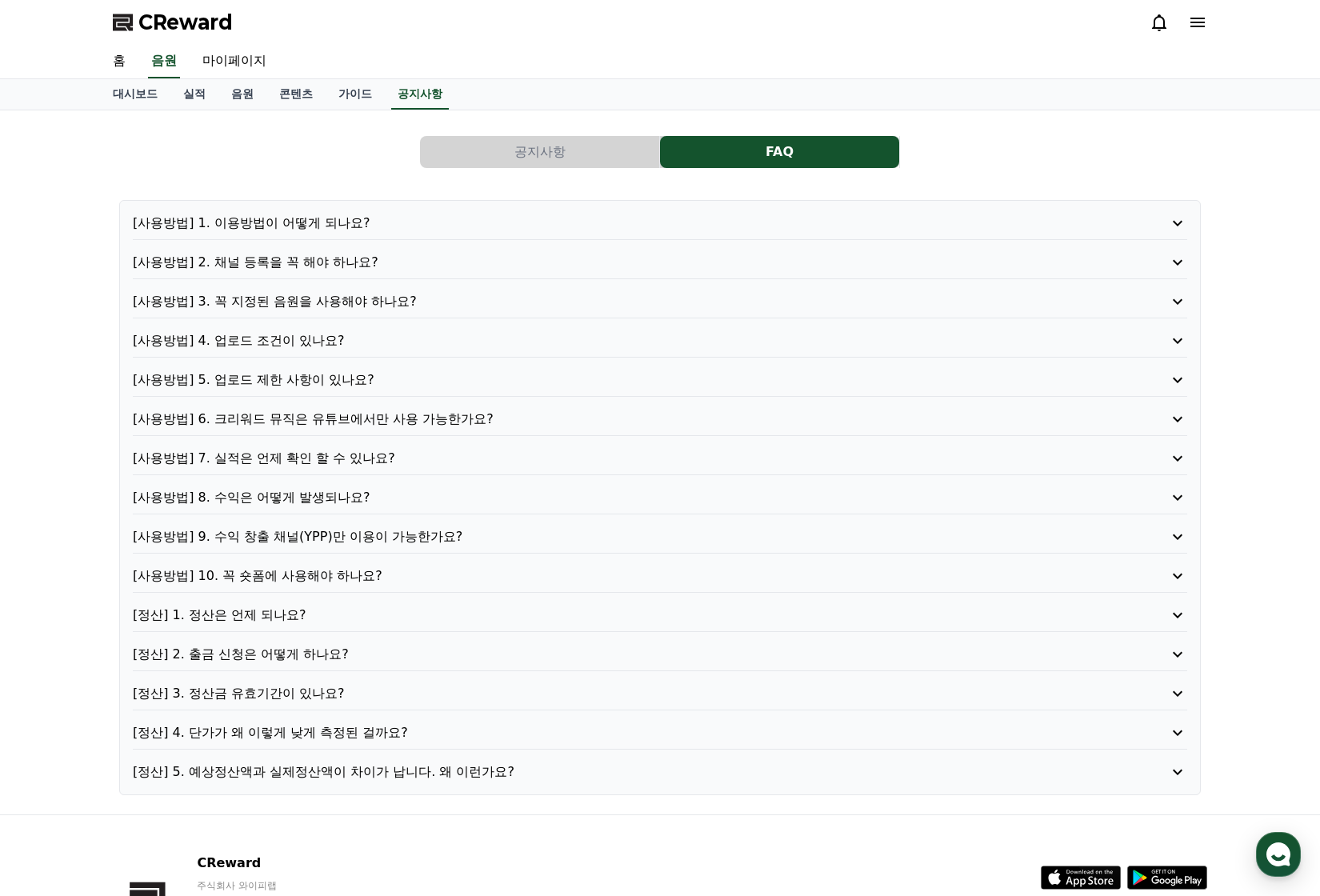
click at [348, 420] on p "[사용방법] 6. 크리워드 뮤직은 유튜브에서만 사용 가능한가요?" at bounding box center [618, 419] width 971 height 19
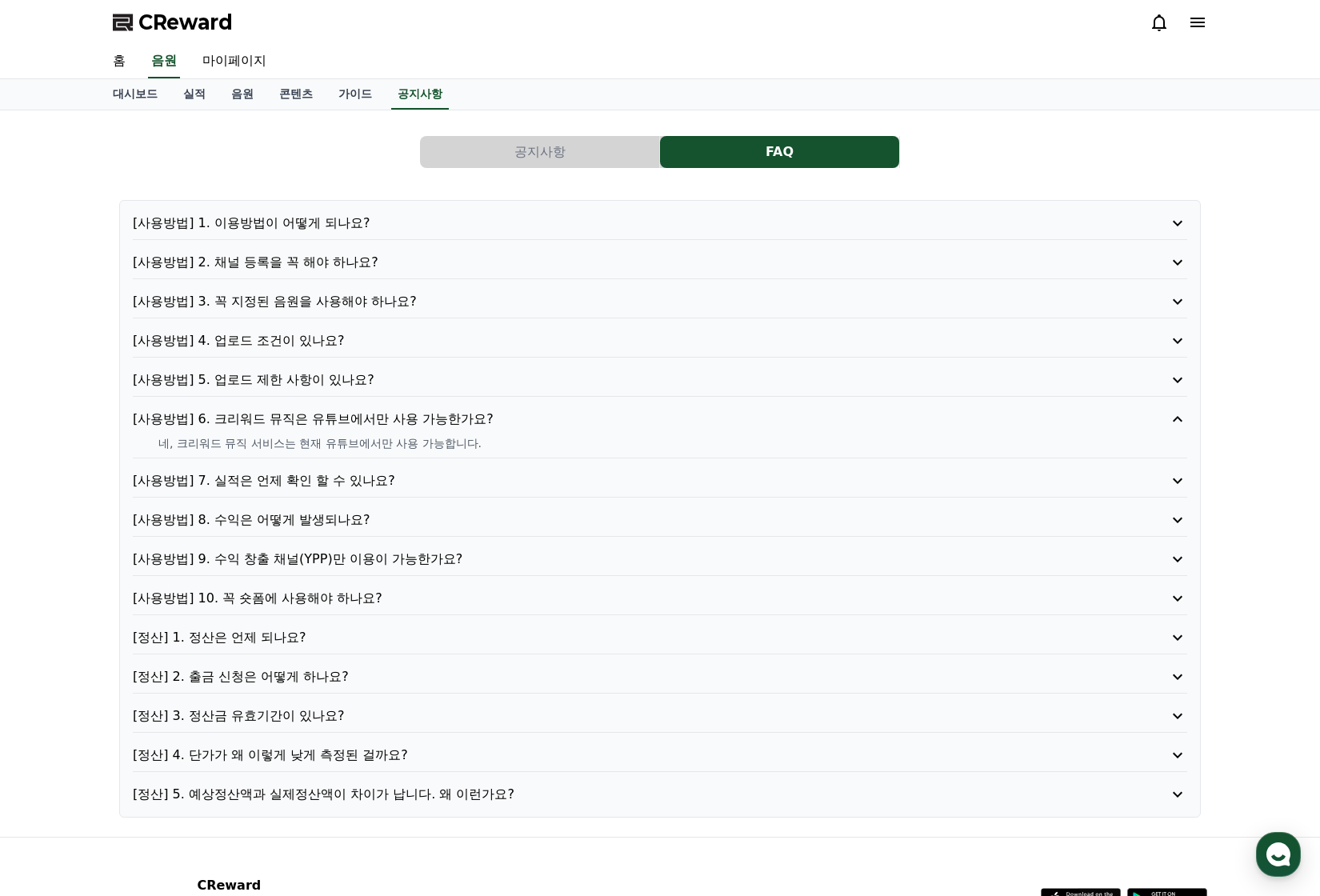
click at [337, 560] on p "[사용방법] 9. 수익 창출 채널(YPP)만 이용이 가능한가요?" at bounding box center [618, 559] width 971 height 19
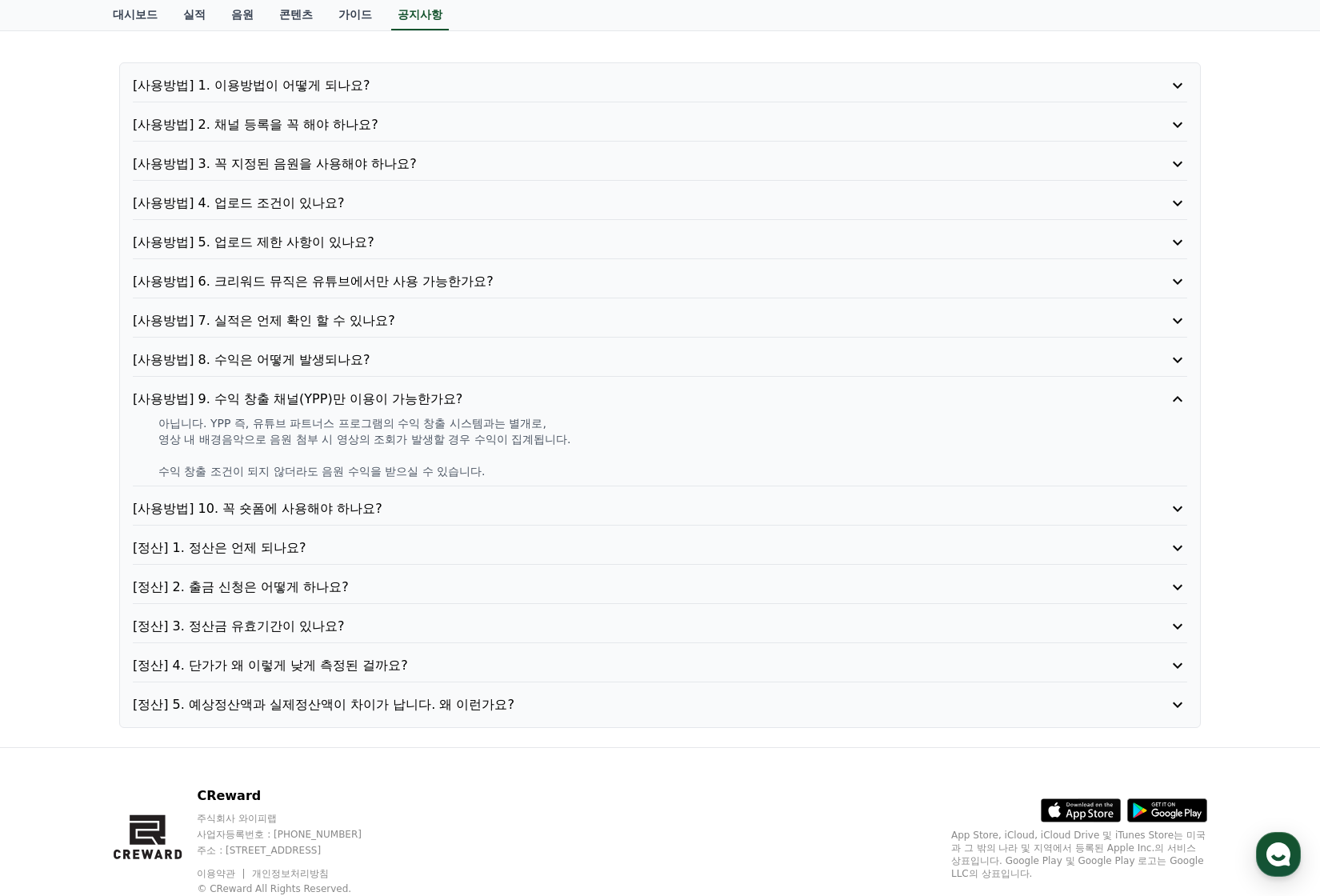
scroll to position [160, 0]
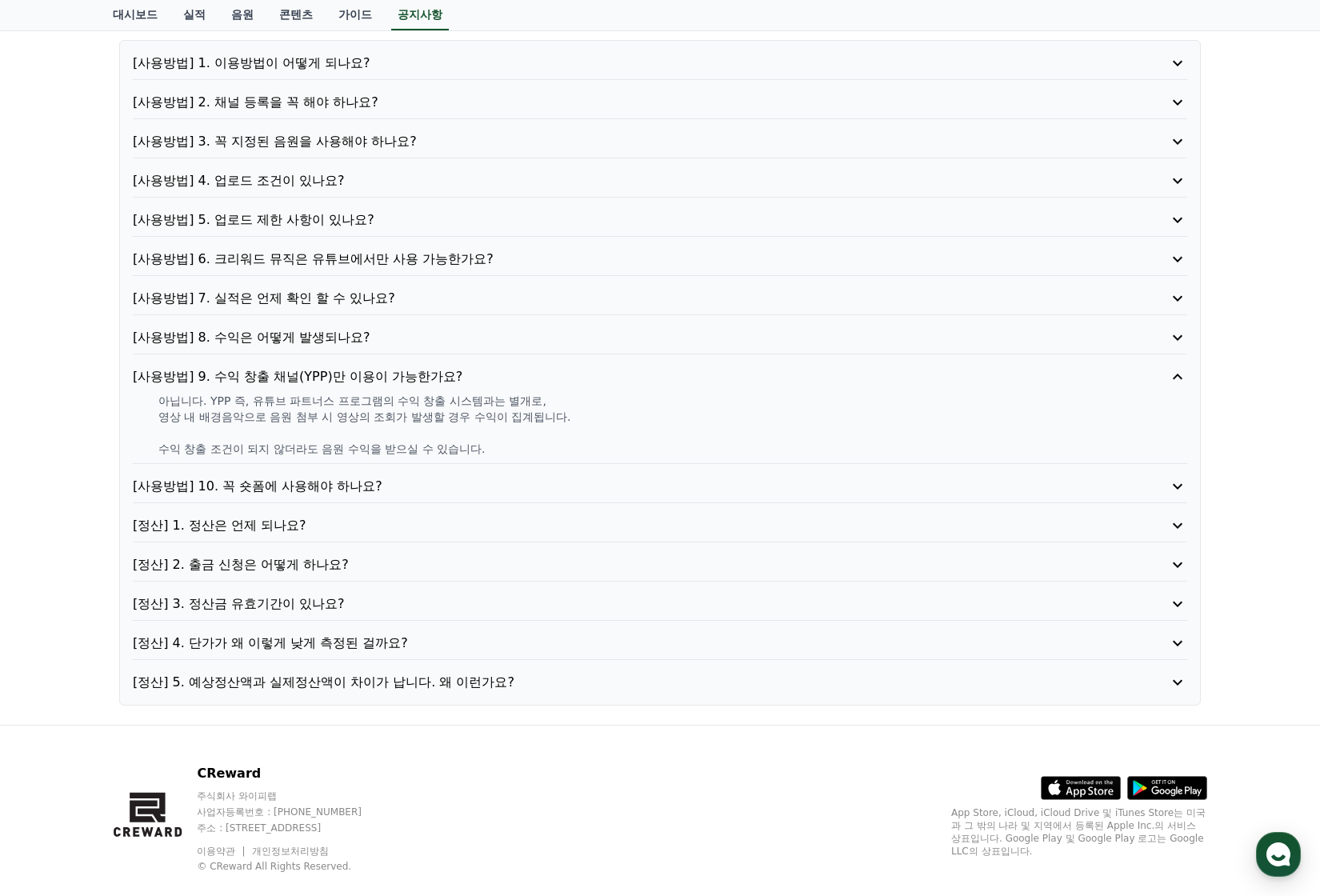
click at [398, 521] on p "[정산] 1. 정산은 언제 되나요?" at bounding box center [618, 525] width 971 height 19
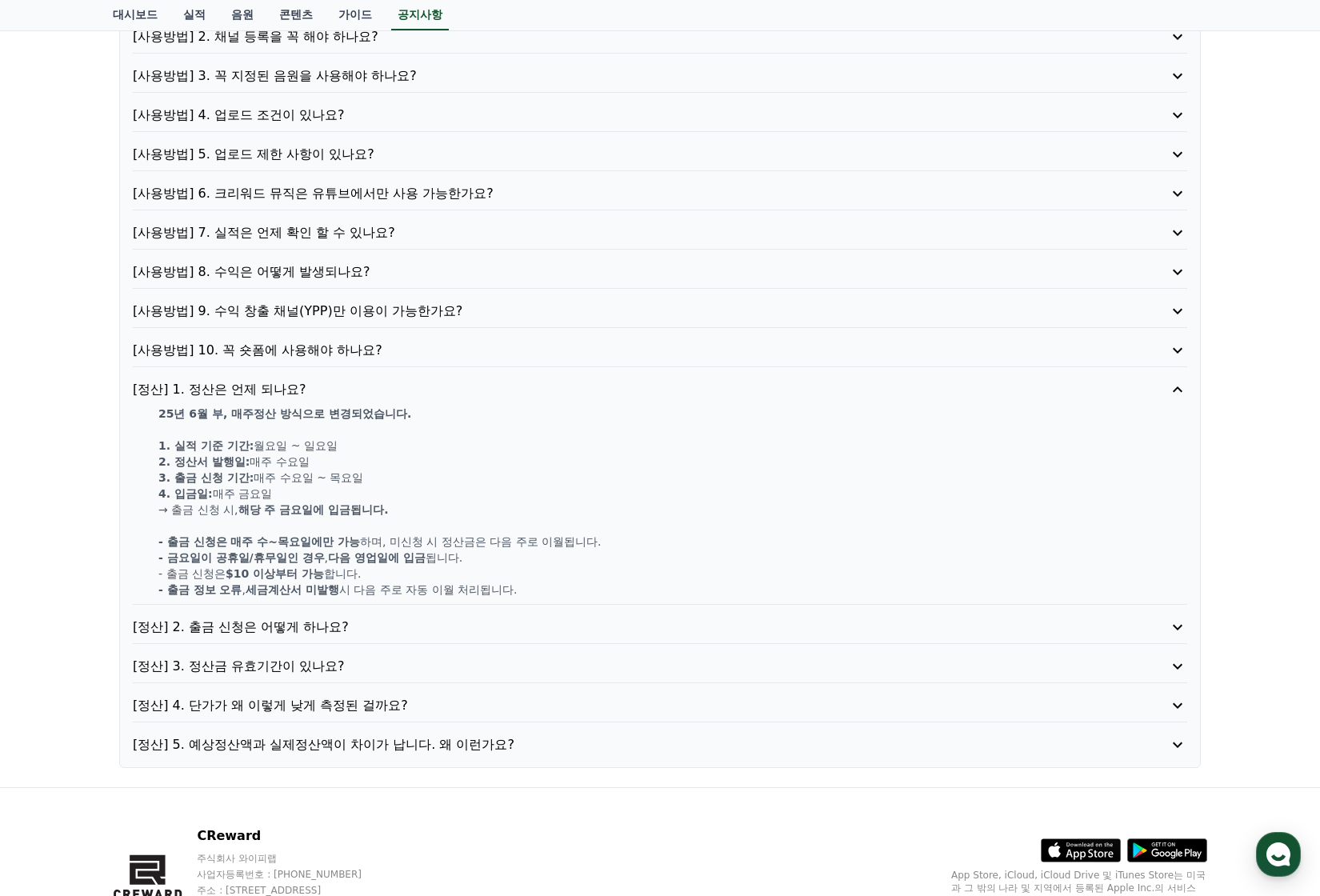
scroll to position [316, 0]
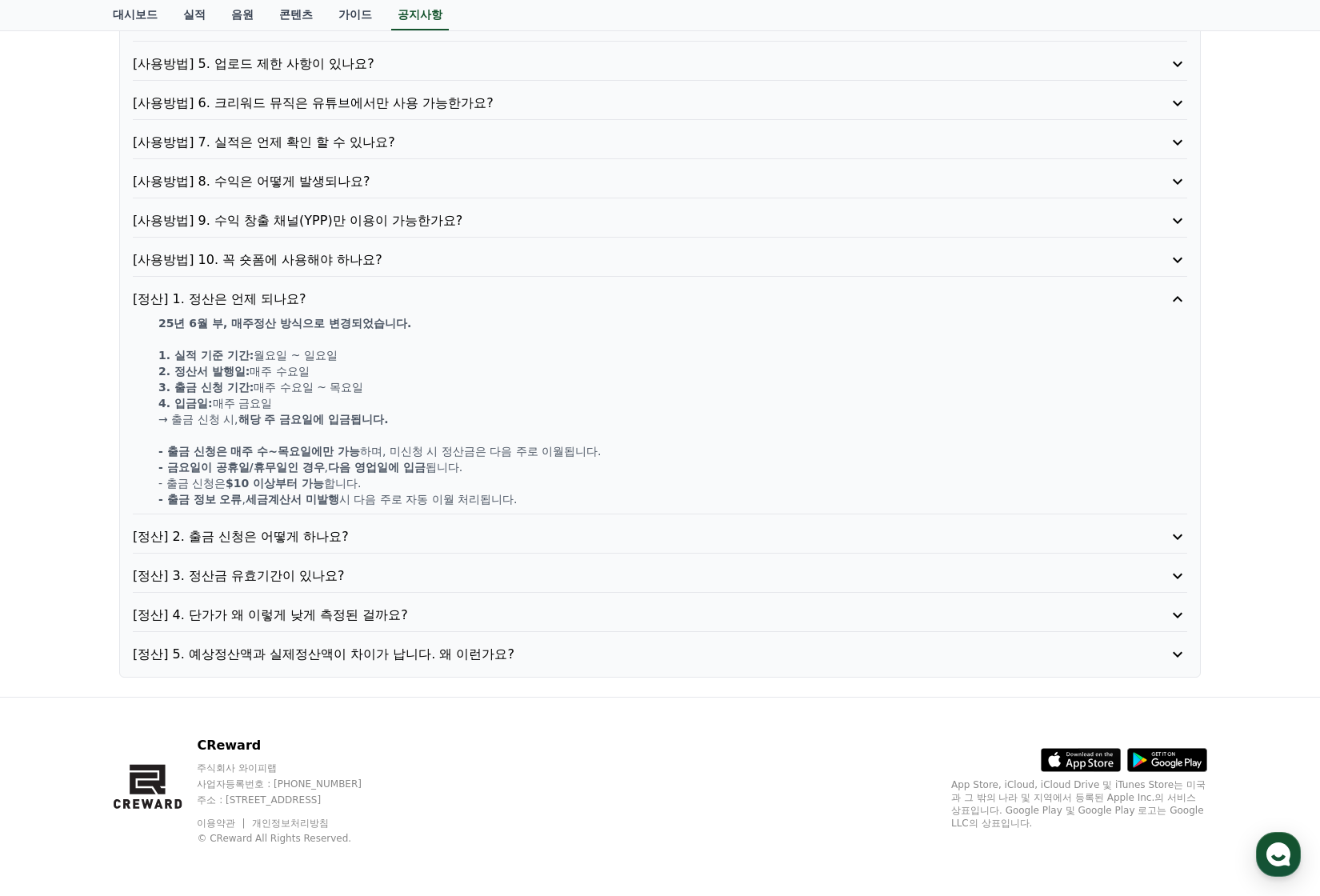
click at [375, 607] on div "[사용방법] 1. 이용방법이 어떻게 되나요? [사용방법] 2. 채널 등록을 꼭 해야 하나요? [사용방법] 3. 꼭 지정된 음원을 사용해야 하나…" at bounding box center [659, 280] width 1081 height 794
click at [372, 616] on p "[정산] 4. 단가가 왜 이렇게 낮게 측정된 걸까요?" at bounding box center [618, 615] width 971 height 19
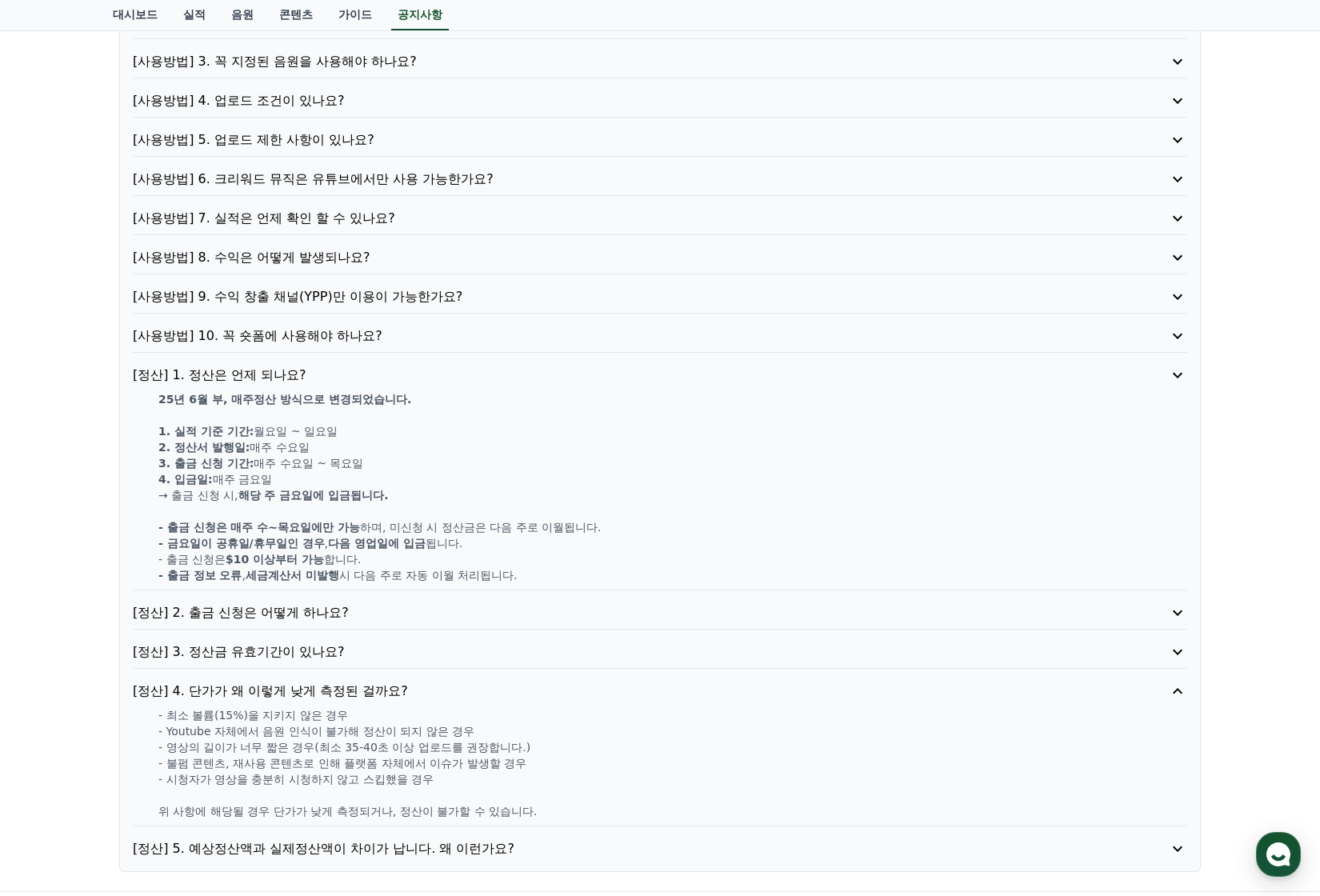
scroll to position [236, 0]
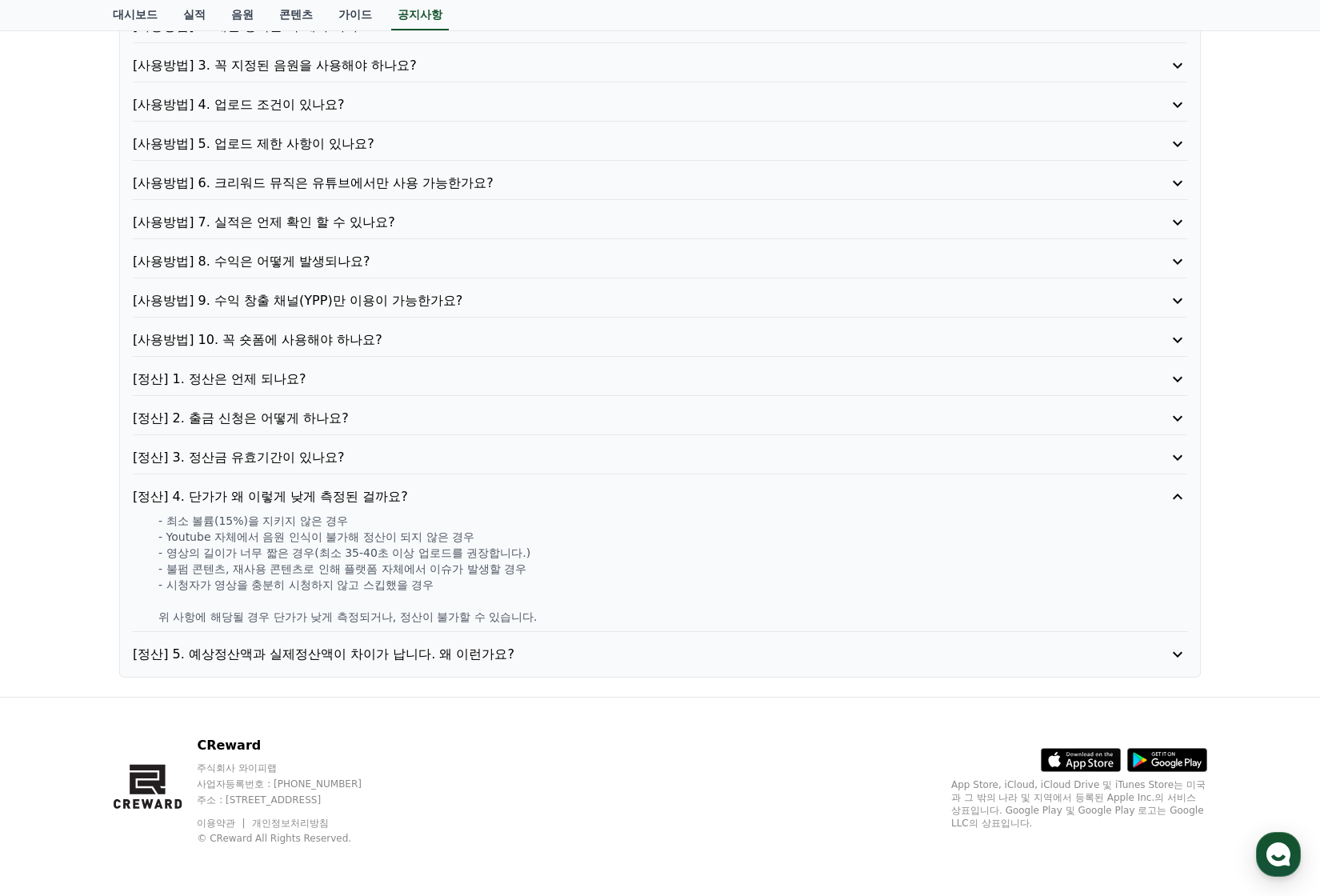
click at [378, 647] on p "[정산] 5. 예상정산액과 실제정산액이 차이가 납니다. 왜 이런가요?" at bounding box center [618, 654] width 971 height 19
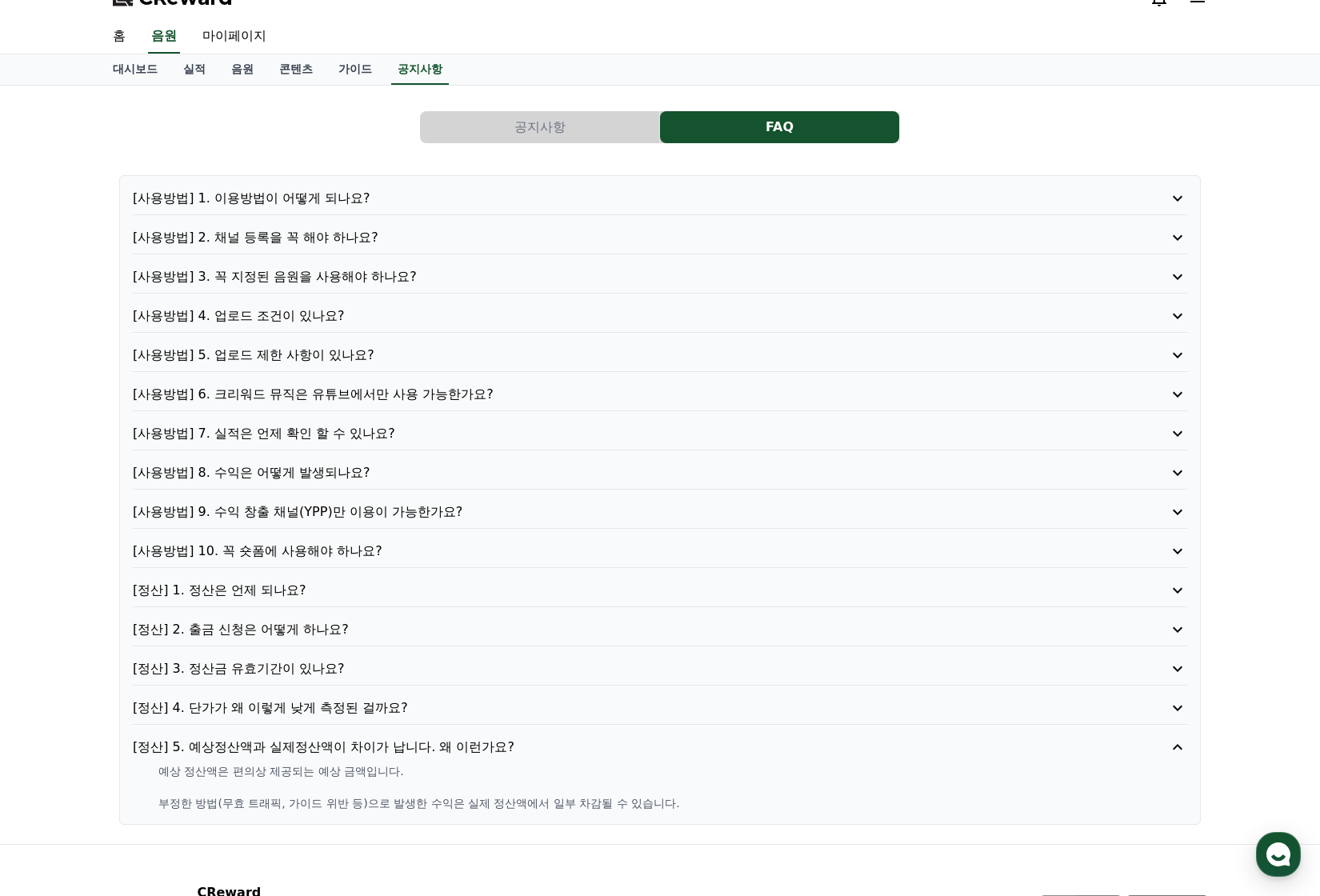
scroll to position [0, 0]
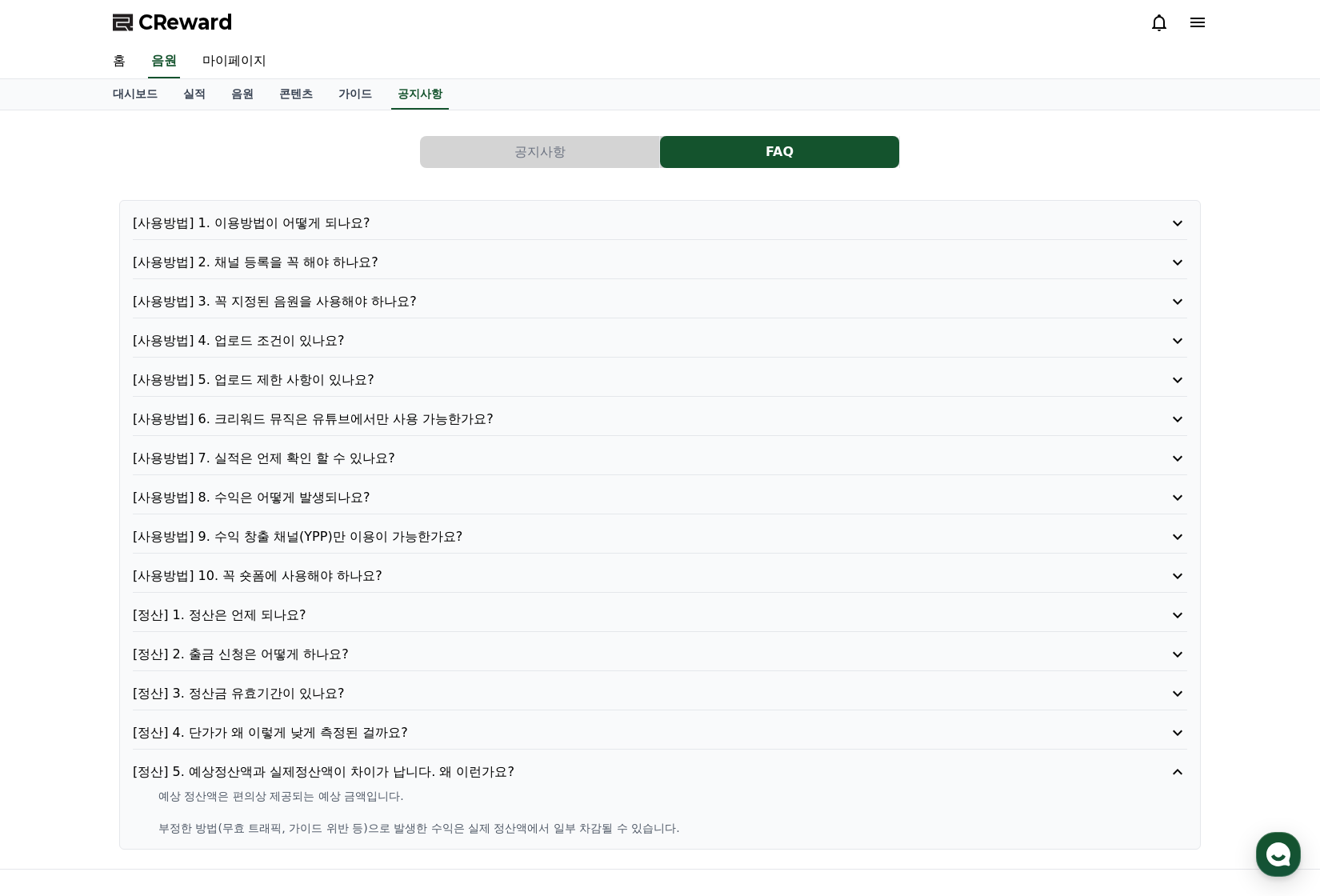
click at [488, 147] on button "공지사항" at bounding box center [539, 152] width 239 height 32
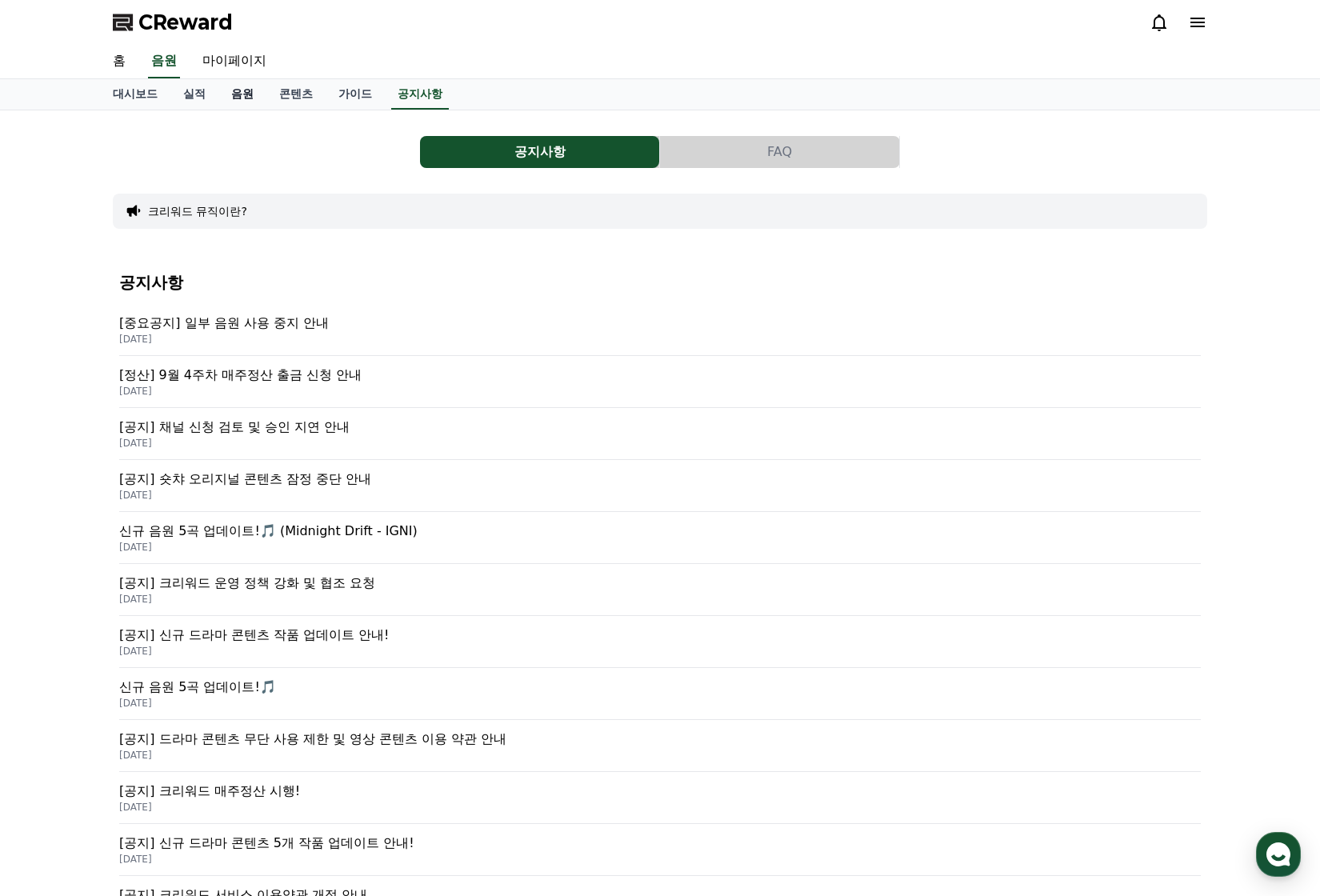
click at [237, 96] on link "음원" at bounding box center [242, 94] width 48 height 30
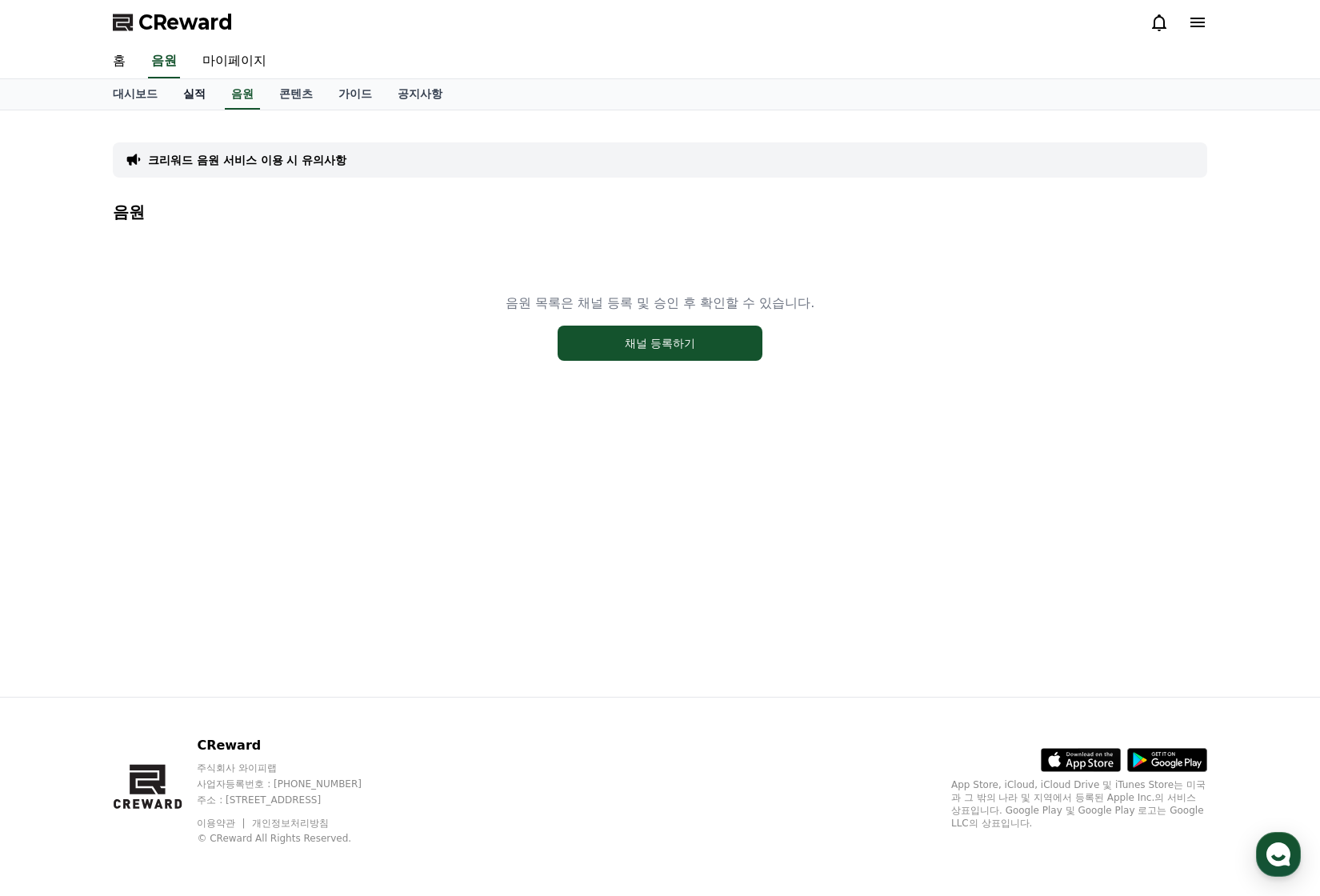
click at [208, 94] on link "실적" at bounding box center [194, 94] width 48 height 30
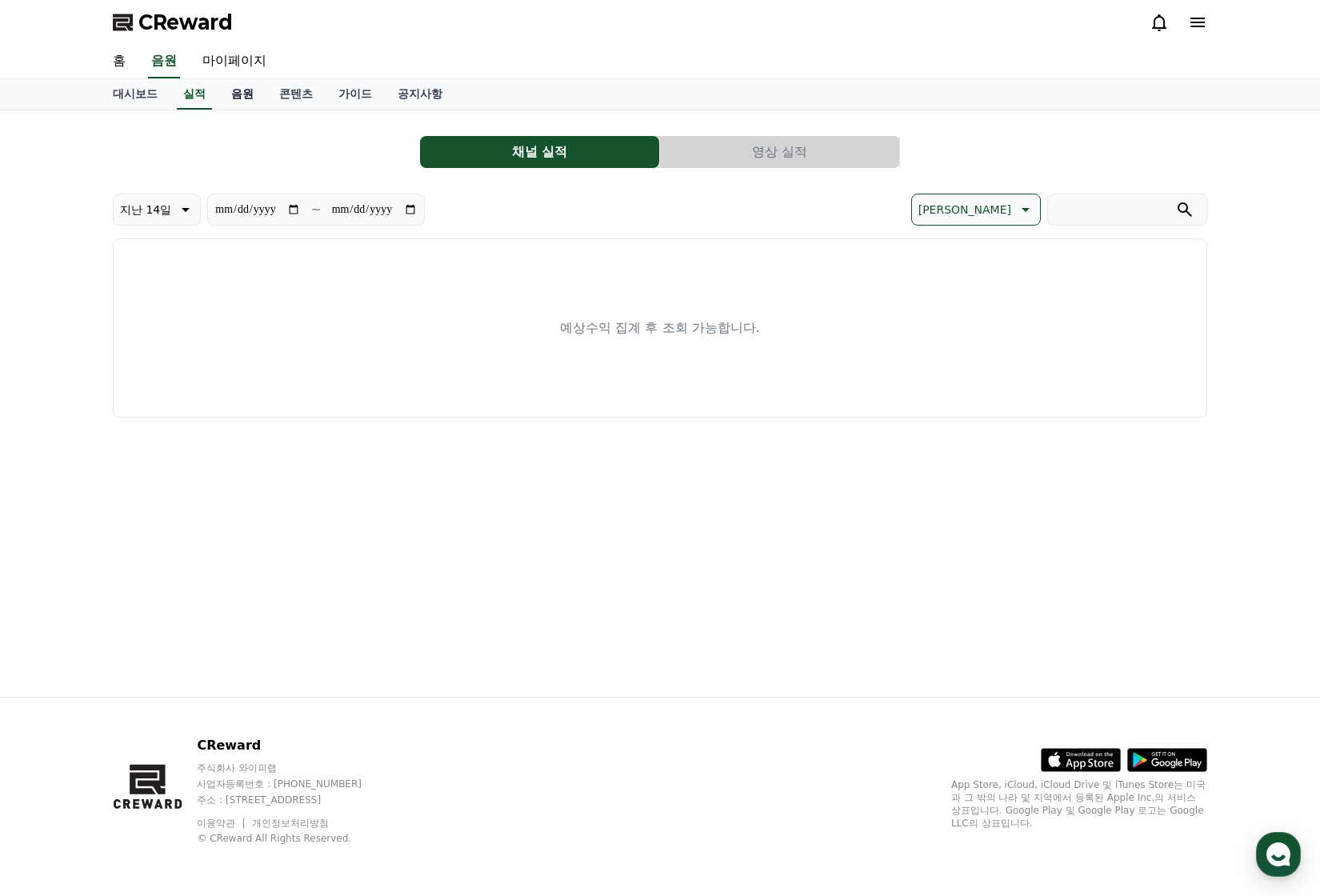
click at [246, 94] on link "음원" at bounding box center [242, 94] width 48 height 30
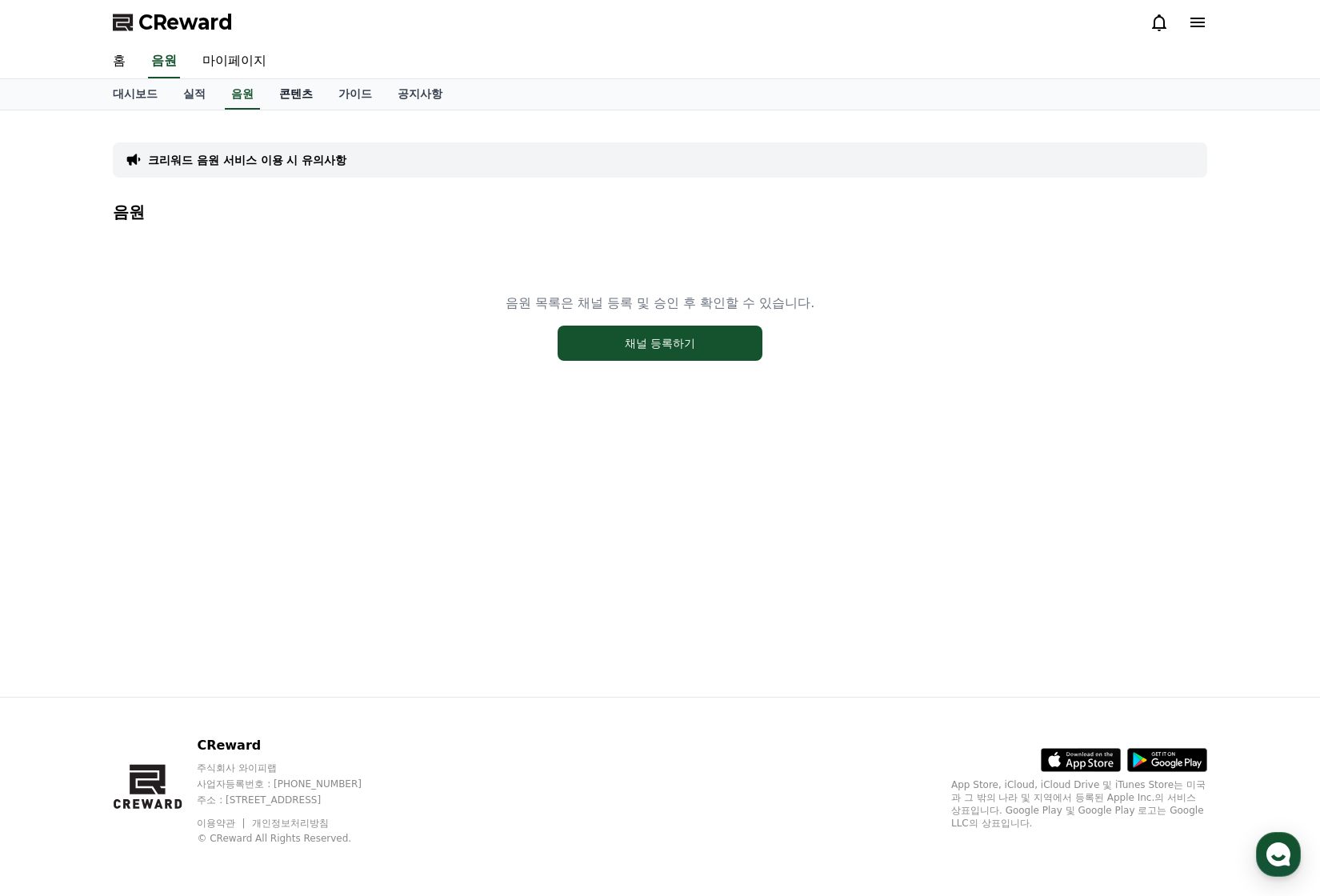
click at [301, 91] on link "콘텐츠" at bounding box center [296, 94] width 59 height 30
click at [348, 94] on link "가이드" at bounding box center [355, 94] width 59 height 30
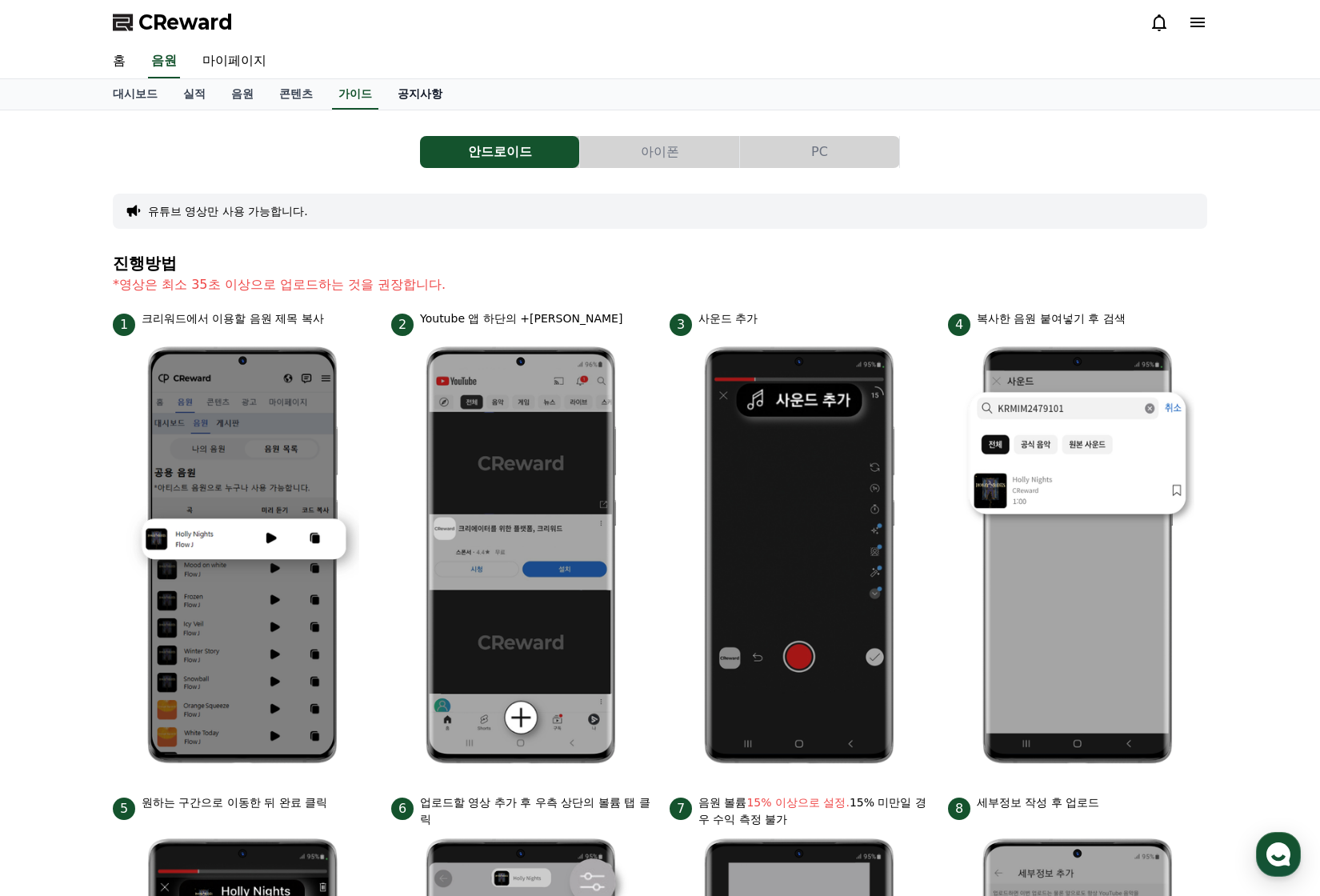
drag, startPoint x: 405, startPoint y: 94, endPoint x: 395, endPoint y: 93, distance: 10.0
click at [406, 94] on link "공지사항" at bounding box center [419, 94] width 70 height 30
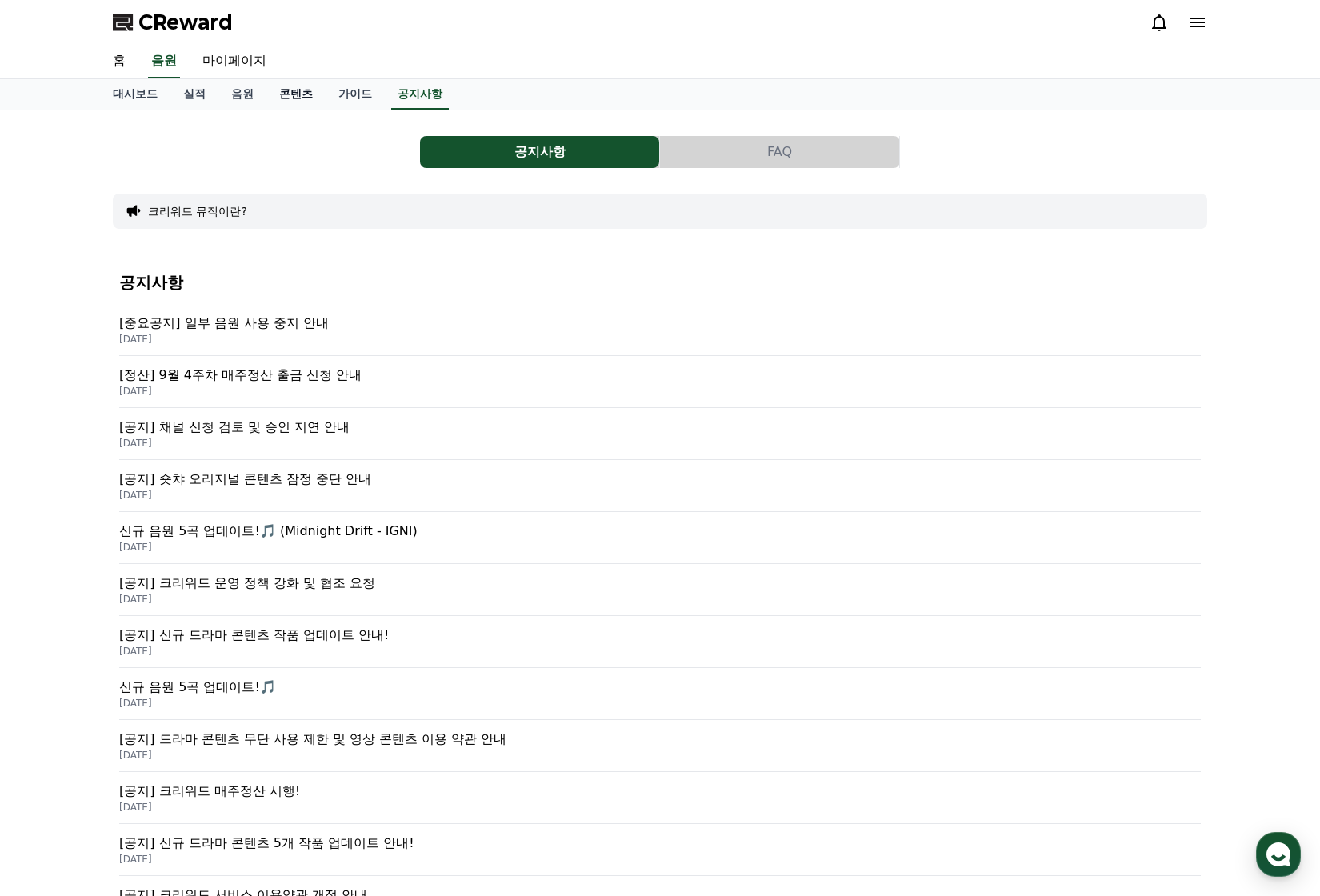
click at [284, 97] on link "콘텐츠" at bounding box center [296, 94] width 59 height 30
click at [243, 100] on link "음원" at bounding box center [242, 94] width 48 height 30
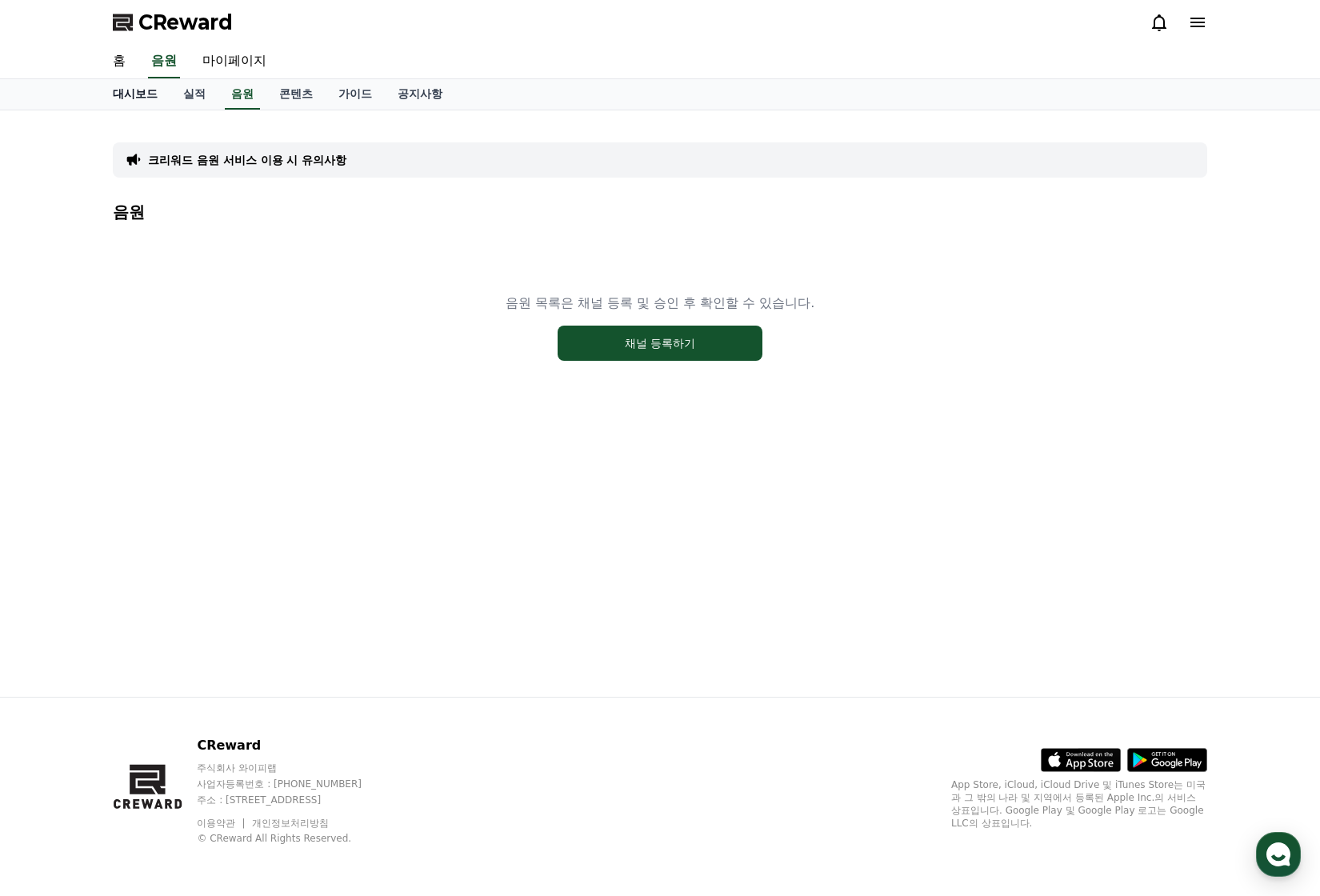
click at [147, 100] on link "대시보드" at bounding box center [135, 94] width 70 height 30
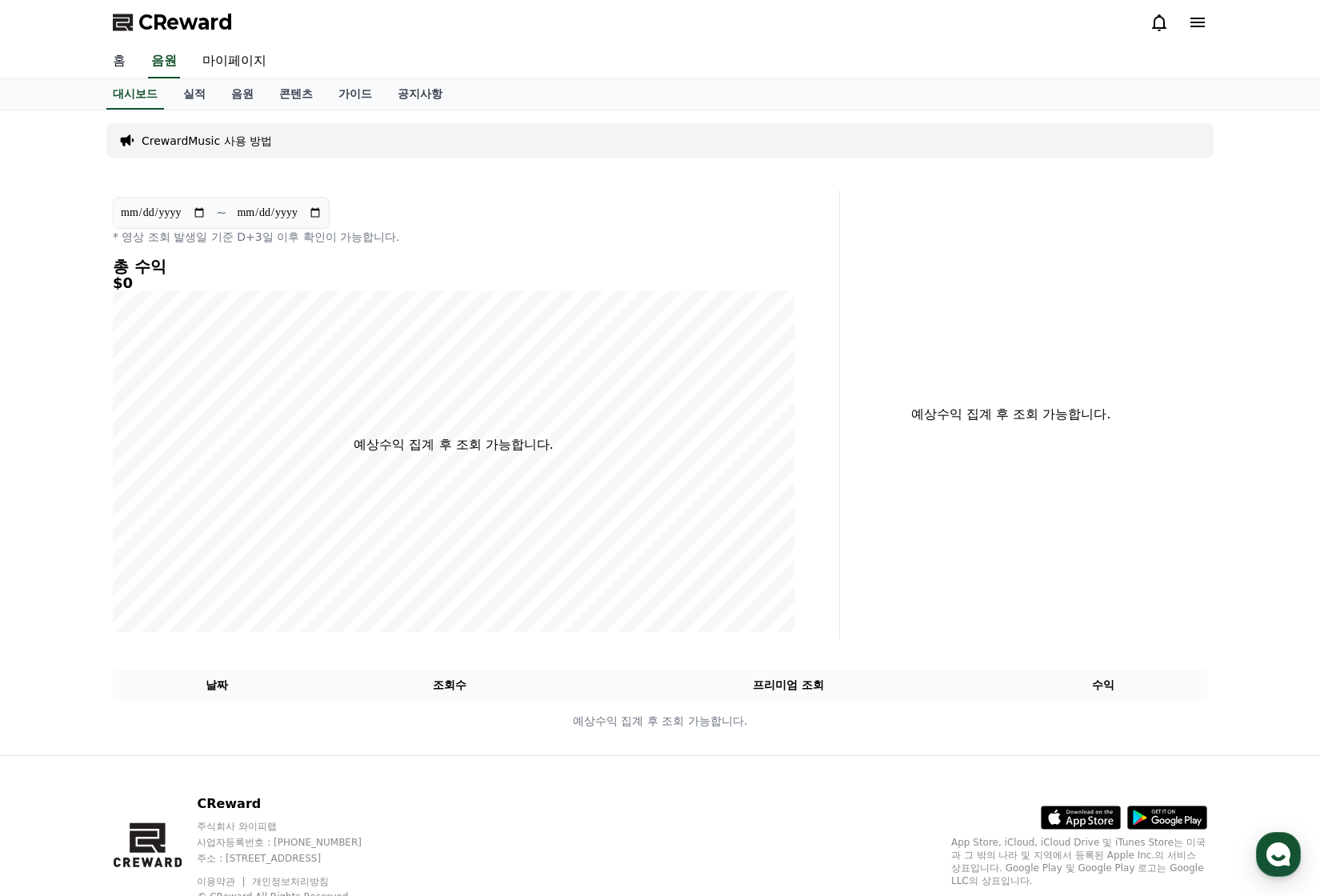
click at [121, 60] on link "홈" at bounding box center [119, 62] width 39 height 33
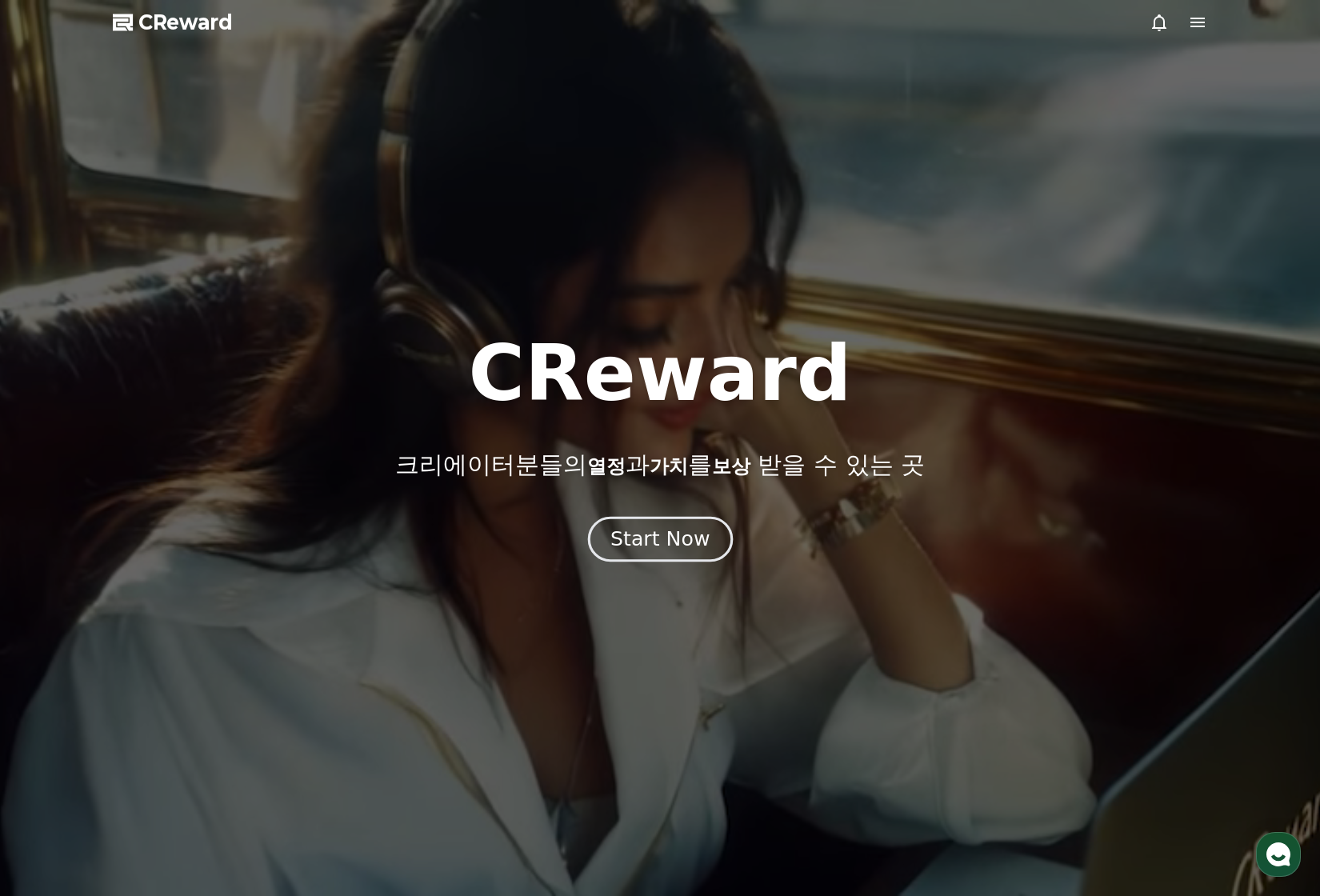
click at [624, 553] on button "Start Now" at bounding box center [659, 539] width 145 height 45
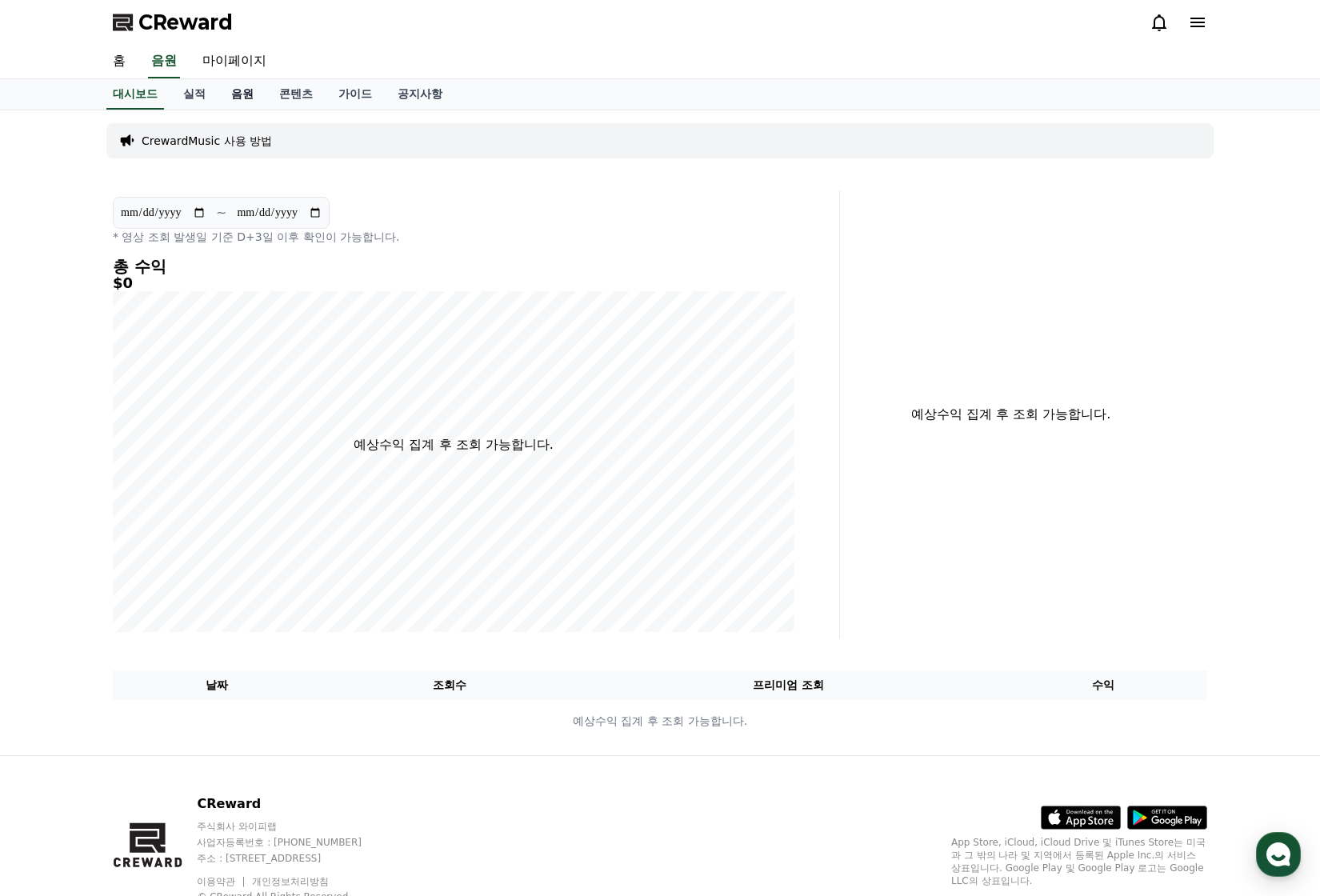
click at [245, 88] on link "음원" at bounding box center [242, 94] width 48 height 30
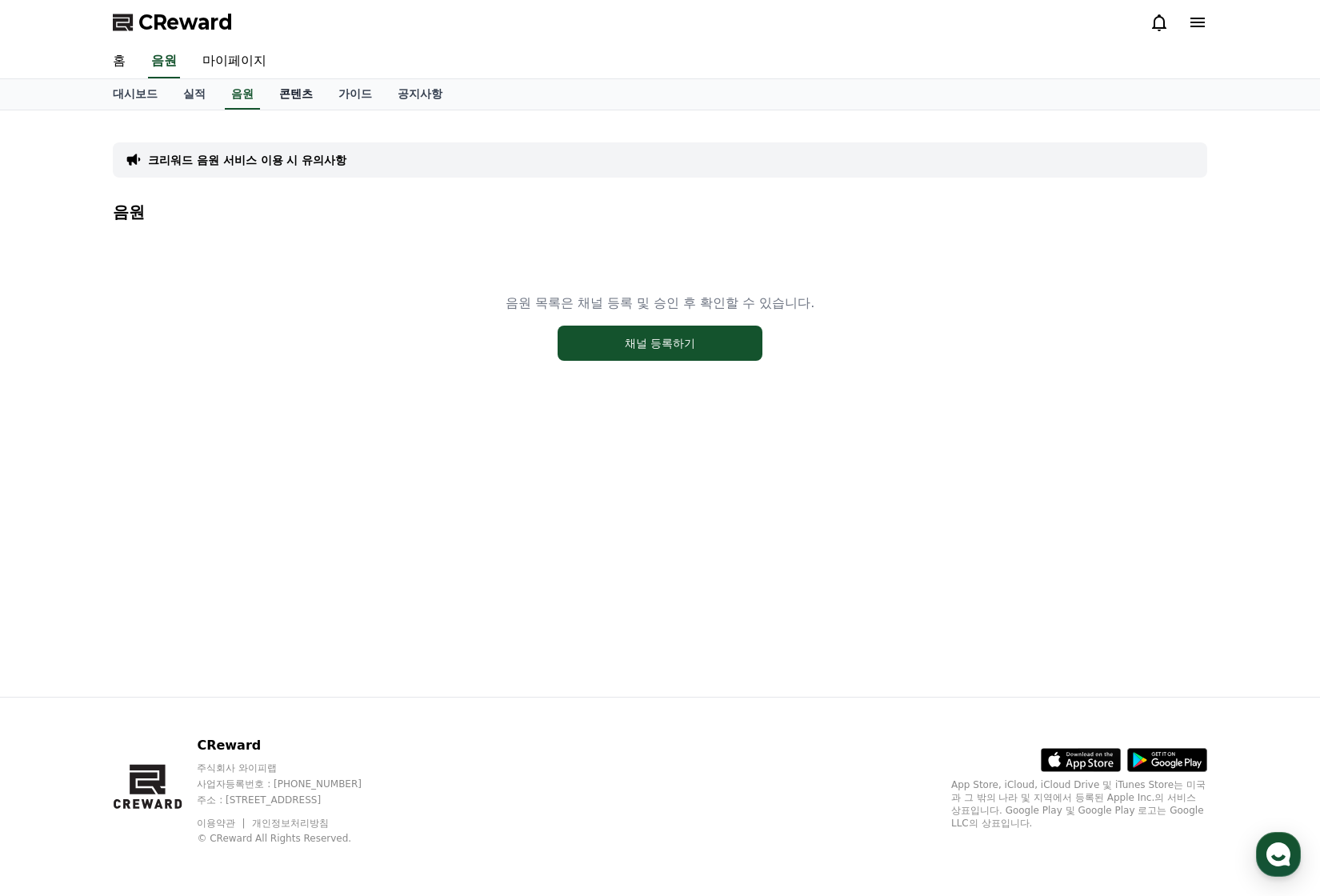
click at [305, 99] on link "콘텐츠" at bounding box center [296, 94] width 59 height 30
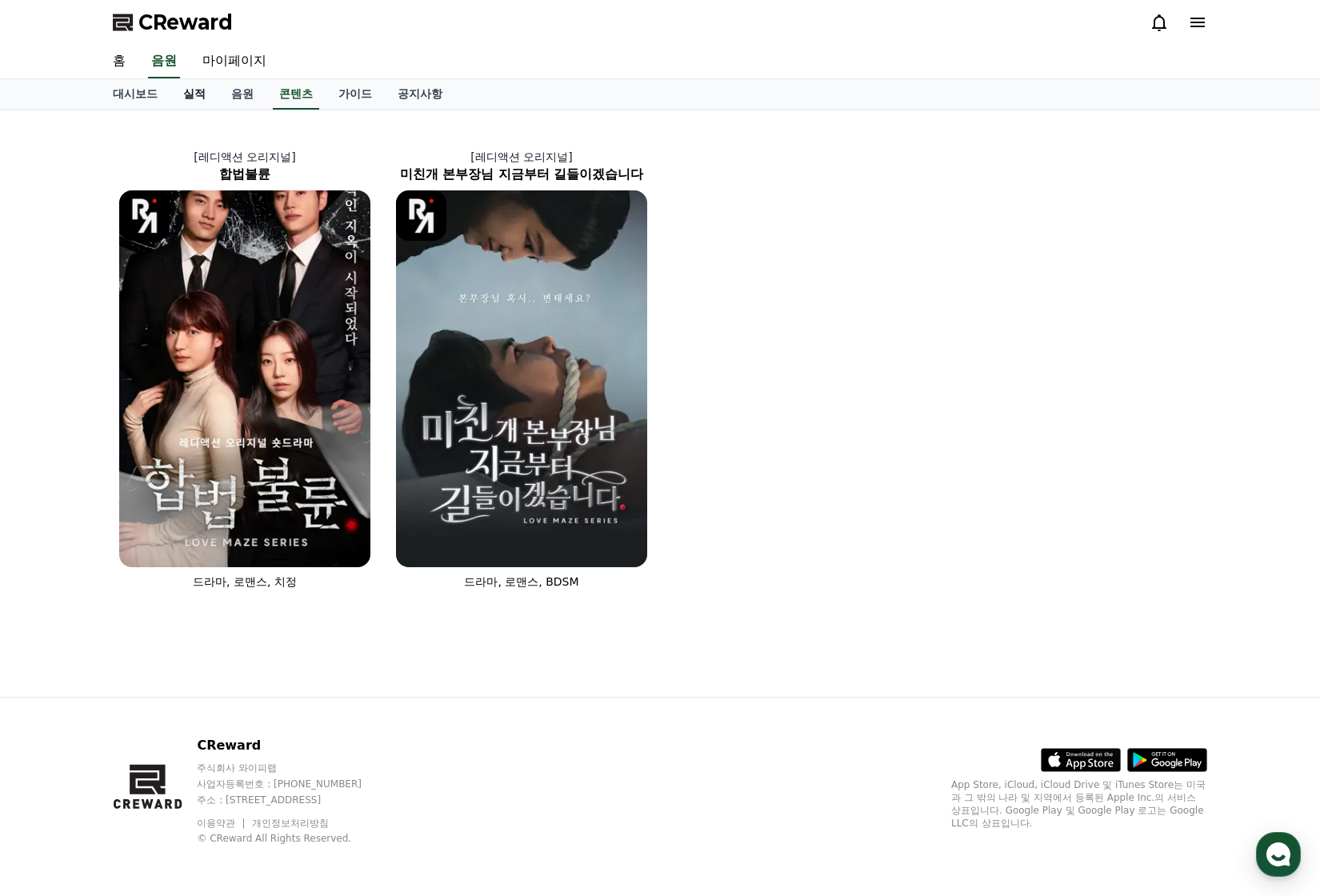
click at [196, 99] on link "실적" at bounding box center [194, 94] width 48 height 30
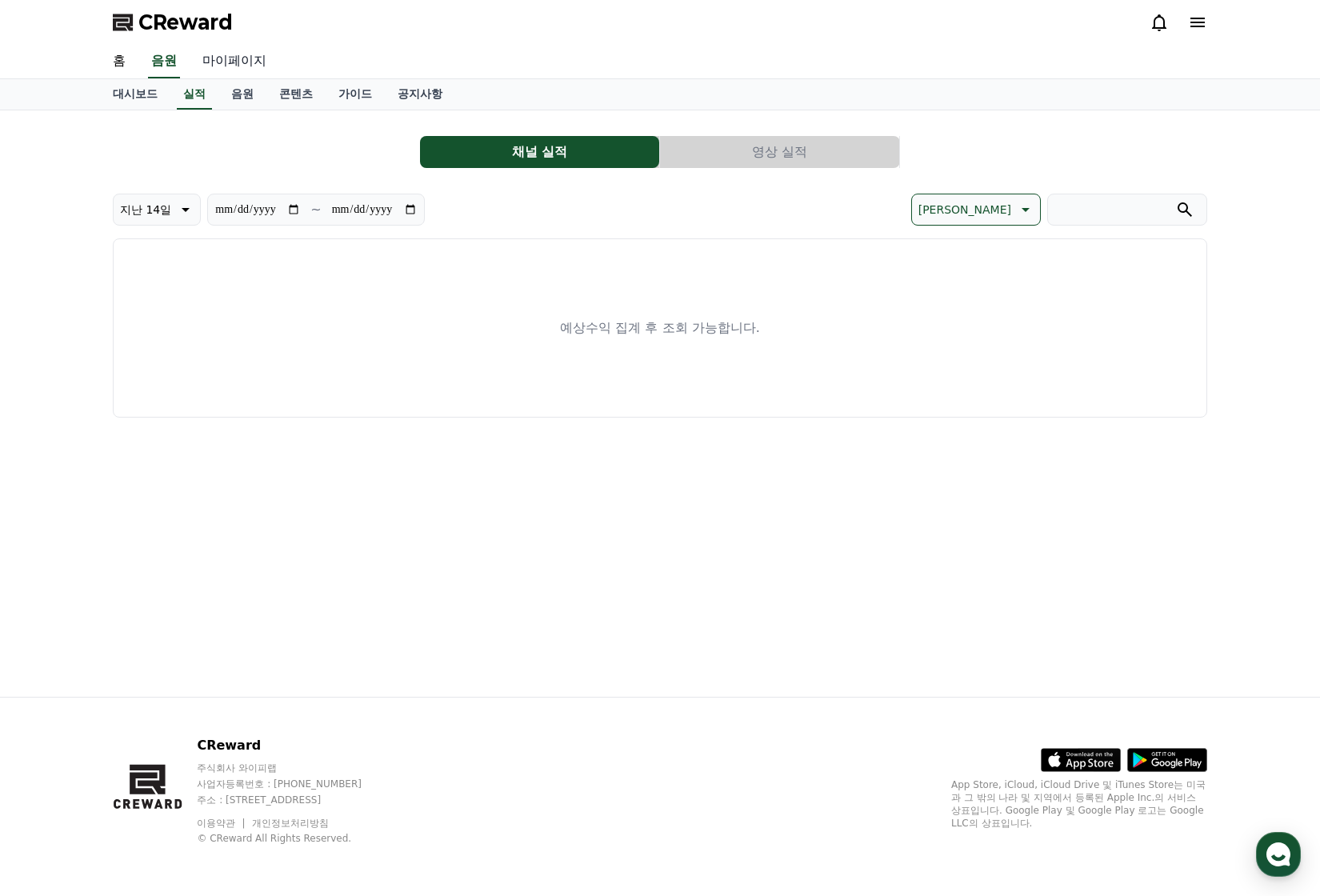
click at [233, 55] on link "마이페이지" at bounding box center [234, 62] width 89 height 33
select select "**********"
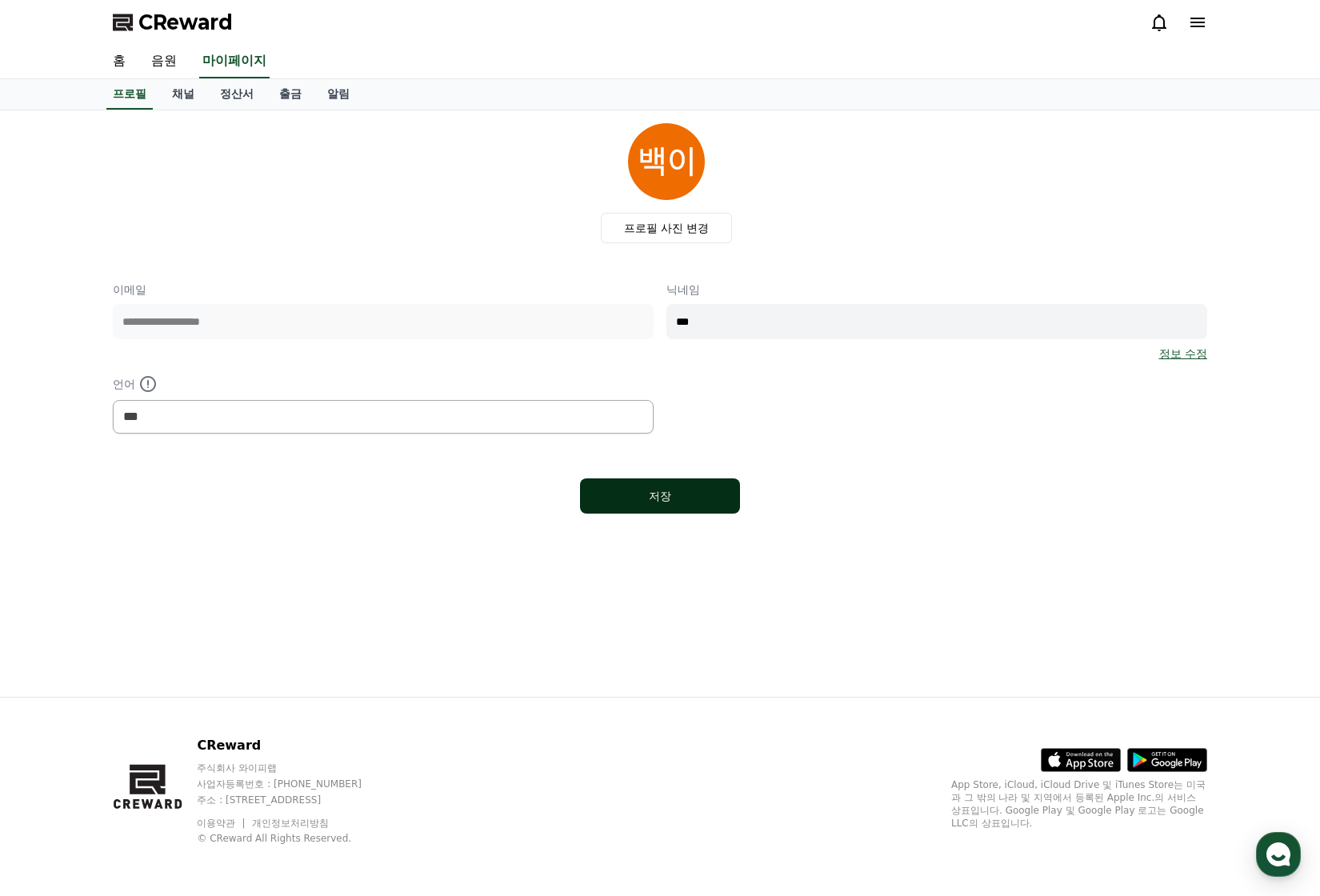
click at [633, 493] on div "저장" at bounding box center [660, 495] width 96 height 16
select select "**********"
click at [1143, 21] on div "CReward" at bounding box center [659, 22] width 1120 height 45
click at [1155, 21] on icon at bounding box center [1160, 23] width 15 height 17
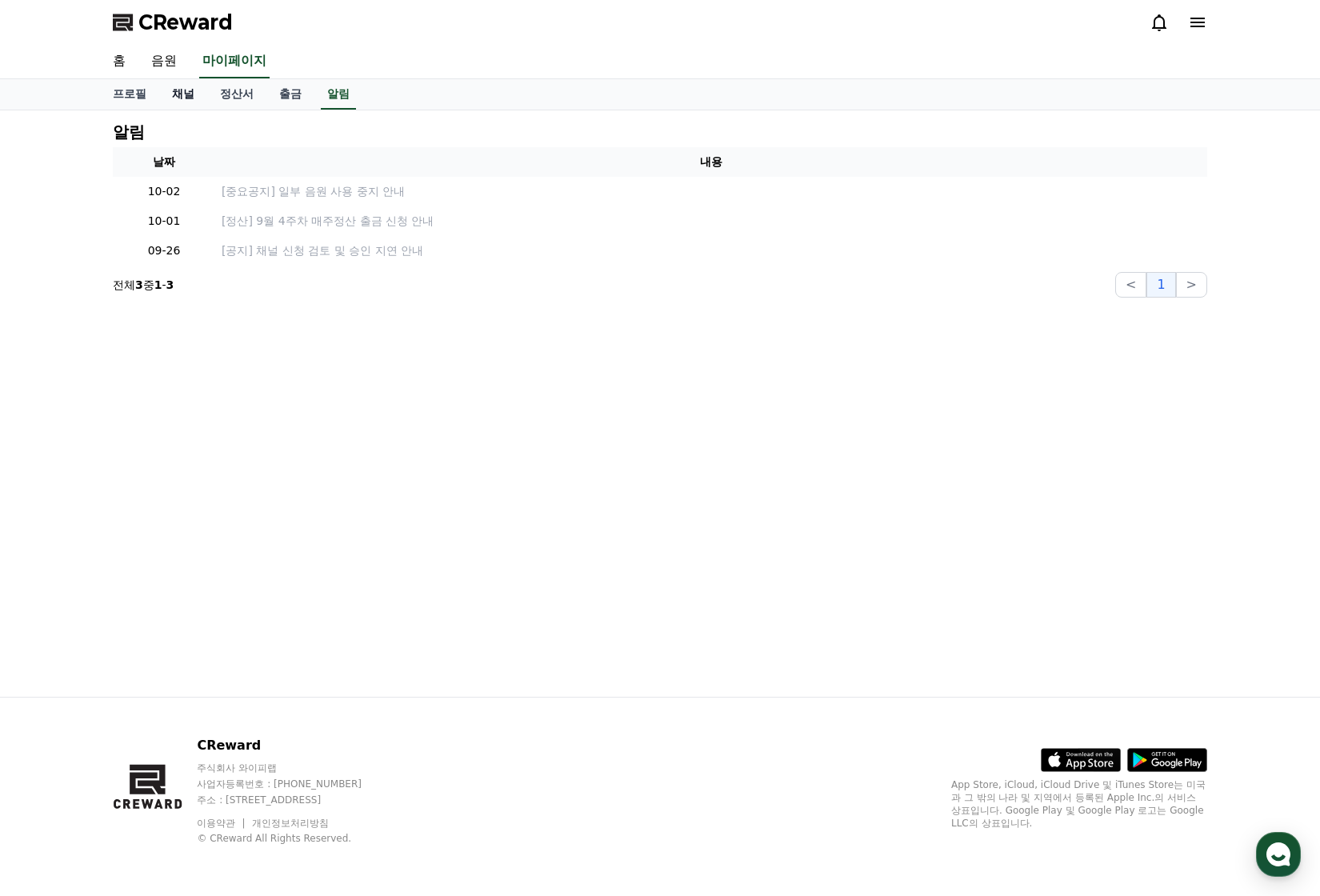
click at [181, 91] on link "채널" at bounding box center [183, 94] width 48 height 30
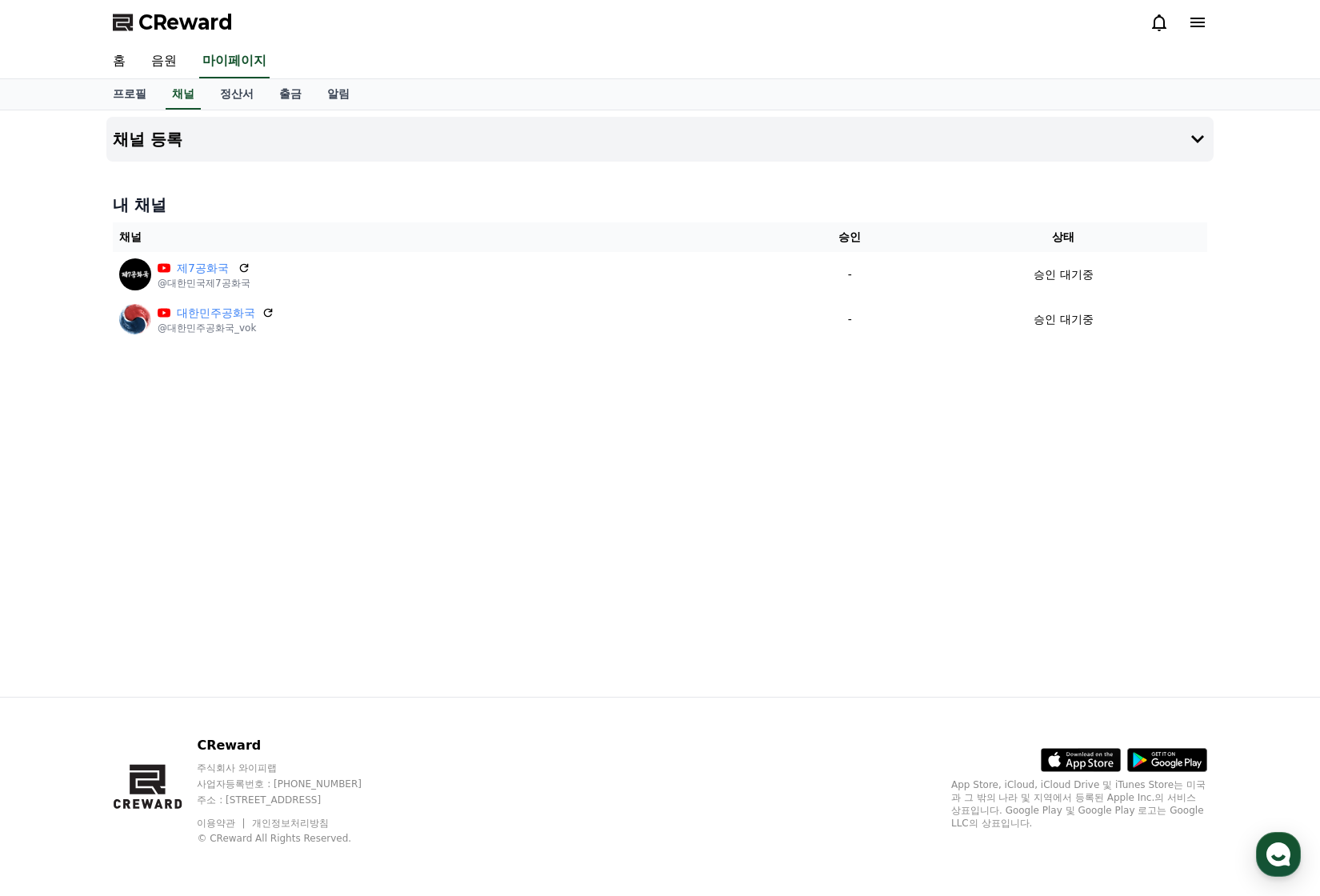
drag, startPoint x: 608, startPoint y: 245, endPoint x: 571, endPoint y: 229, distance: 40.3
click at [571, 229] on th "채널" at bounding box center [446, 237] width 667 height 29
click at [1202, 28] on icon at bounding box center [1197, 22] width 19 height 19
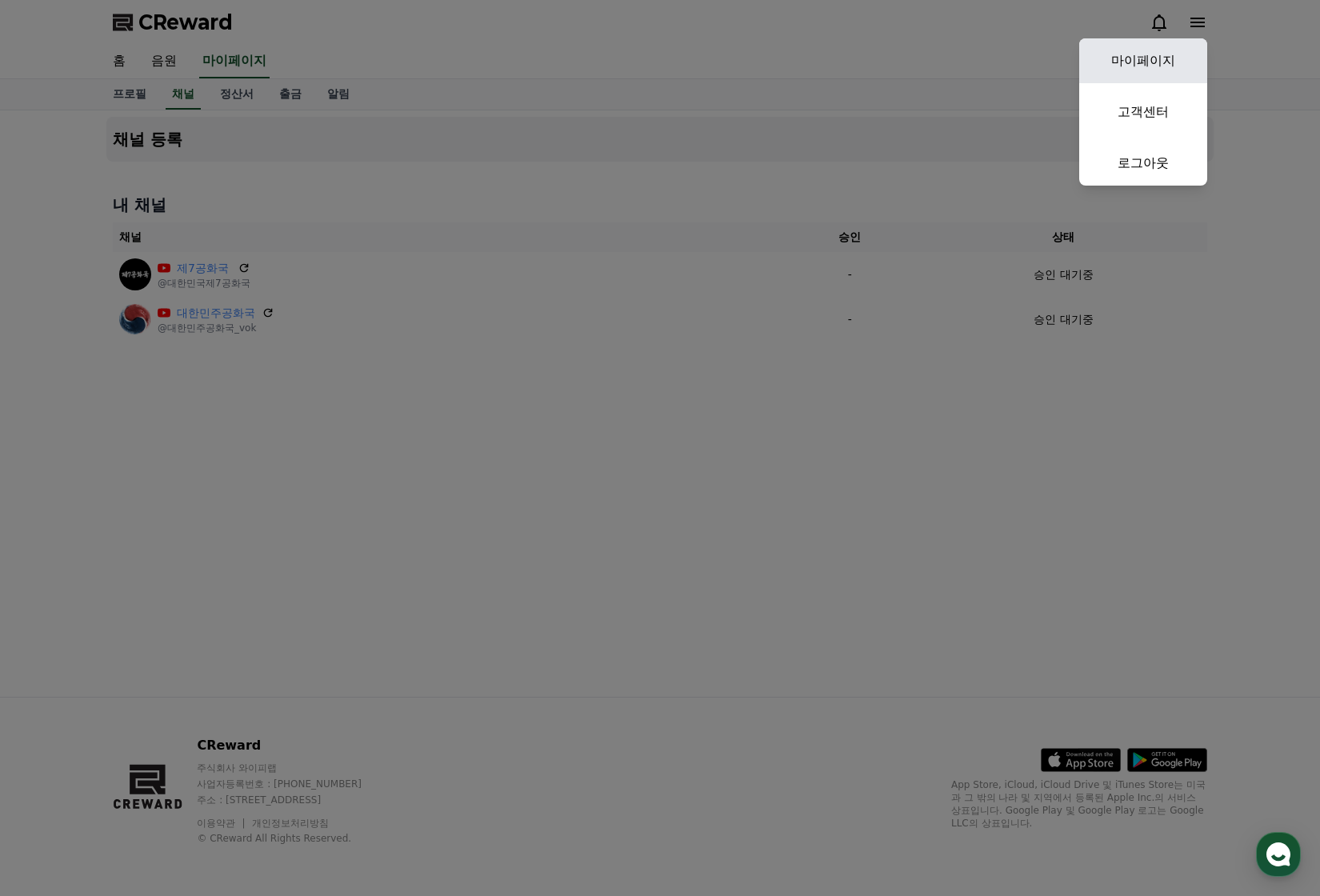
click at [1173, 57] on link "마이페이지" at bounding box center [1143, 61] width 128 height 45
select select "**********"
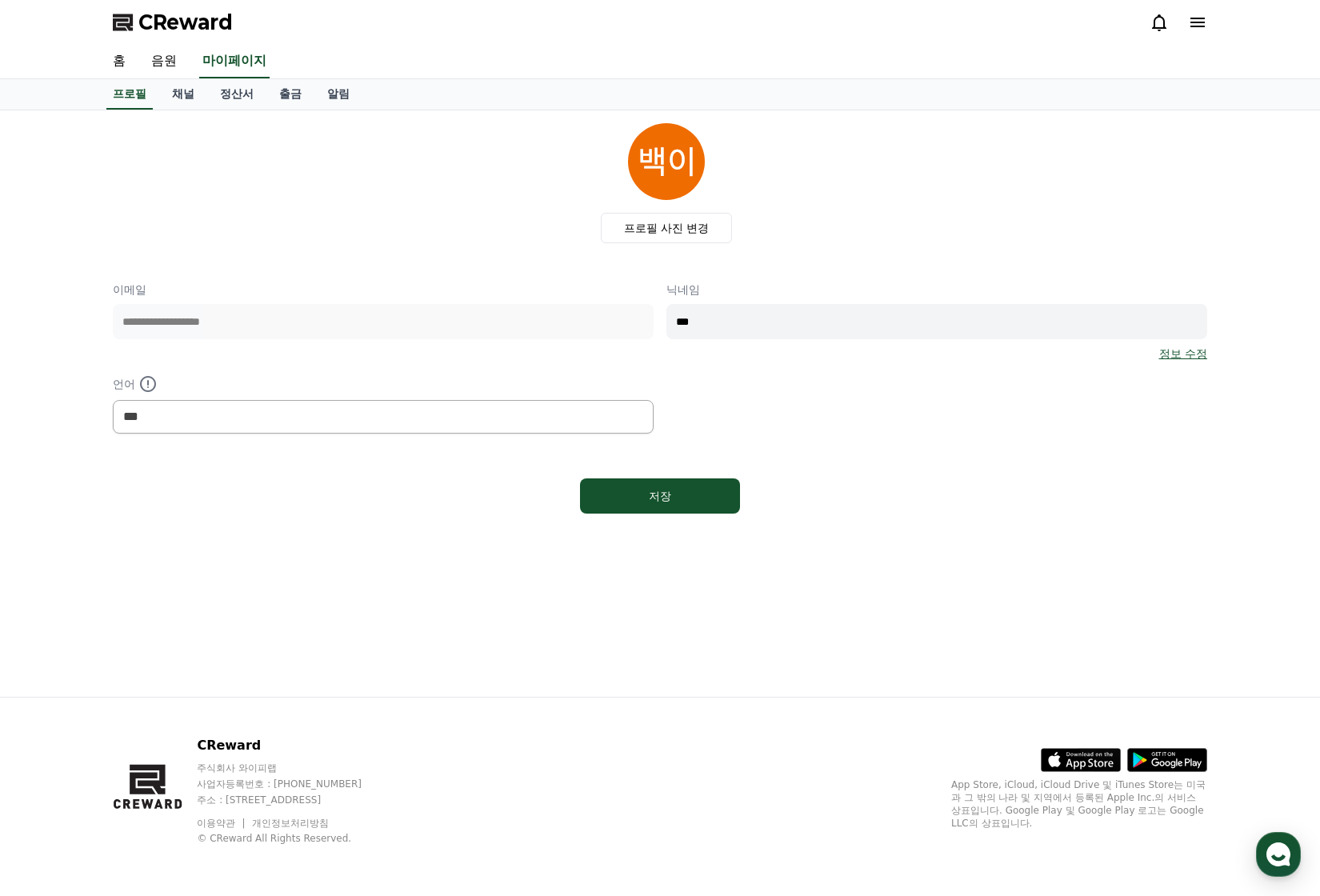
click at [747, 505] on div "저장" at bounding box center [659, 496] width 1094 height 48
click at [697, 518] on div "저장" at bounding box center [659, 496] width 1094 height 48
click at [652, 488] on div "저장" at bounding box center [660, 495] width 96 height 16
select select "**********"
click at [112, 63] on link "홈" at bounding box center [119, 62] width 39 height 33
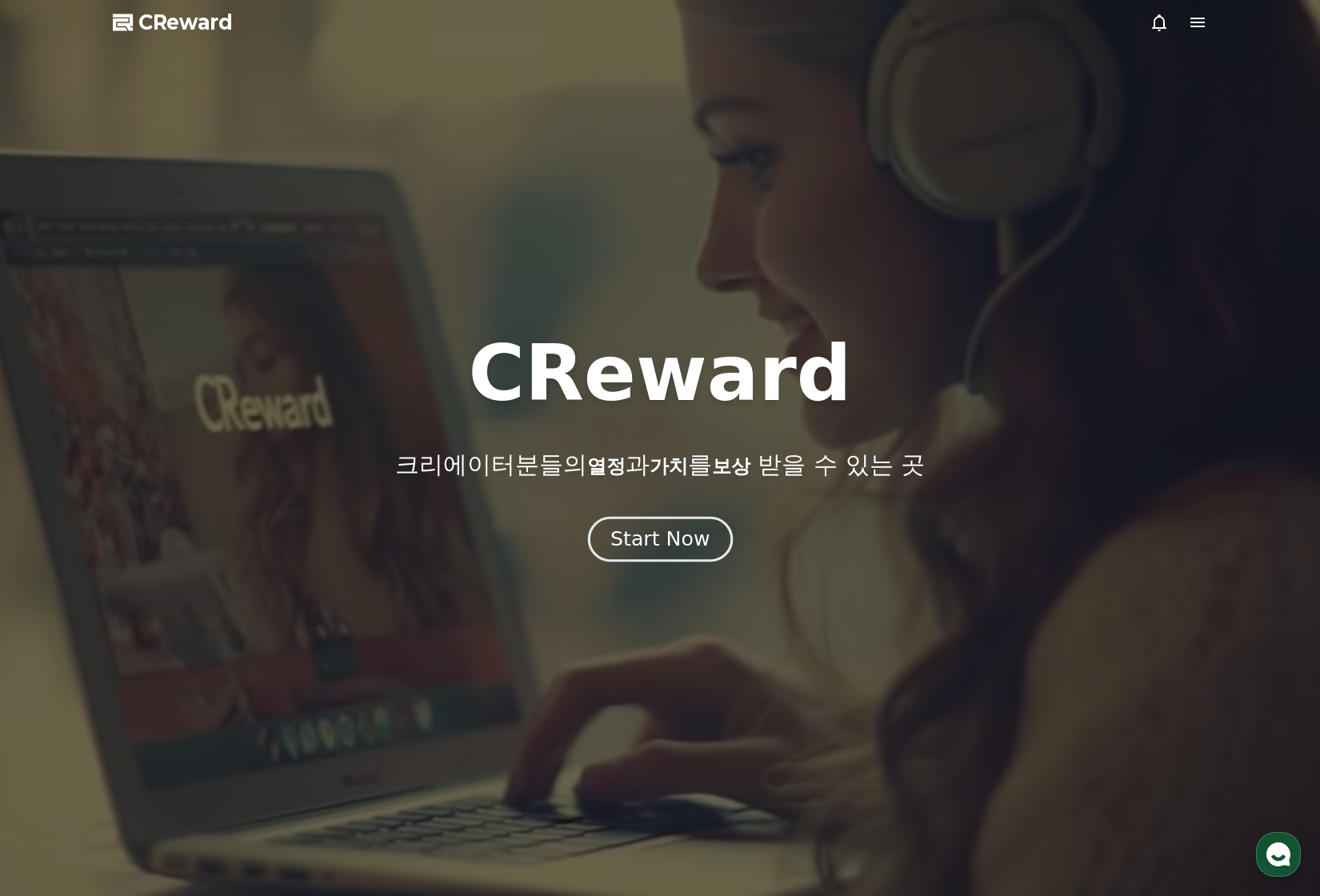
click at [655, 536] on div "Start Now" at bounding box center [660, 539] width 100 height 28
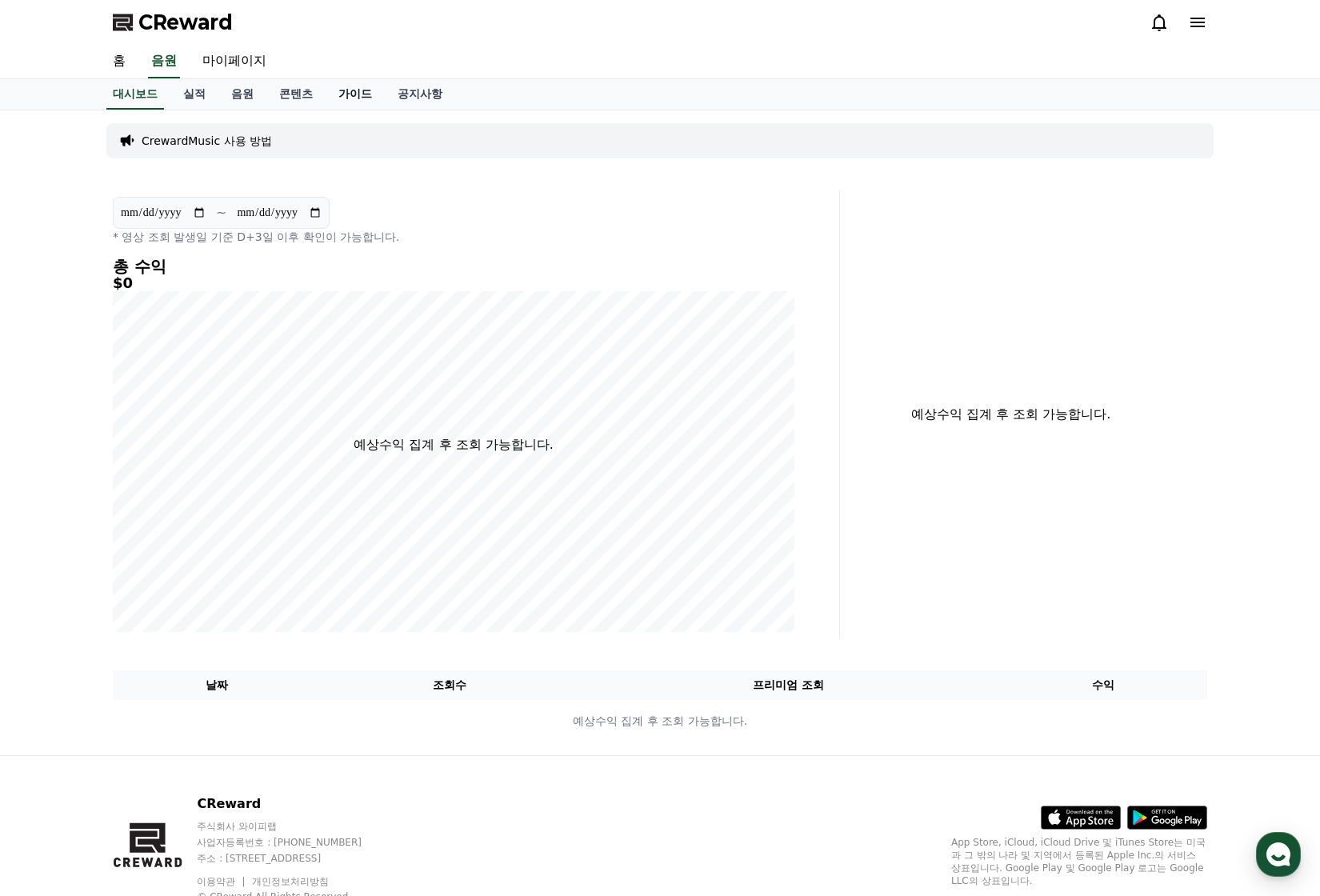
click at [359, 94] on link "가이드" at bounding box center [355, 94] width 59 height 30
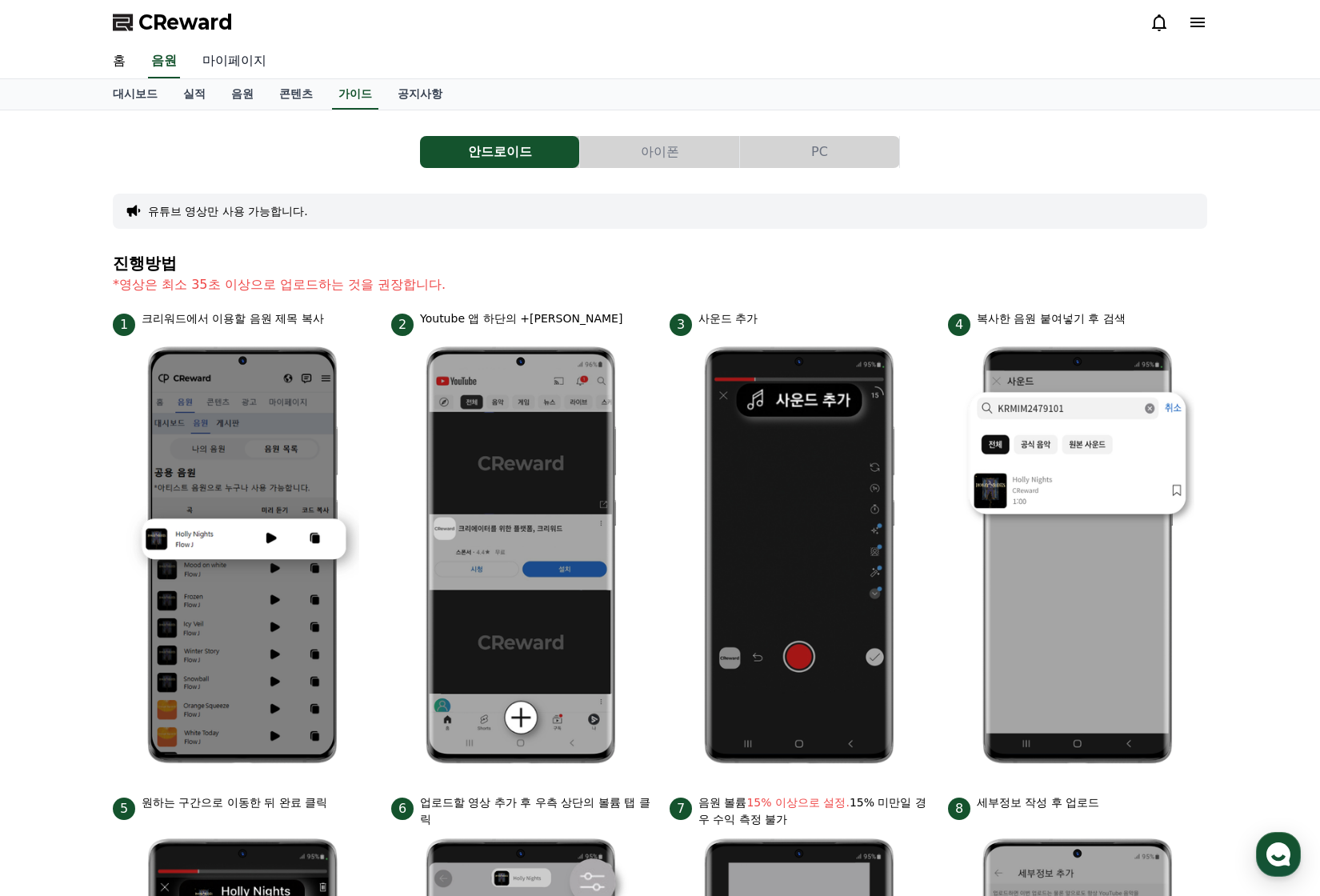
click at [246, 65] on link "마이페이지" at bounding box center [234, 62] width 89 height 33
select select "**********"
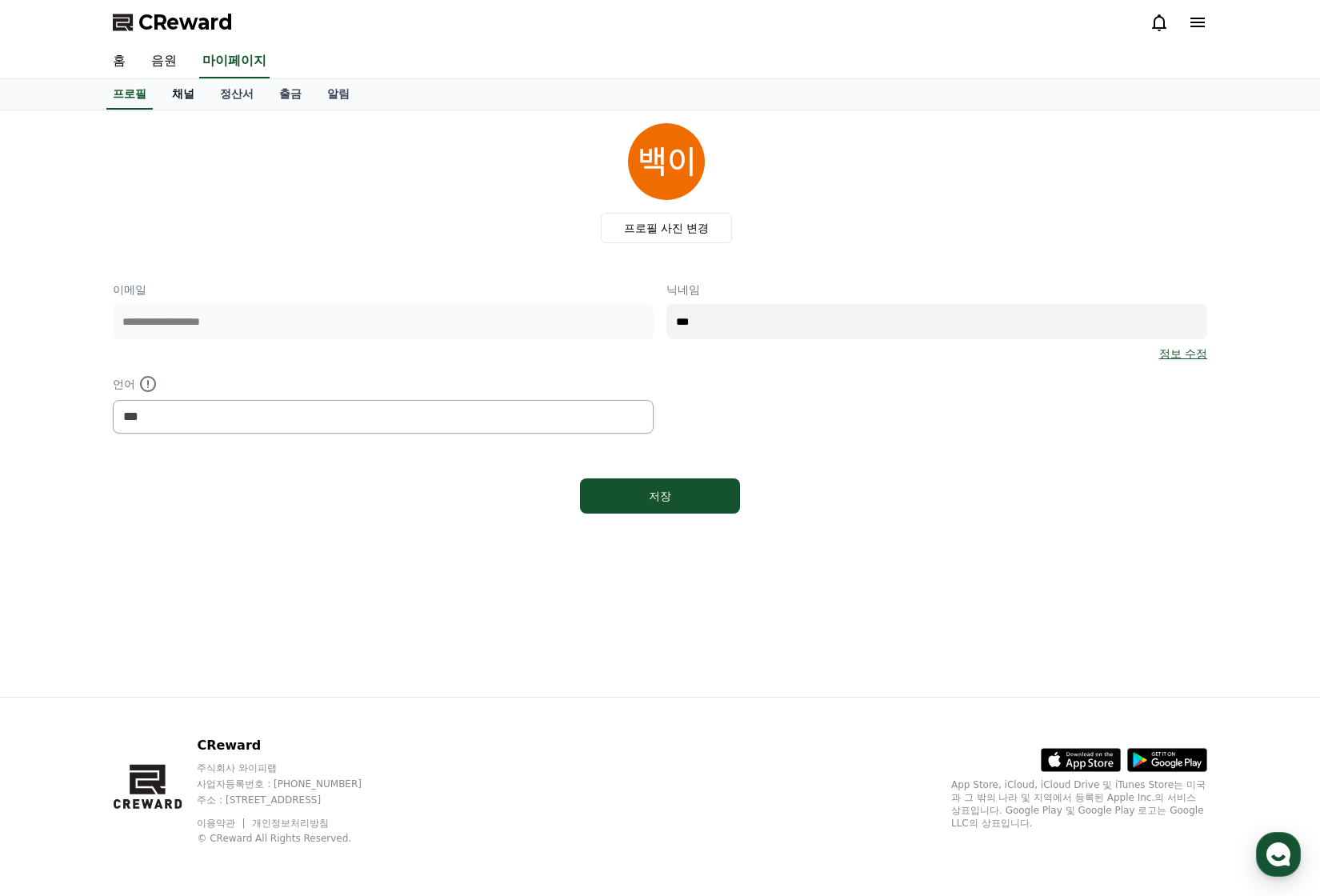
click at [183, 86] on link "채널" at bounding box center [183, 94] width 48 height 30
